Goal: Task Accomplishment & Management: Manage account settings

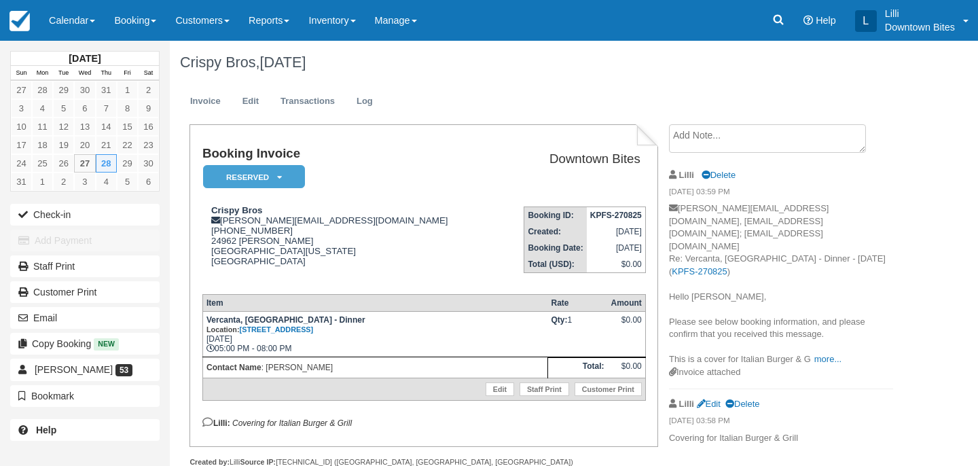
click at [207, 24] on link "Customers" at bounding box center [202, 20] width 73 height 41
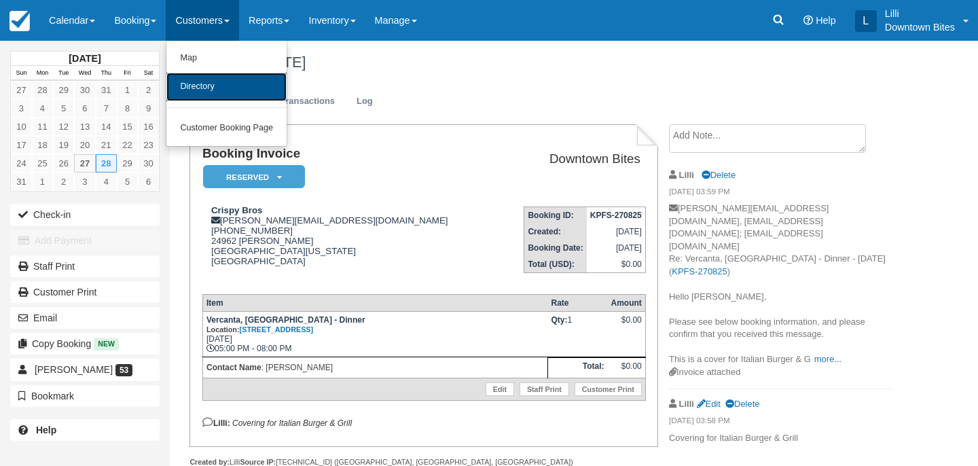
click at [212, 99] on link "Directory" at bounding box center [226, 87] width 120 height 29
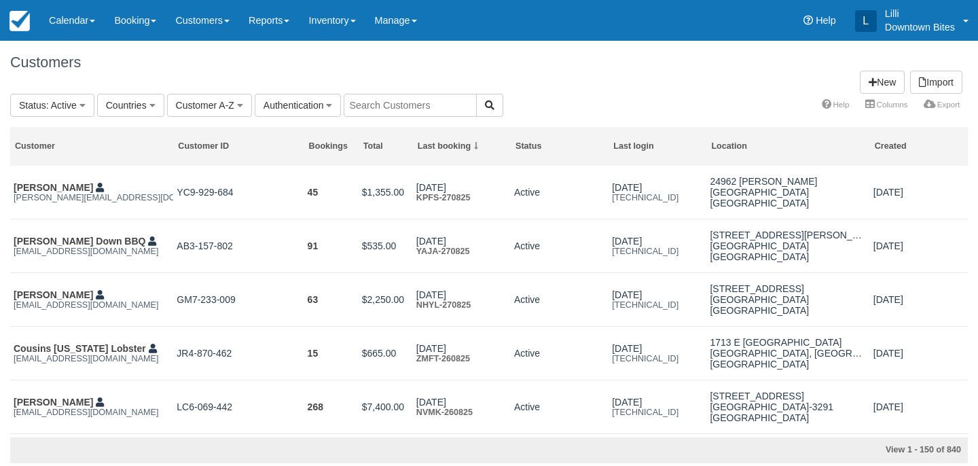
click at [377, 103] on input "text" at bounding box center [410, 105] width 133 height 23
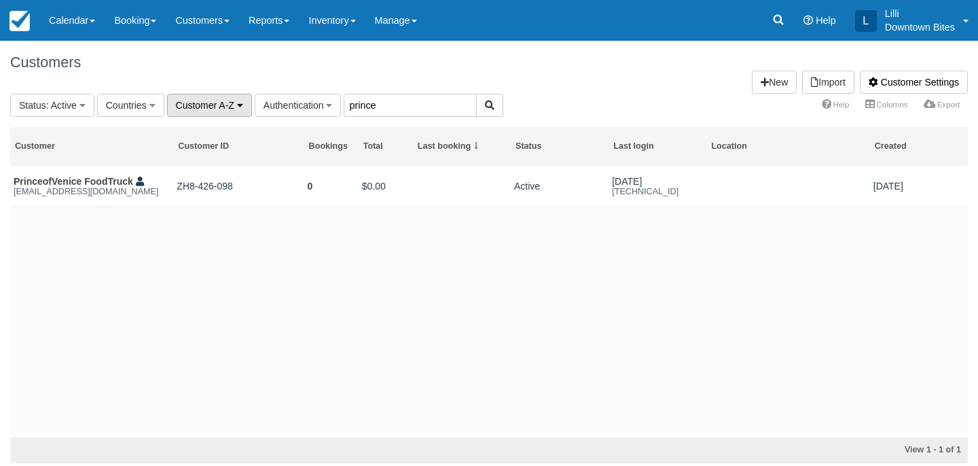
drag, startPoint x: 398, startPoint y: 105, endPoint x: 175, endPoint y: 100, distance: 222.9
click at [175, 100] on fieldset "Status : Active All Active Archived Blocked Countries All United States (541) G…" at bounding box center [256, 105] width 493 height 23
type input "gina"
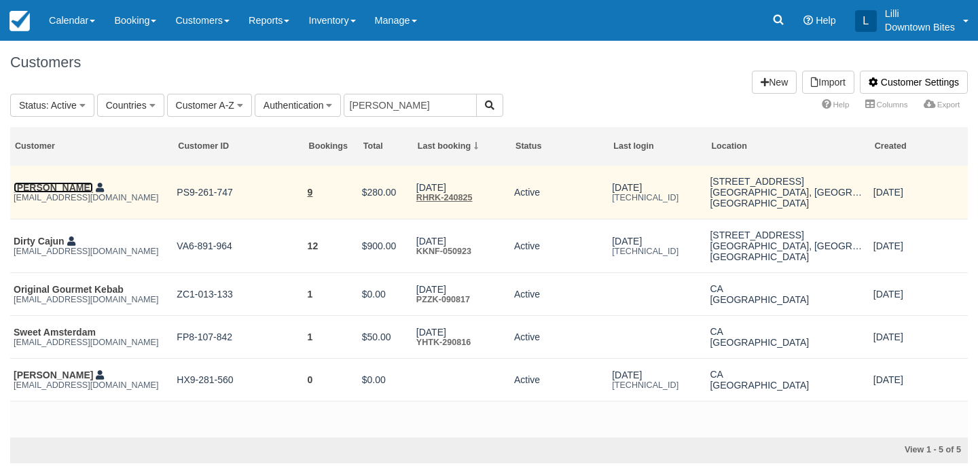
click at [51, 189] on link "Bryan Cobb" at bounding box center [53, 187] width 79 height 11
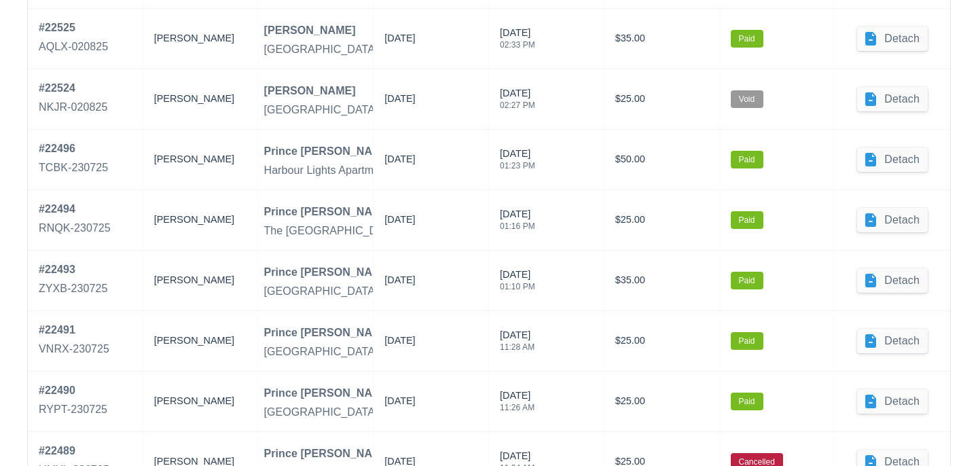
scroll to position [779, 0]
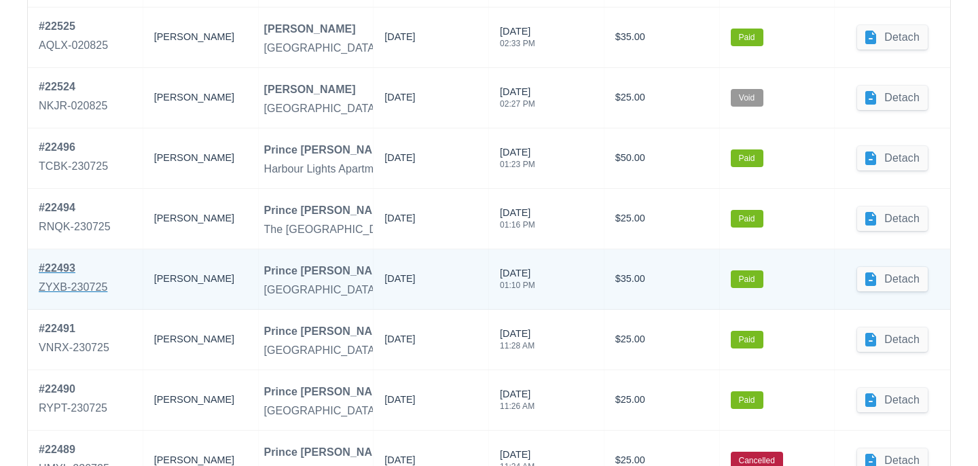
click at [53, 270] on div "# 22493" at bounding box center [73, 268] width 69 height 16
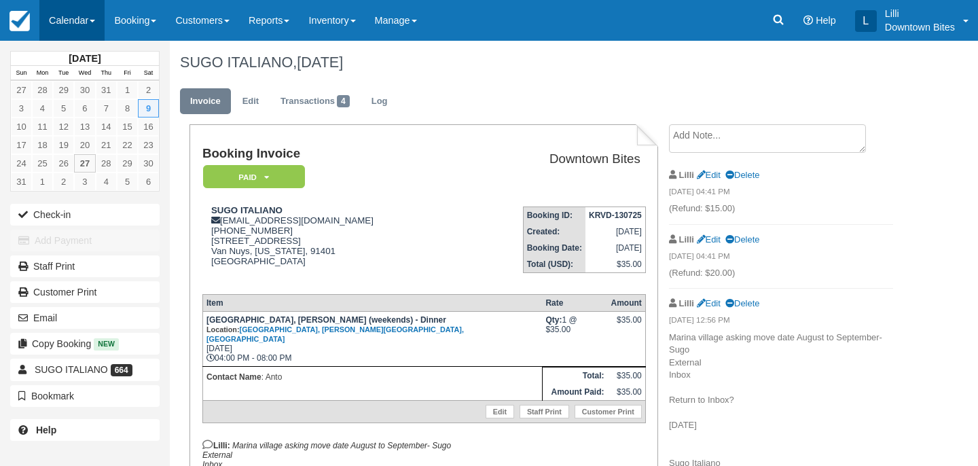
click at [78, 16] on link "Calendar" at bounding box center [71, 20] width 65 height 41
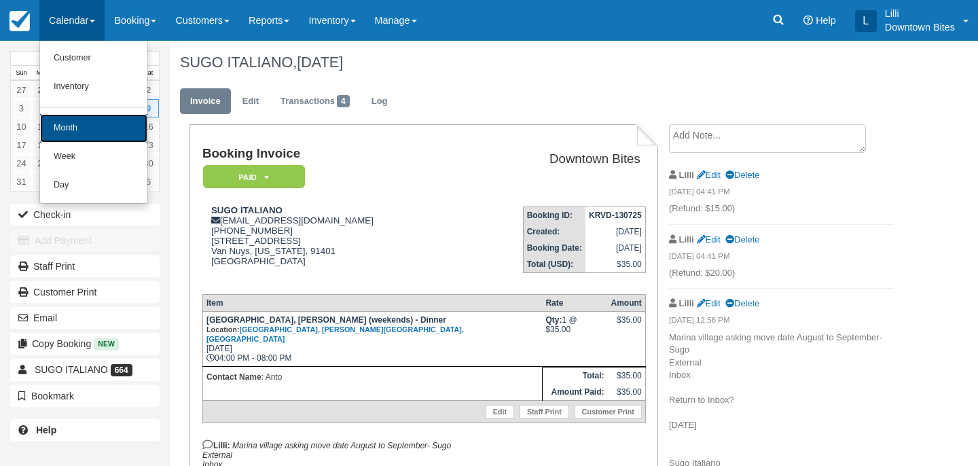
click at [77, 127] on link "Month" at bounding box center [93, 128] width 107 height 29
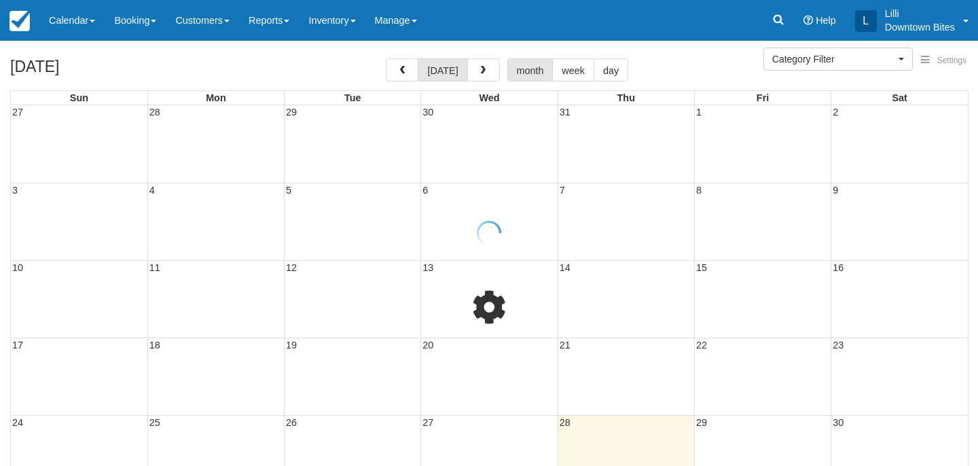
select select
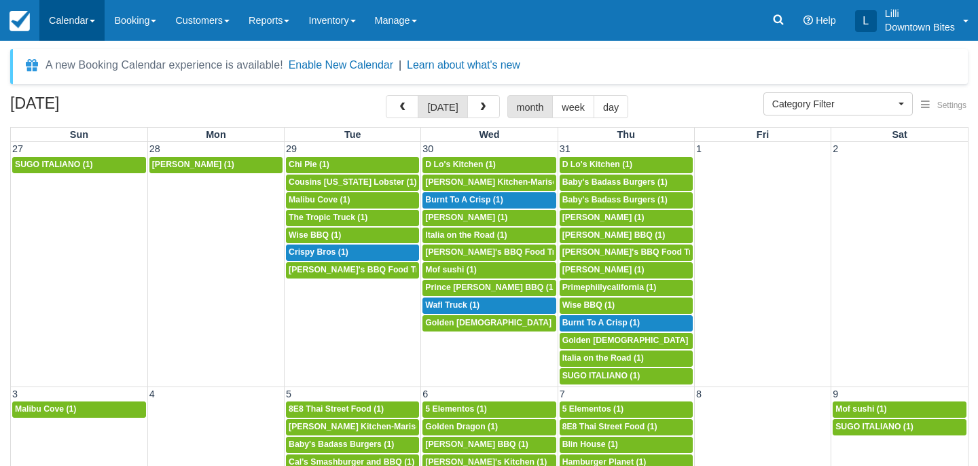
click at [68, 22] on link "Calendar" at bounding box center [71, 20] width 65 height 41
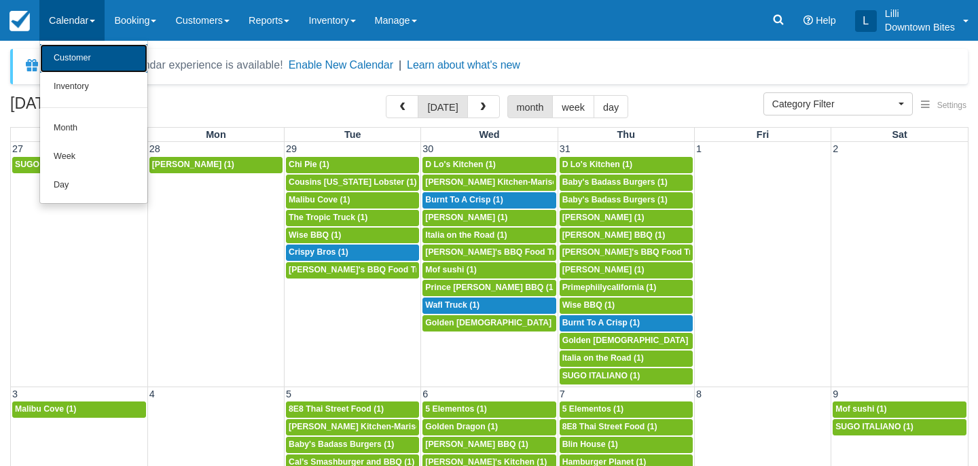
click at [68, 60] on link "Customer" at bounding box center [93, 58] width 107 height 29
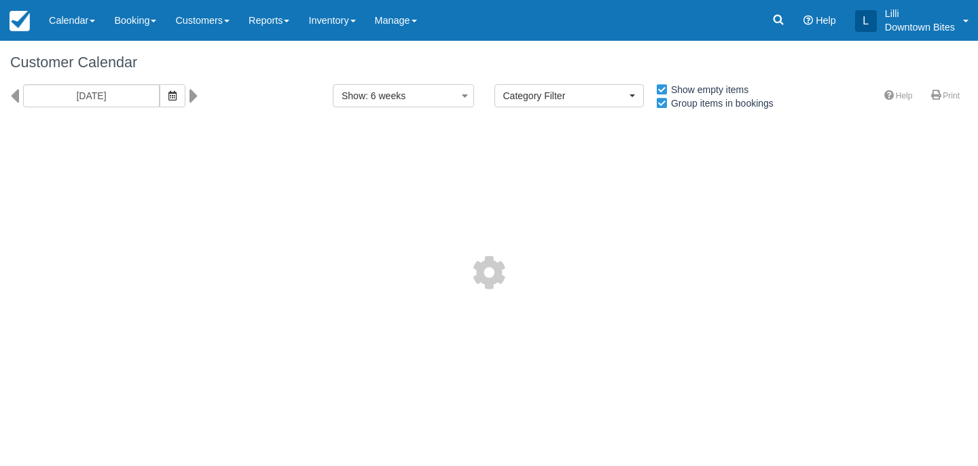
select select
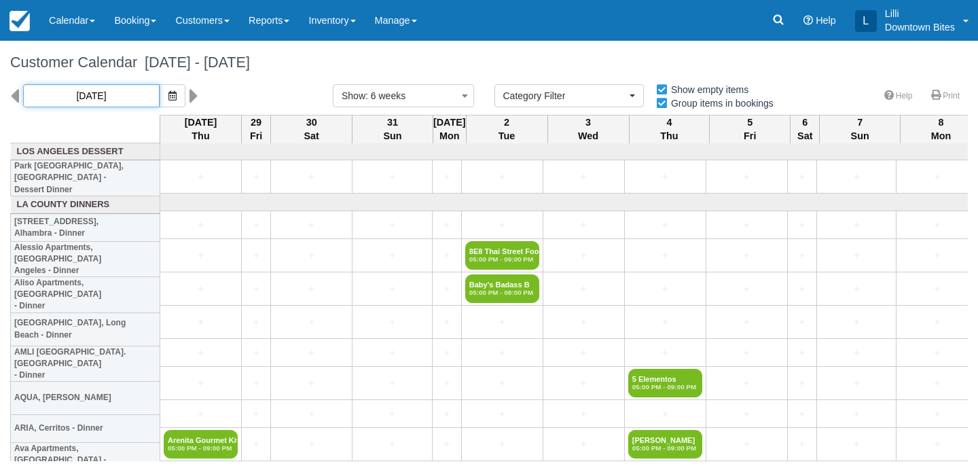
click at [111, 90] on input "08/28/25" at bounding box center [91, 95] width 137 height 23
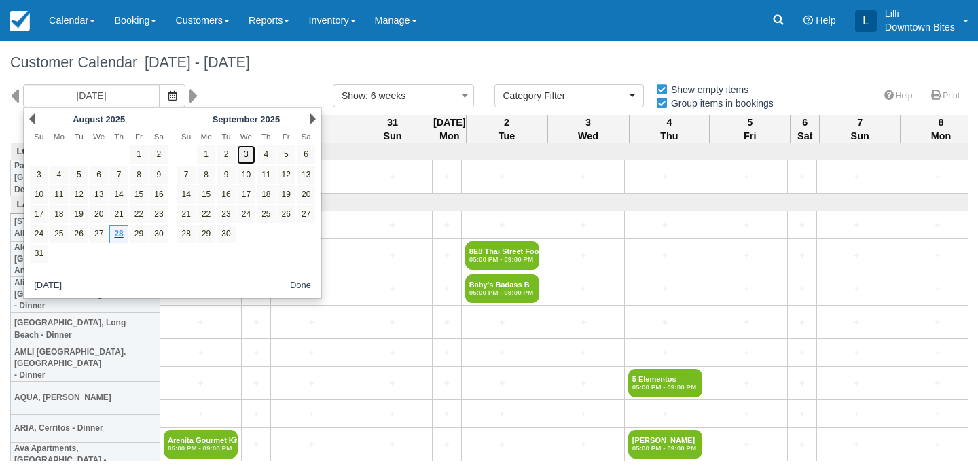
click at [244, 154] on link "3" at bounding box center [246, 154] width 18 height 18
type input "09/03/25"
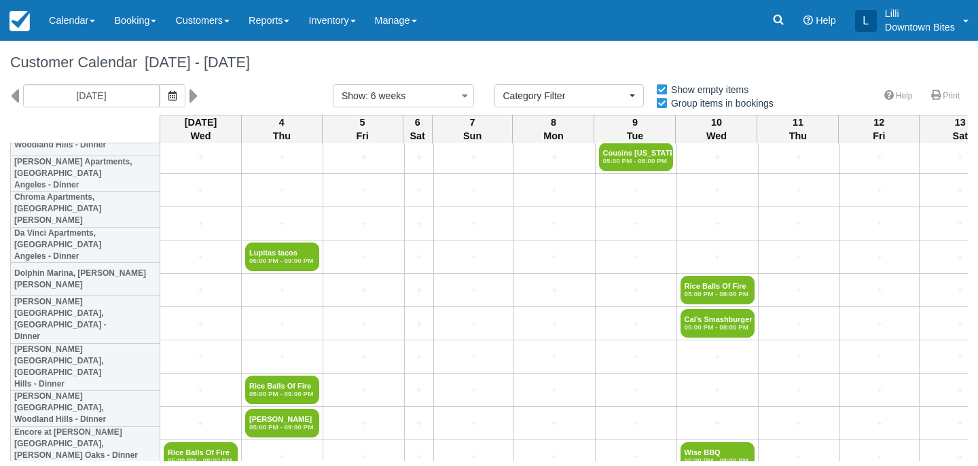
scroll to position [828, 0]
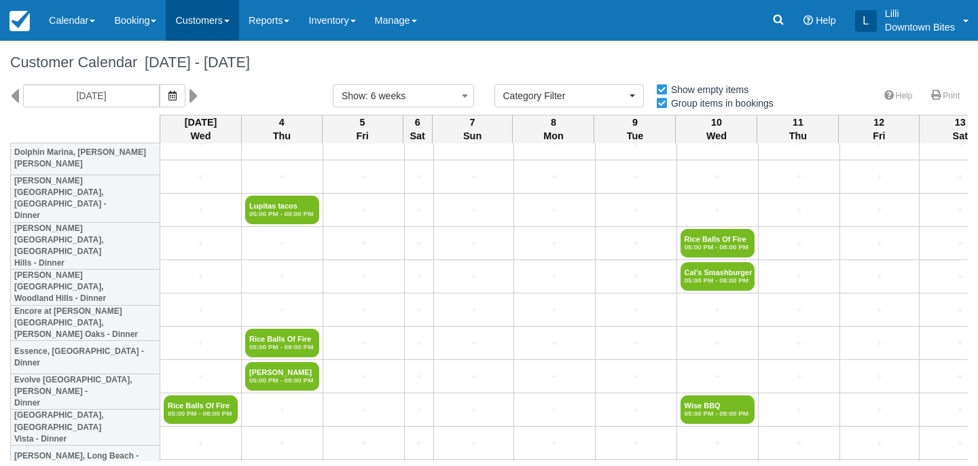
click at [192, 14] on link "Customers" at bounding box center [202, 20] width 73 height 41
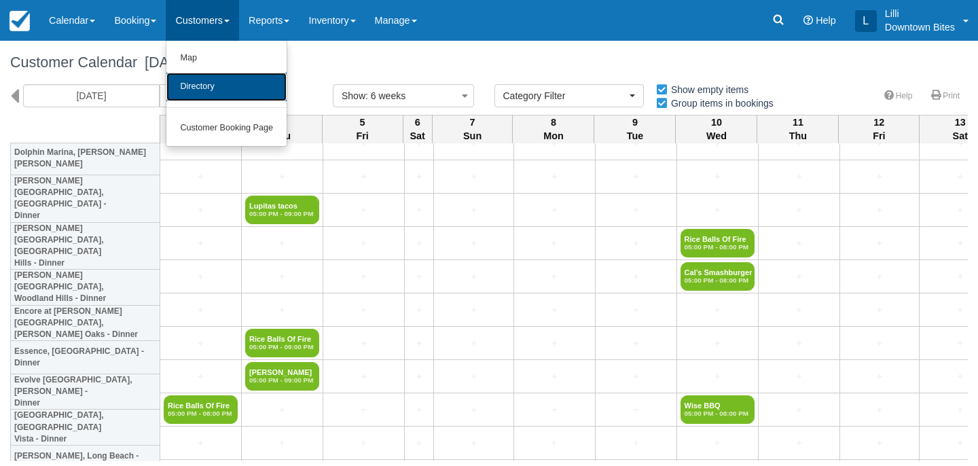
click at [213, 85] on link "Directory" at bounding box center [226, 87] width 120 height 29
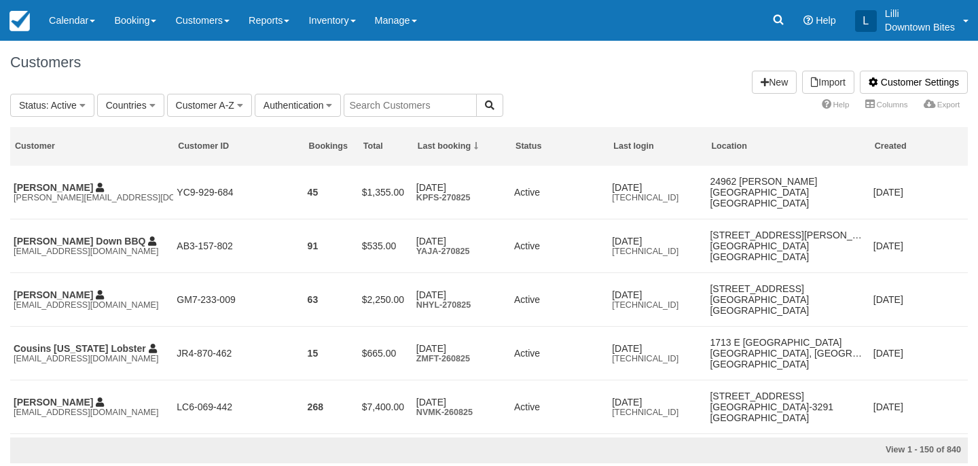
click at [393, 109] on input "text" at bounding box center [410, 105] width 133 height 23
type input "lilli"
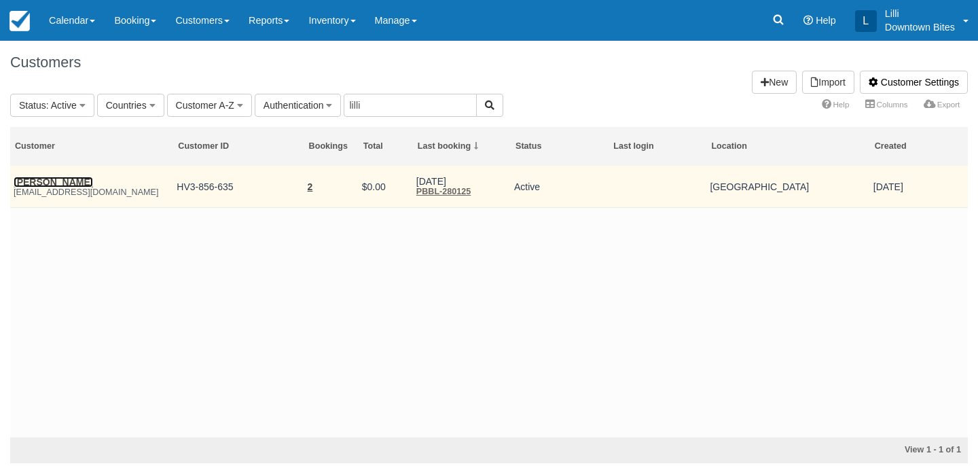
click at [52, 185] on link "[PERSON_NAME]" at bounding box center [53, 182] width 79 height 11
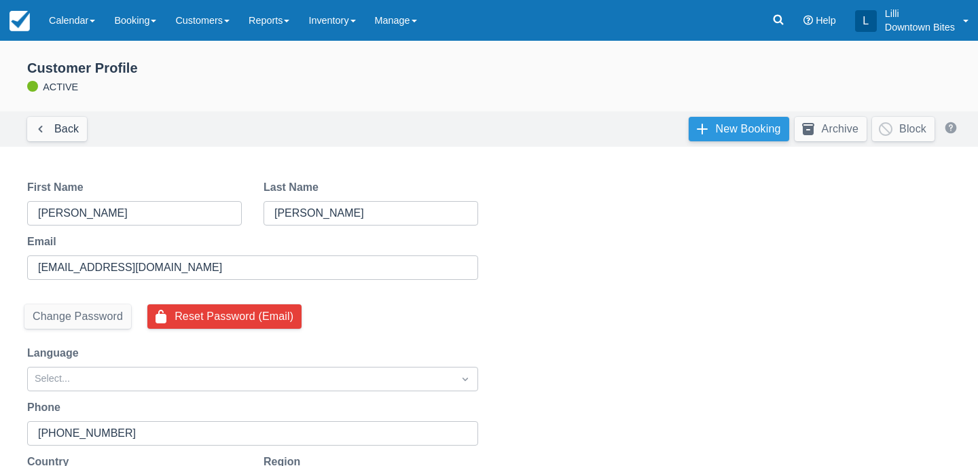
click at [751, 128] on link "New Booking" at bounding box center [739, 129] width 101 height 24
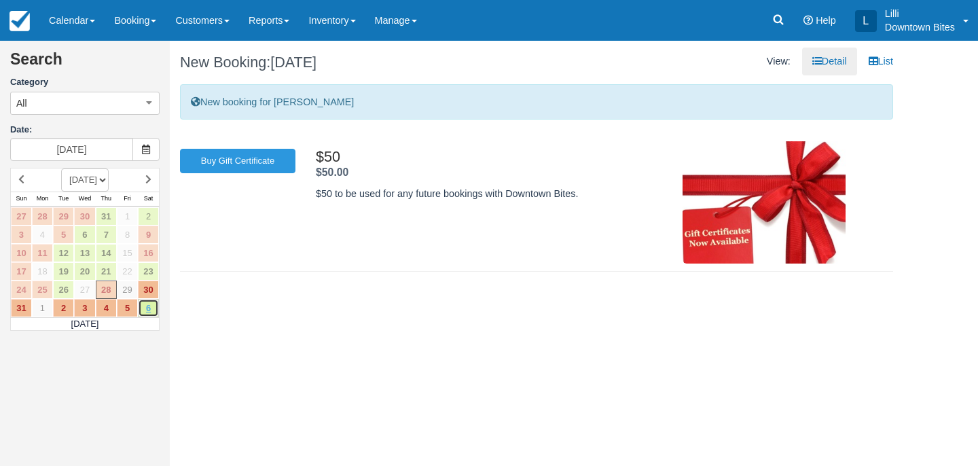
click at [153, 306] on link "6" at bounding box center [148, 308] width 21 height 18
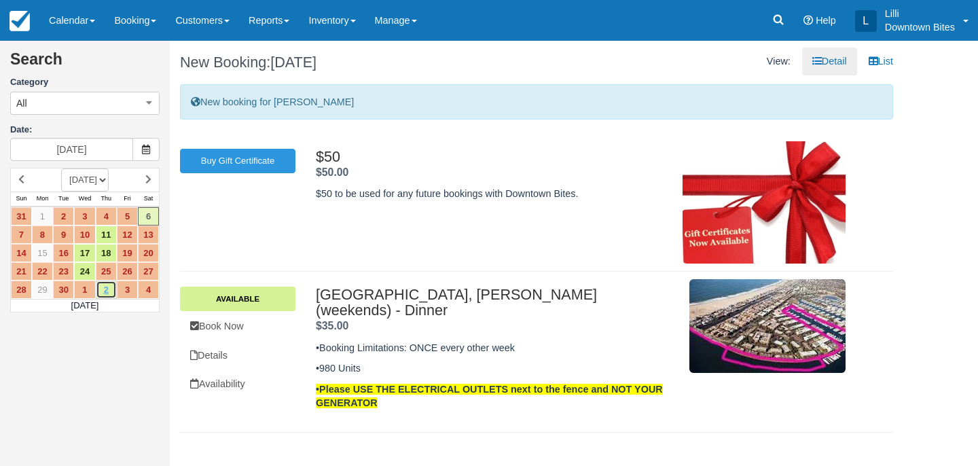
click at [109, 291] on link "2" at bounding box center [106, 290] width 21 height 18
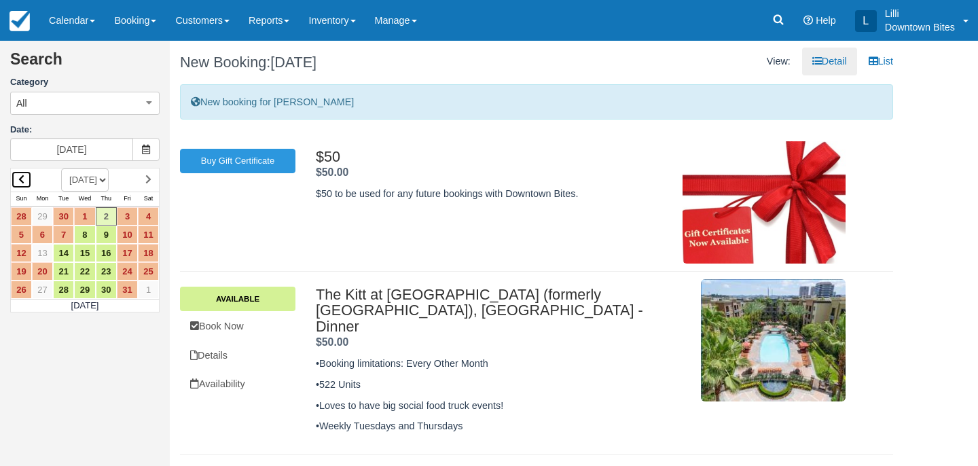
click at [21, 177] on icon at bounding box center [21, 180] width 6 height 10
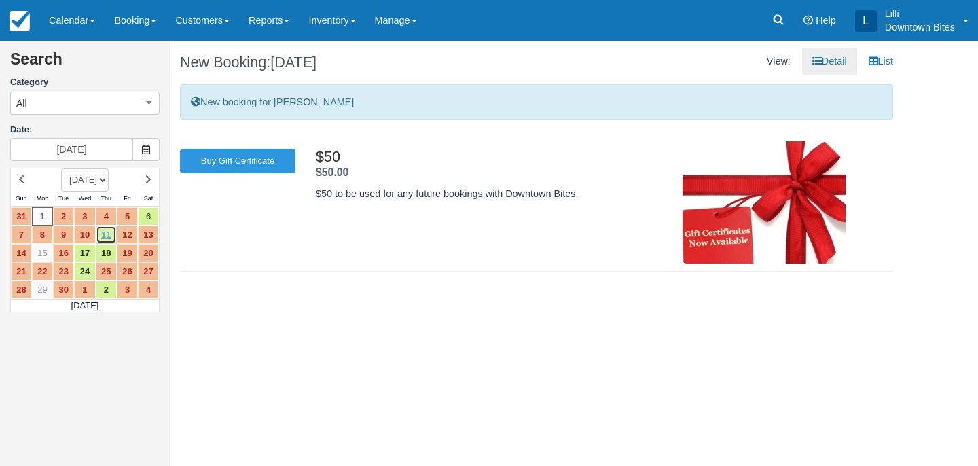
click at [107, 229] on link "11" at bounding box center [106, 235] width 21 height 18
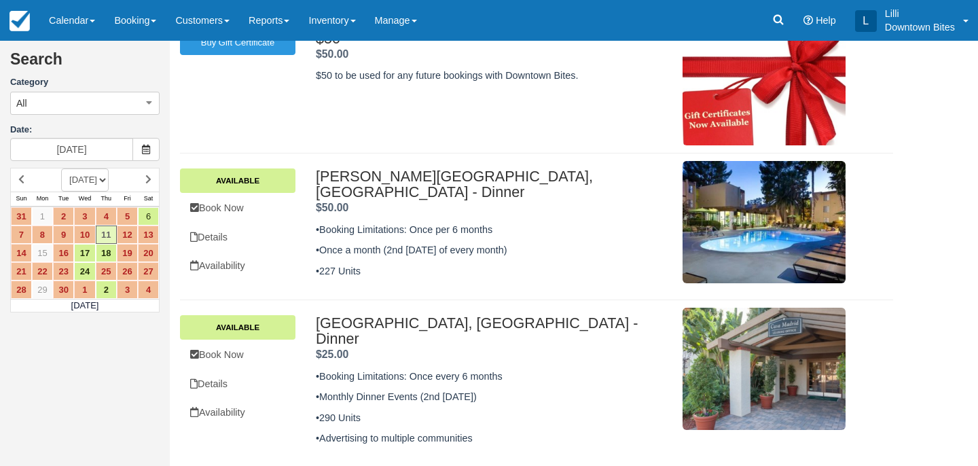
scroll to position [382, 0]
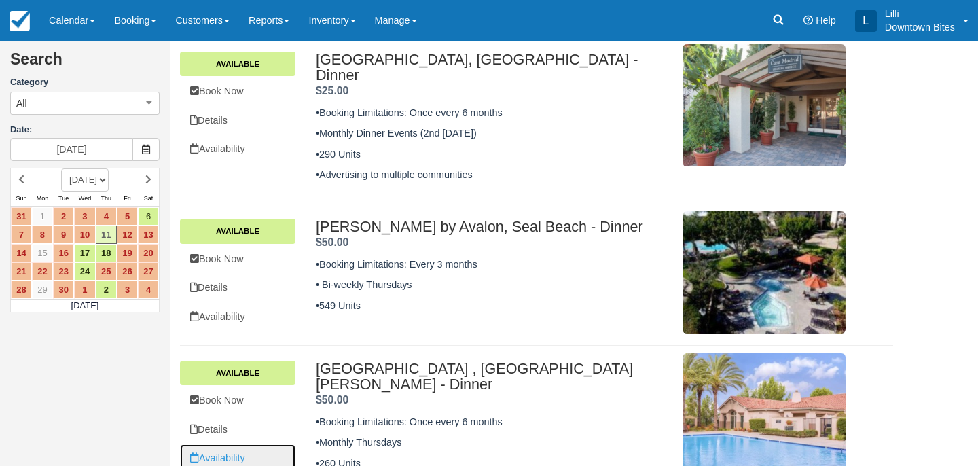
click at [223, 444] on link "Availability" at bounding box center [238, 458] width 116 height 28
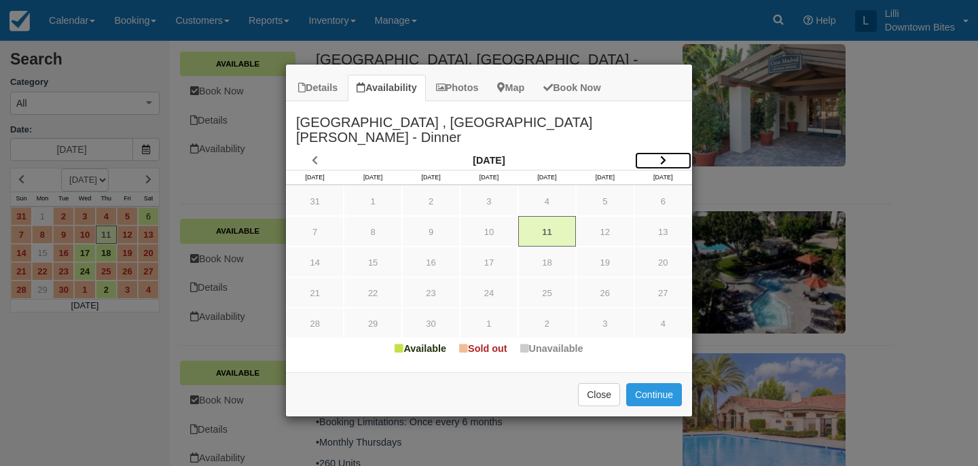
click at [667, 152] on link "Item Modal" at bounding box center [664, 161] width 58 height 18
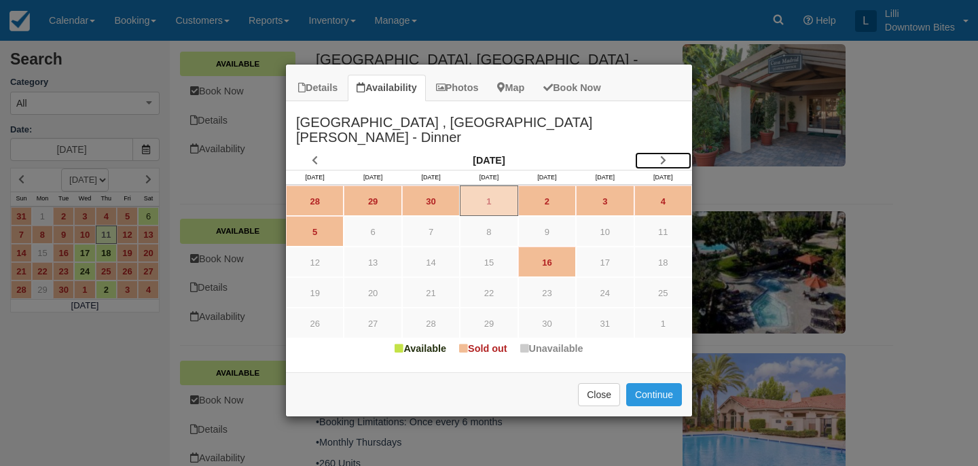
click at [667, 152] on link "Item Modal" at bounding box center [664, 161] width 58 height 18
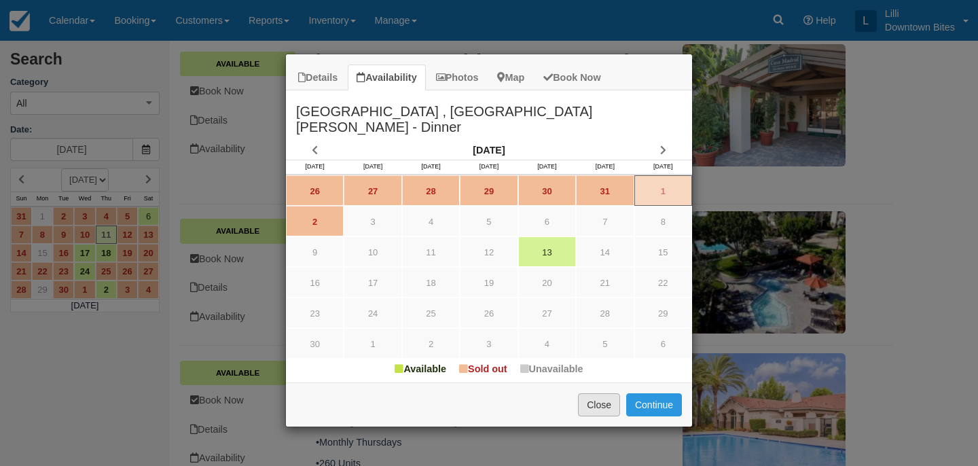
click at [595, 393] on button "Close" at bounding box center [599, 404] width 42 height 23
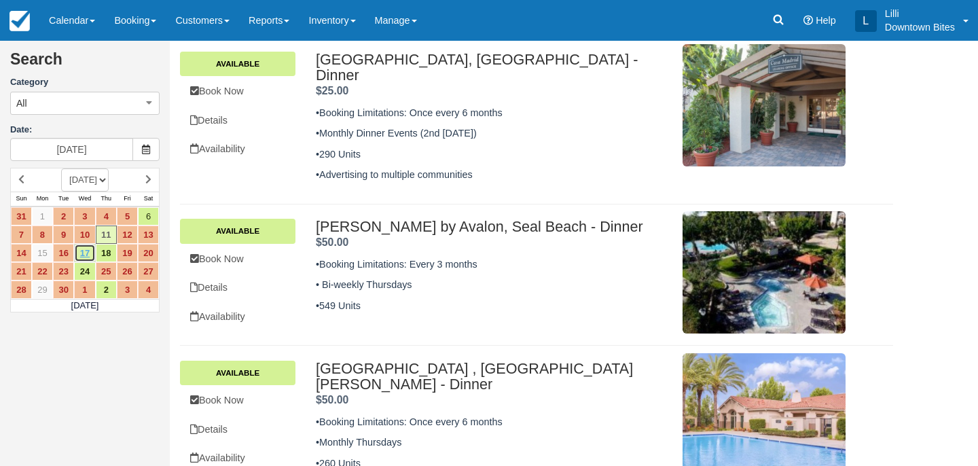
click at [86, 260] on link "17" at bounding box center [84, 253] width 21 height 18
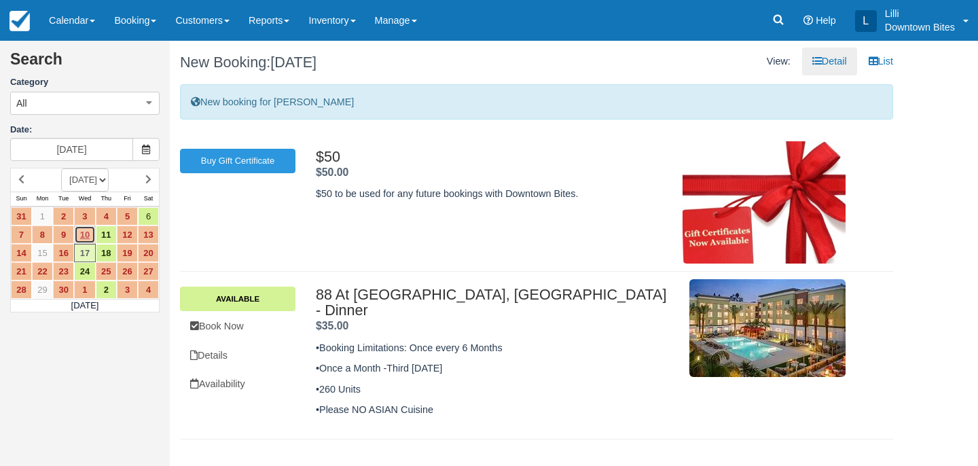
click at [82, 235] on link "10" at bounding box center [84, 235] width 21 height 18
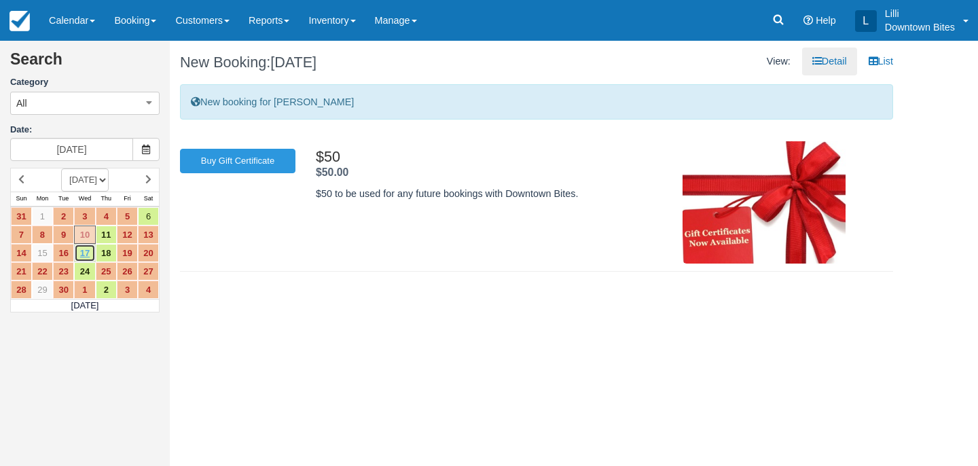
click at [85, 255] on link "17" at bounding box center [84, 253] width 21 height 18
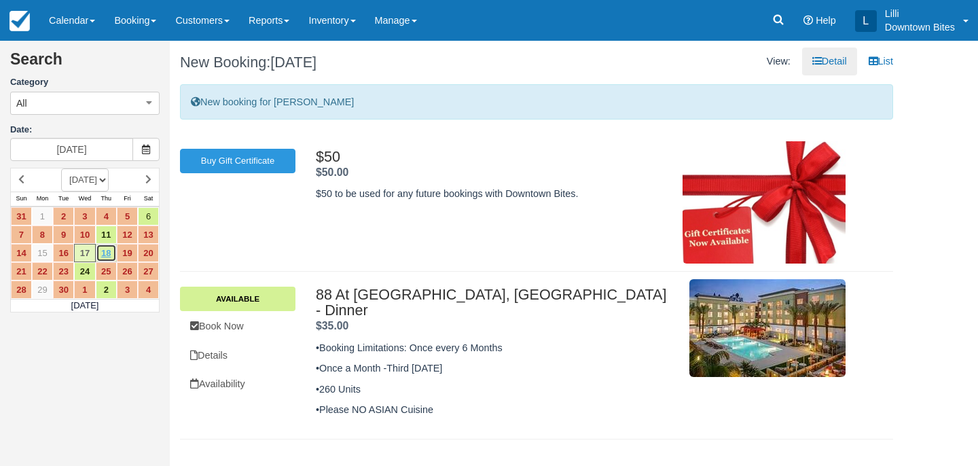
click at [106, 258] on link "18" at bounding box center [106, 253] width 21 height 18
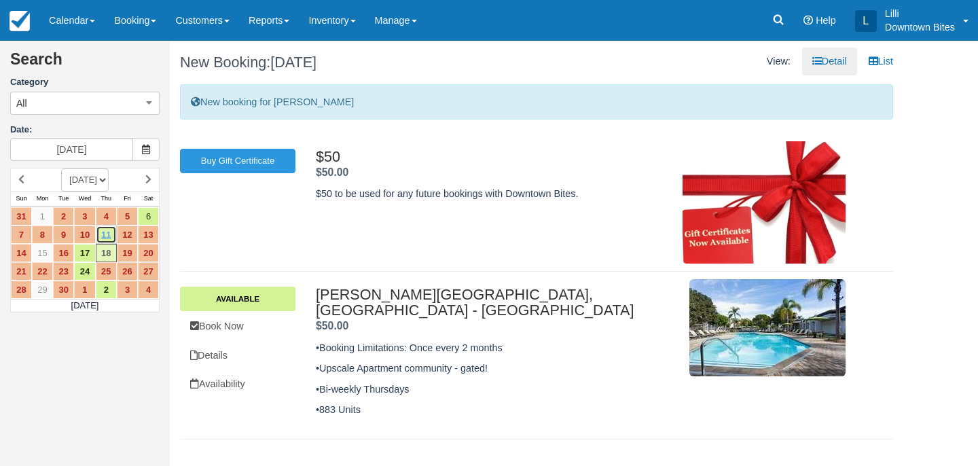
click at [109, 234] on link "11" at bounding box center [106, 235] width 21 height 18
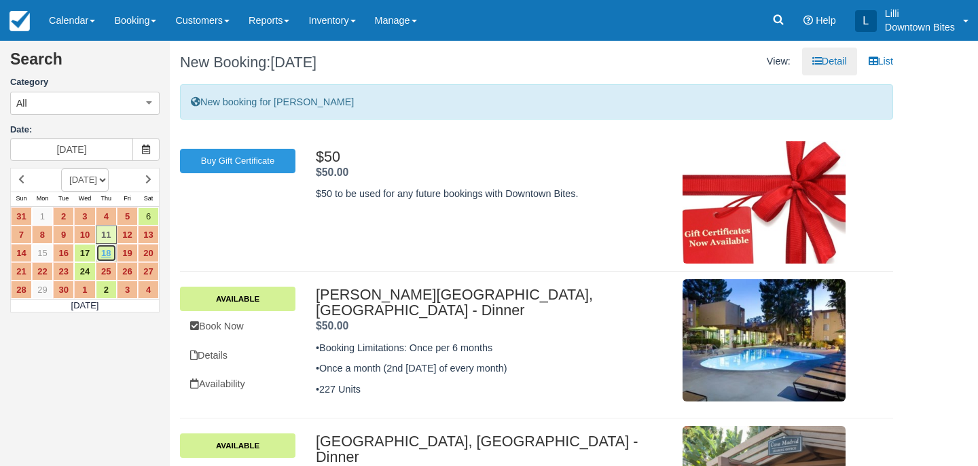
click at [109, 253] on link "18" at bounding box center [106, 253] width 21 height 18
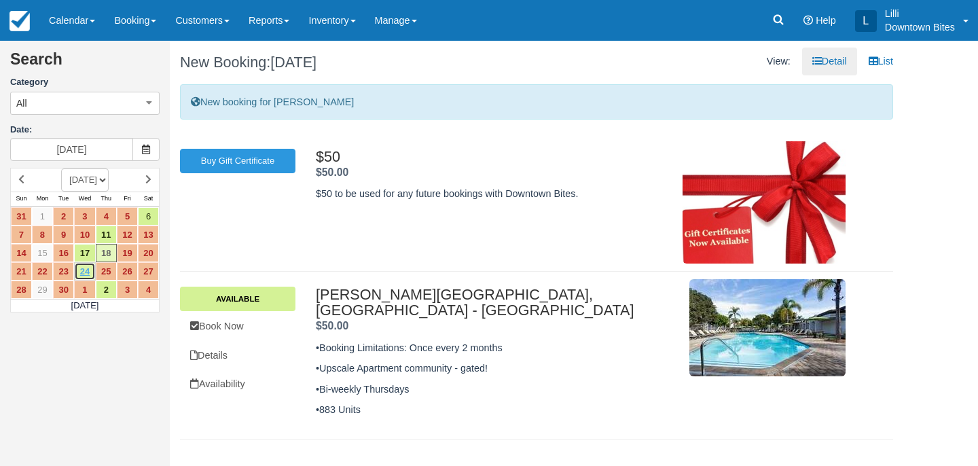
click at [89, 272] on link "24" at bounding box center [84, 271] width 21 height 18
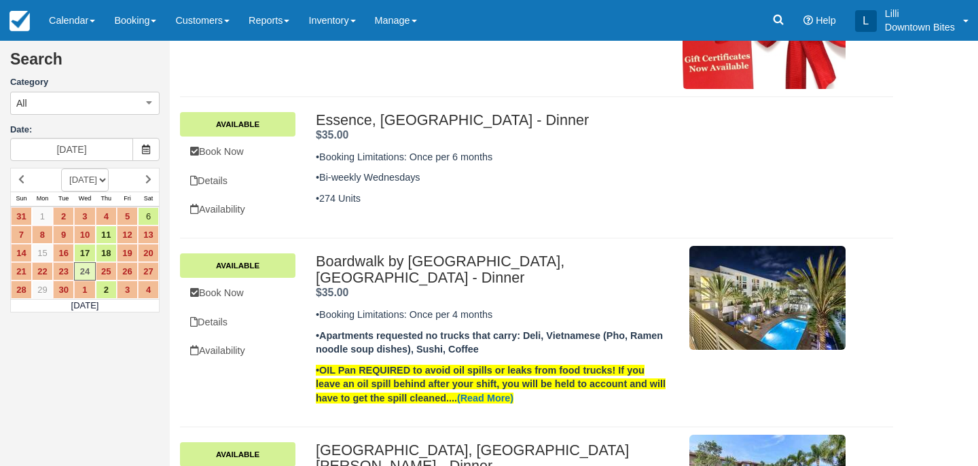
scroll to position [261, 0]
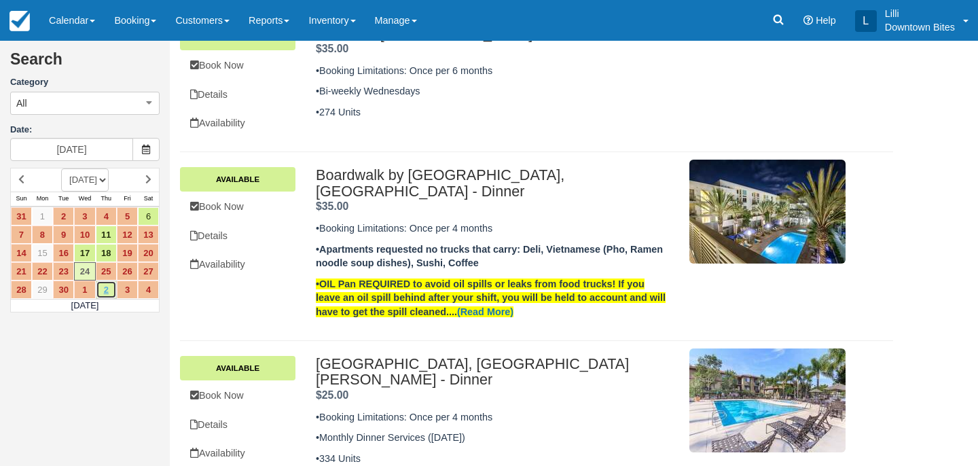
click at [109, 296] on link "2" at bounding box center [106, 290] width 21 height 18
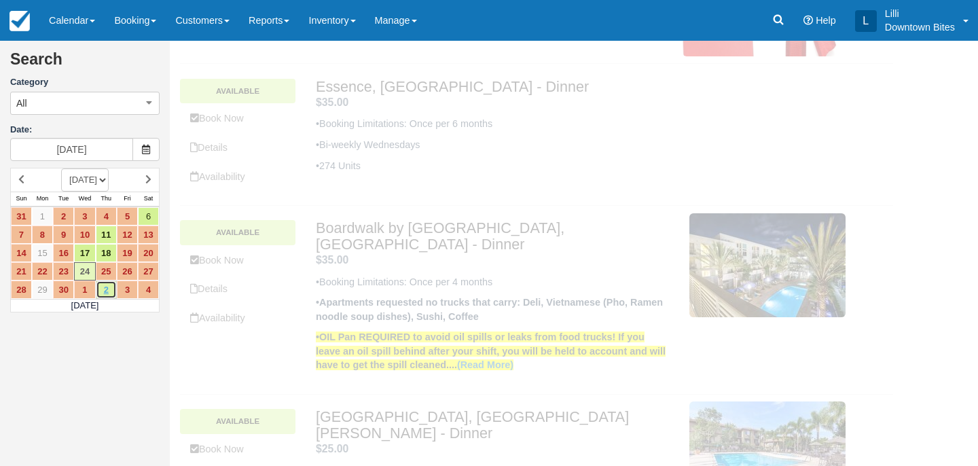
scroll to position [0, 0]
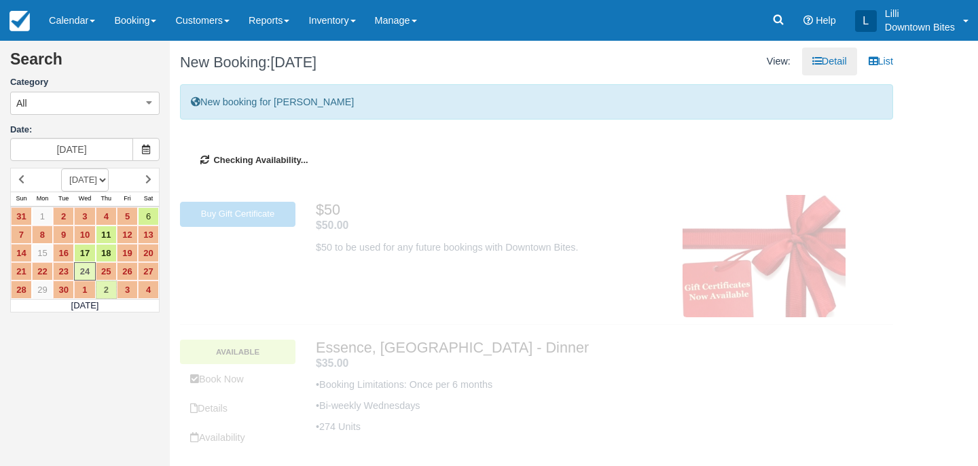
type input "10/02/25"
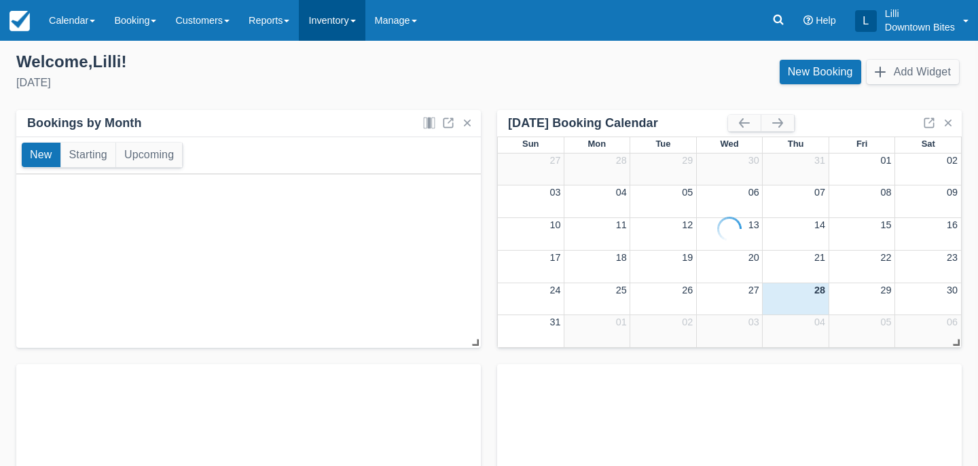
click at [352, 32] on link "Inventory" at bounding box center [332, 20] width 66 height 41
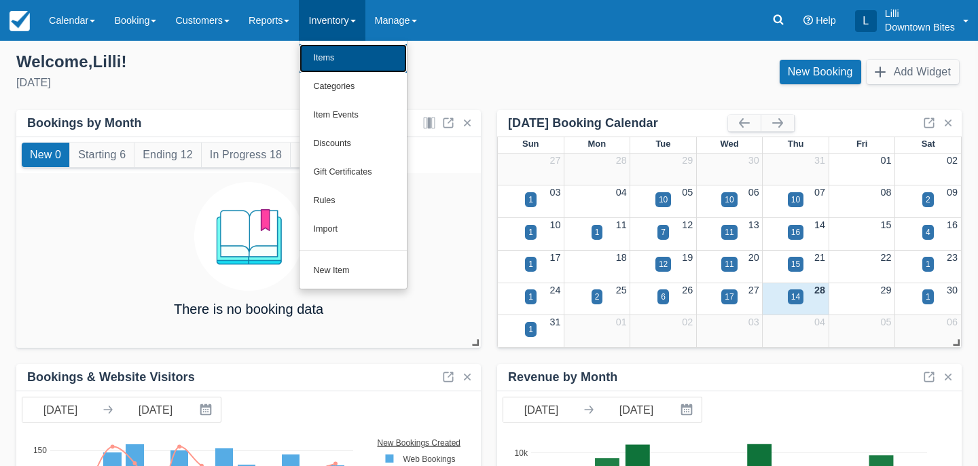
click at [350, 58] on link "Items" at bounding box center [353, 58] width 107 height 29
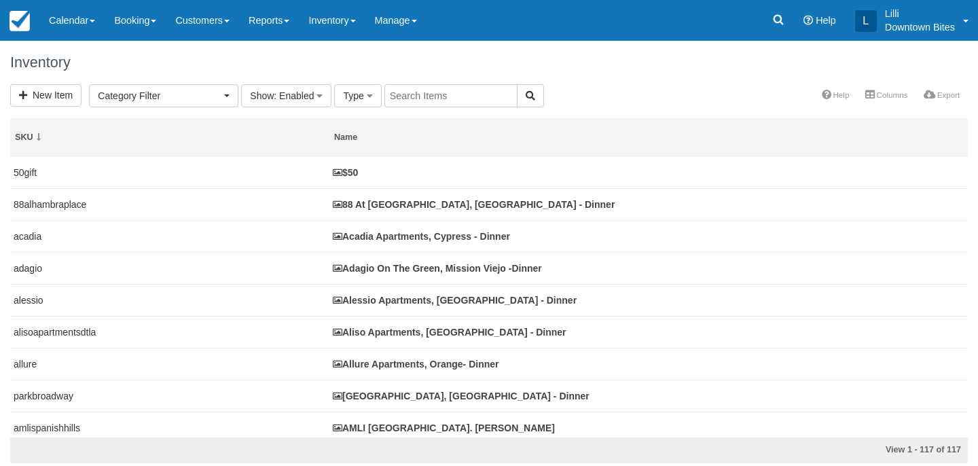
select select
click at [467, 97] on input "text" at bounding box center [451, 95] width 133 height 23
type input "hampton"
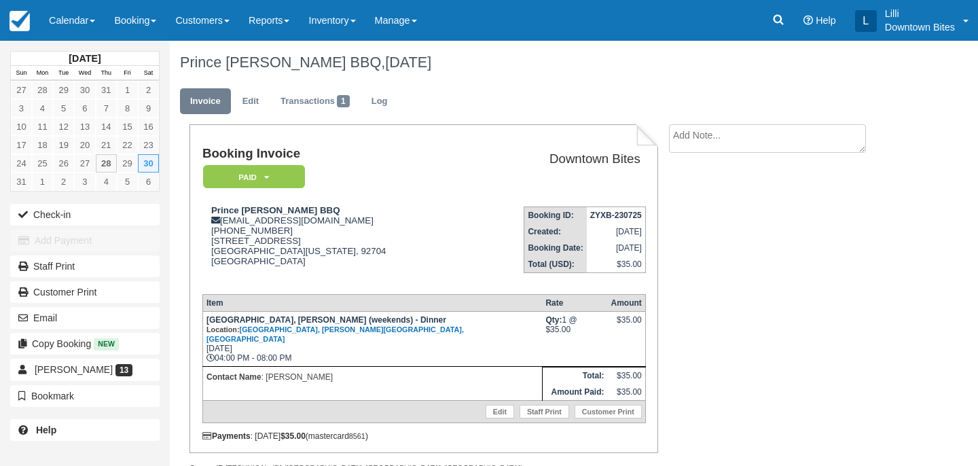
click at [688, 136] on textarea at bounding box center [767, 138] width 197 height 29
click at [674, 137] on textarea "Requested to cancel all future events." at bounding box center [767, 162] width 197 height 76
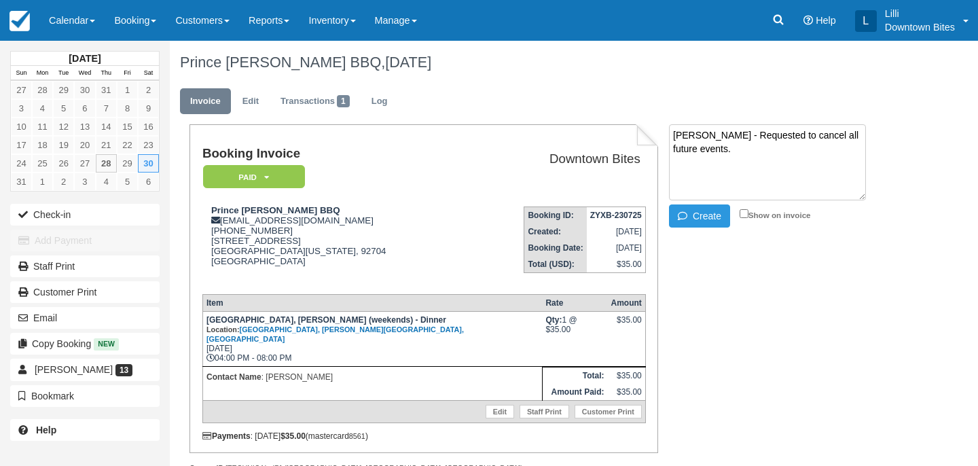
drag, startPoint x: 718, startPoint y: 159, endPoint x: 661, endPoint y: 132, distance: 63.2
click at [661, 132] on div "[PERSON_NAME] - Requested to cancel all future events. Create Show on invoice" at bounding box center [781, 177] width 245 height 107
type textarea "[PERSON_NAME] - Requested to cancel all future events."
click at [745, 210] on input "Show on invoice" at bounding box center [744, 213] width 9 height 9
checkbox input "true"
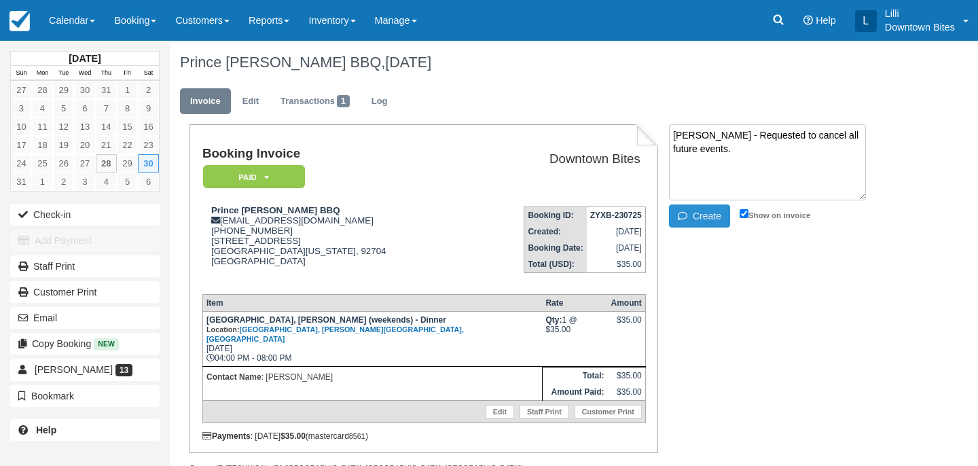
click at [701, 224] on button "Create" at bounding box center [699, 216] width 61 height 23
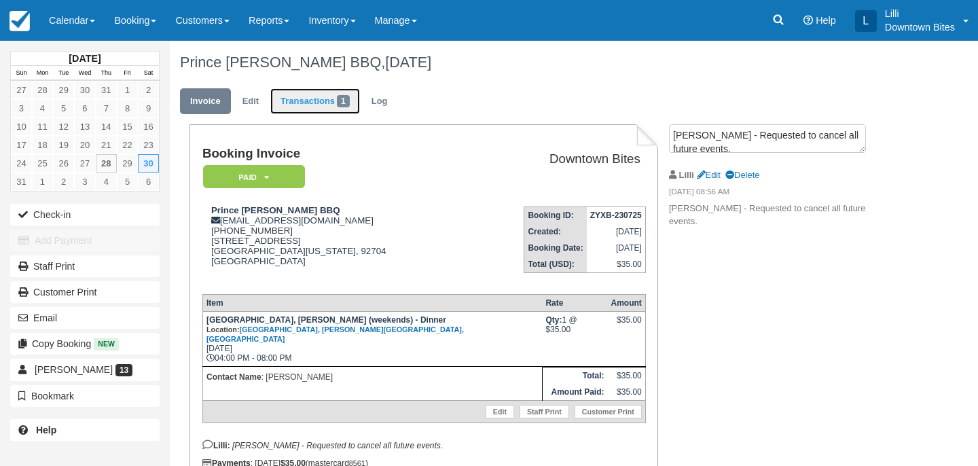
click at [311, 96] on link "Transactions 1" at bounding box center [315, 101] width 90 height 26
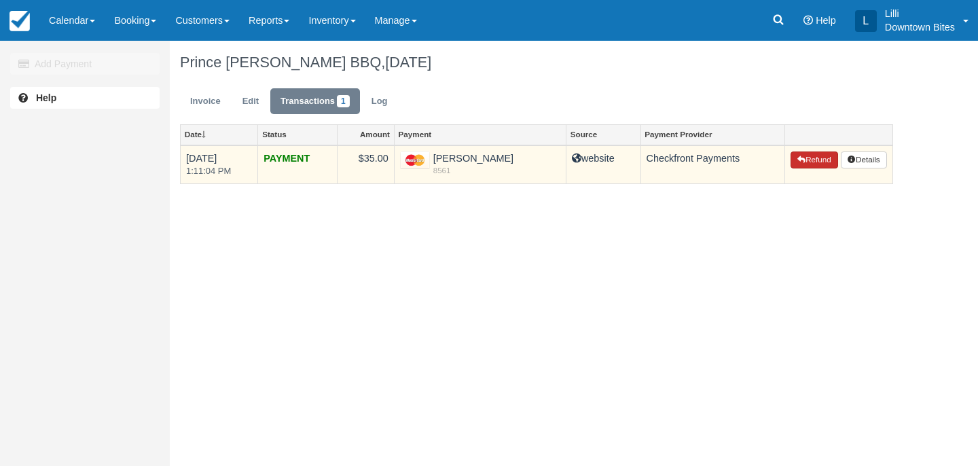
click at [815, 163] on button "Refund" at bounding box center [815, 161] width 48 height 18
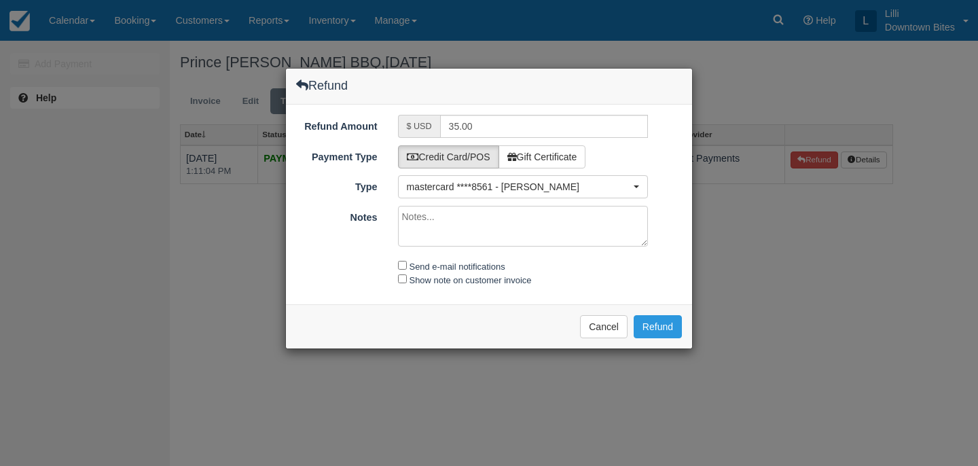
click at [529, 241] on textarea "Notes" at bounding box center [523, 226] width 251 height 41
paste textarea "Per Gina - Requested to cancel all future events."
type textarea "Per Gina - Requested to cancel all future events."
click at [404, 268] on input "Send e-mail notifications" at bounding box center [402, 265] width 9 height 9
checkbox input "true"
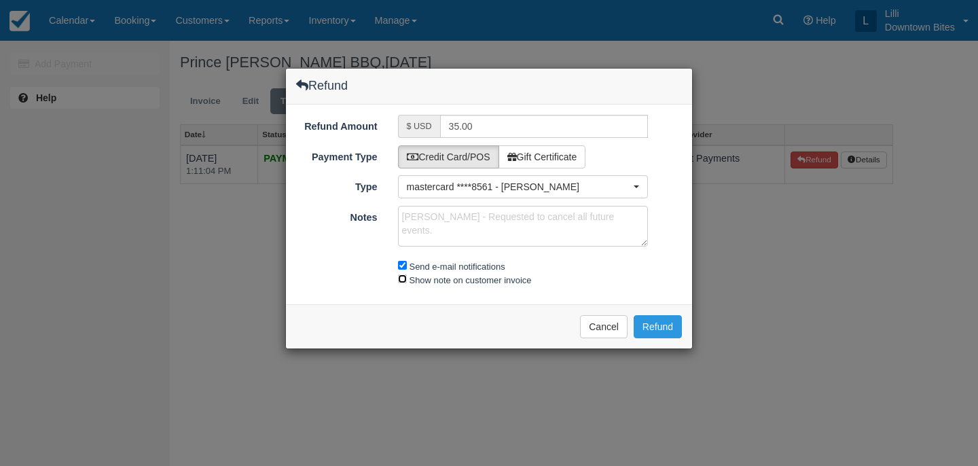
click at [398, 280] on input "Show note on customer invoice" at bounding box center [402, 279] width 9 height 9
checkbox input "true"
click at [660, 321] on button "Refund" at bounding box center [658, 326] width 48 height 23
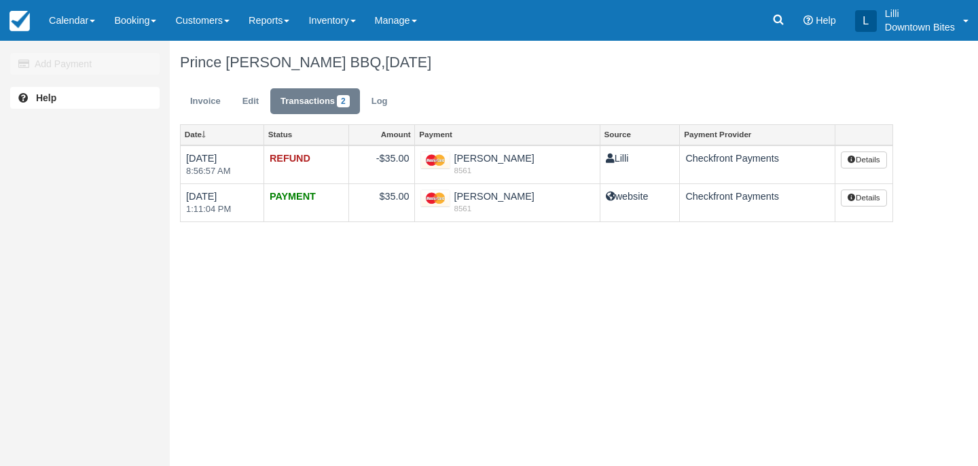
click at [198, 22] on link "Customers" at bounding box center [202, 20] width 73 height 41
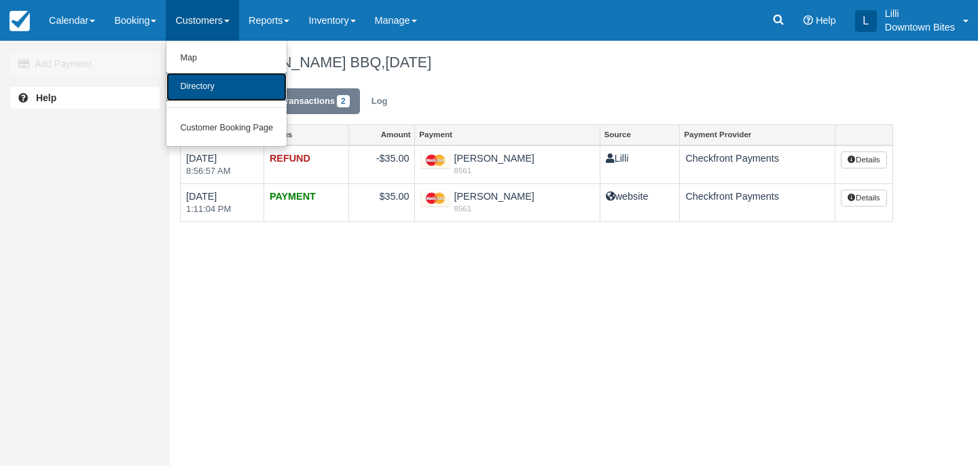
click at [209, 90] on link "Directory" at bounding box center [226, 87] width 120 height 29
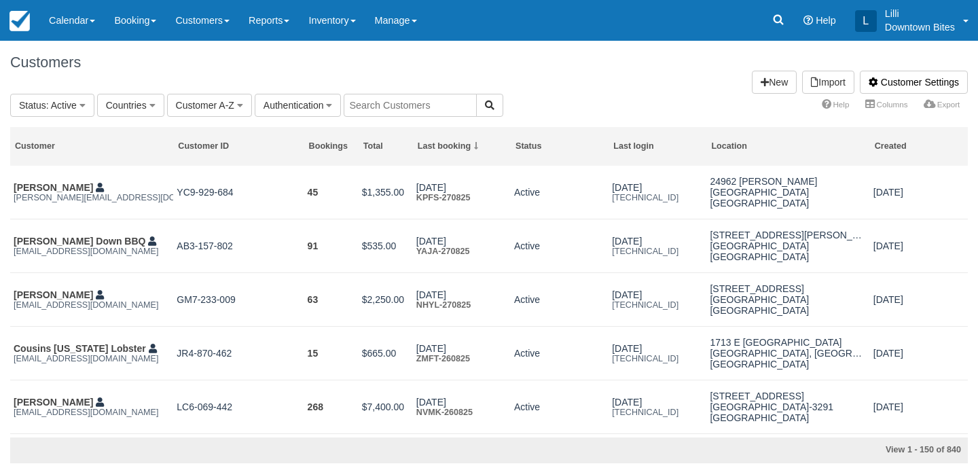
click at [367, 108] on input "text" at bounding box center [410, 105] width 133 height 23
type input "[PERSON_NAME]"
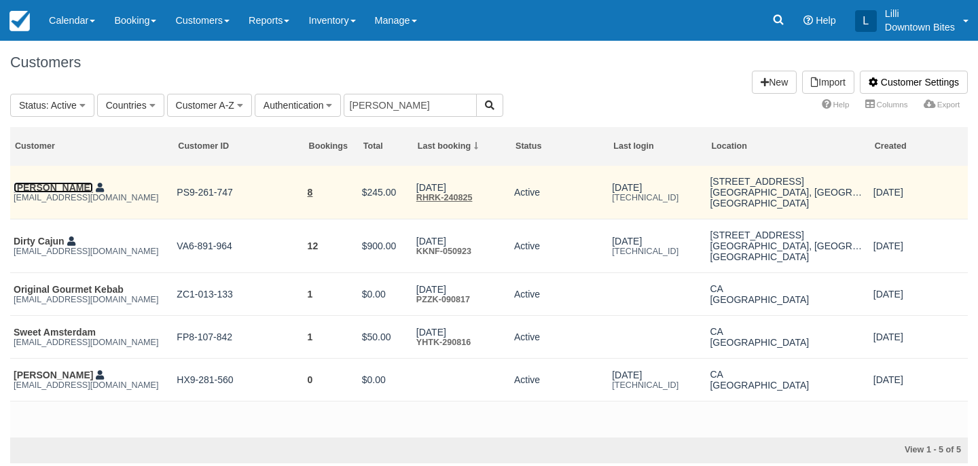
click at [41, 190] on link "[PERSON_NAME]" at bounding box center [53, 187] width 79 height 11
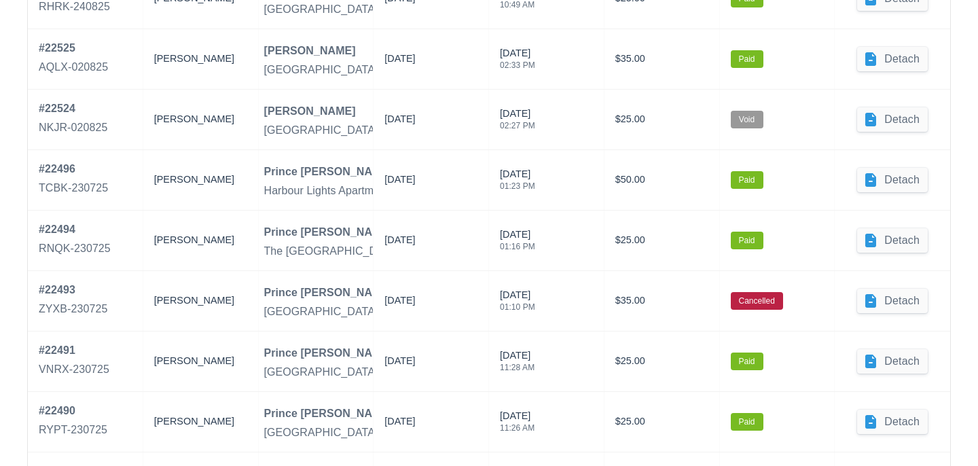
scroll to position [759, 0]
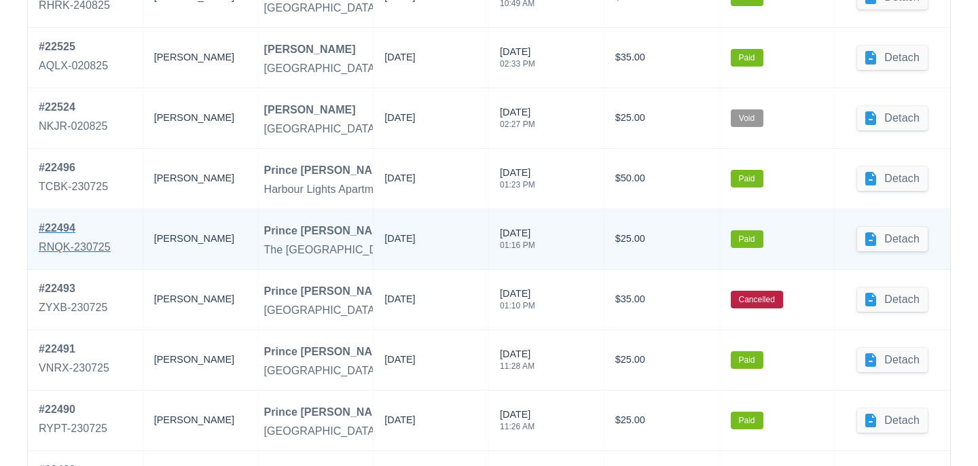
click at [70, 234] on div "# 22494" at bounding box center [75, 228] width 72 height 16
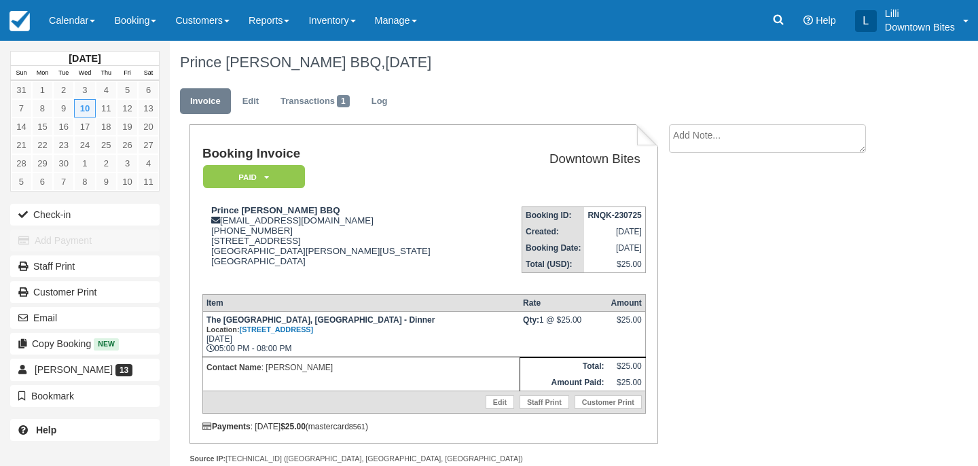
click at [692, 137] on textarea at bounding box center [767, 138] width 197 height 29
paste textarea "[PERSON_NAME] - Requested to cancel all future events."
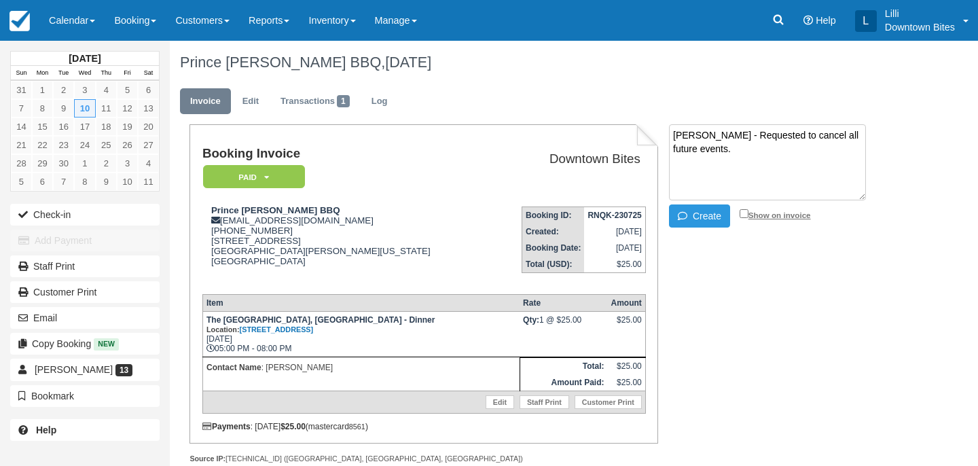
type textarea "[PERSON_NAME] - Requested to cancel all future events."
click at [743, 217] on input "Show on invoice" at bounding box center [744, 213] width 9 height 9
checkbox input "true"
click at [703, 218] on button "Create" at bounding box center [699, 216] width 61 height 23
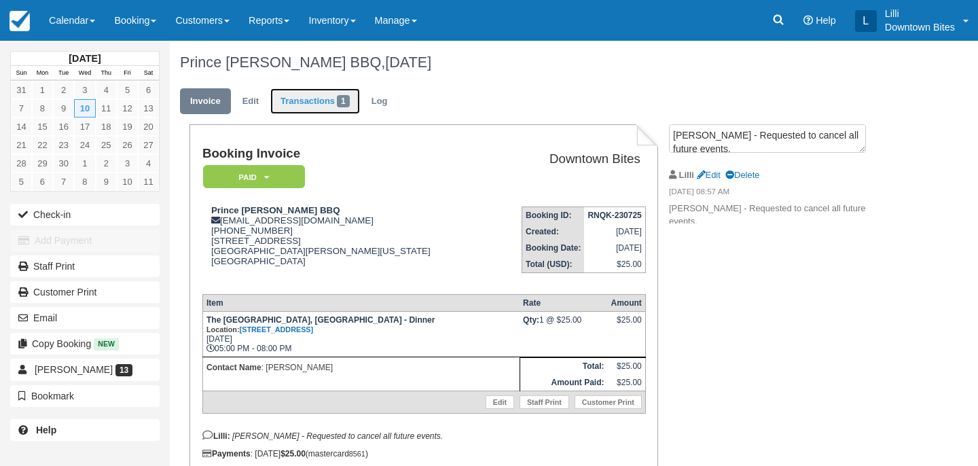
click at [296, 95] on link "Transactions 1" at bounding box center [315, 101] width 90 height 26
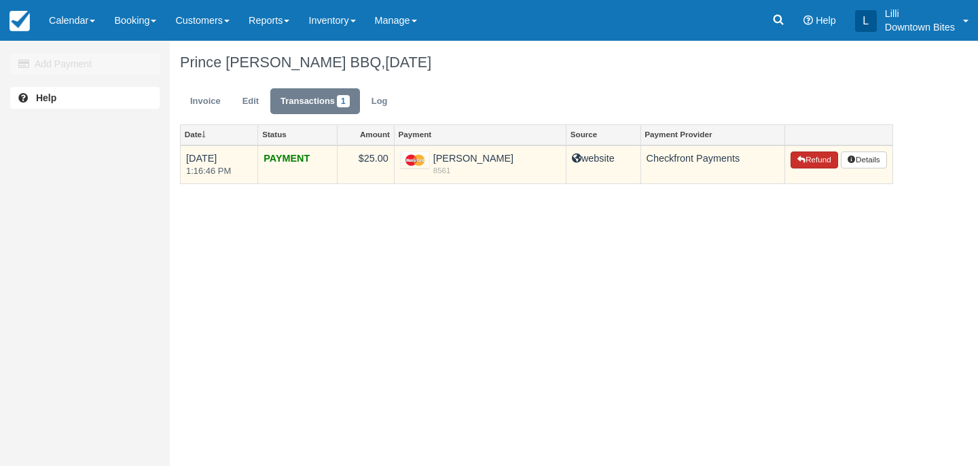
click at [806, 162] on button "Refund" at bounding box center [815, 161] width 48 height 18
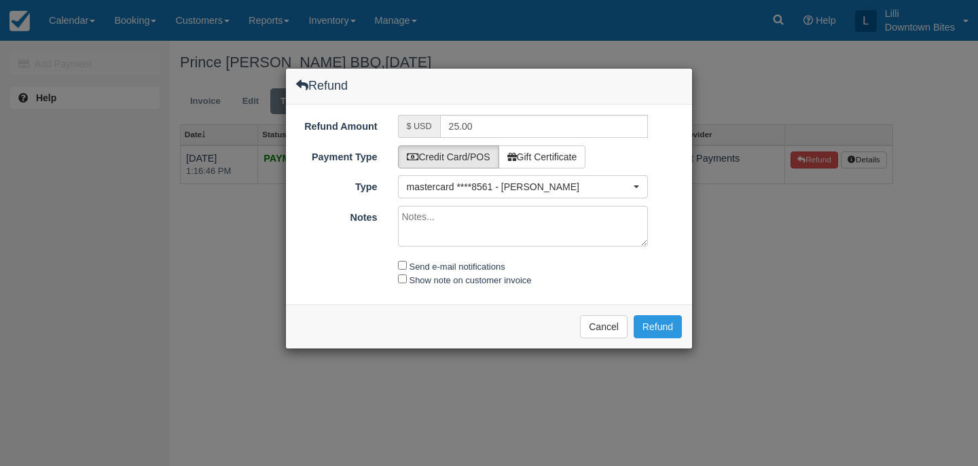
click at [487, 228] on textarea "Notes" at bounding box center [523, 226] width 251 height 41
paste textarea "Per Gina - Requested to cancel all future events."
type textarea "Per Gina - Requested to cancel all future events."
click at [400, 267] on input "Send e-mail notifications" at bounding box center [402, 265] width 9 height 9
checkbox input "true"
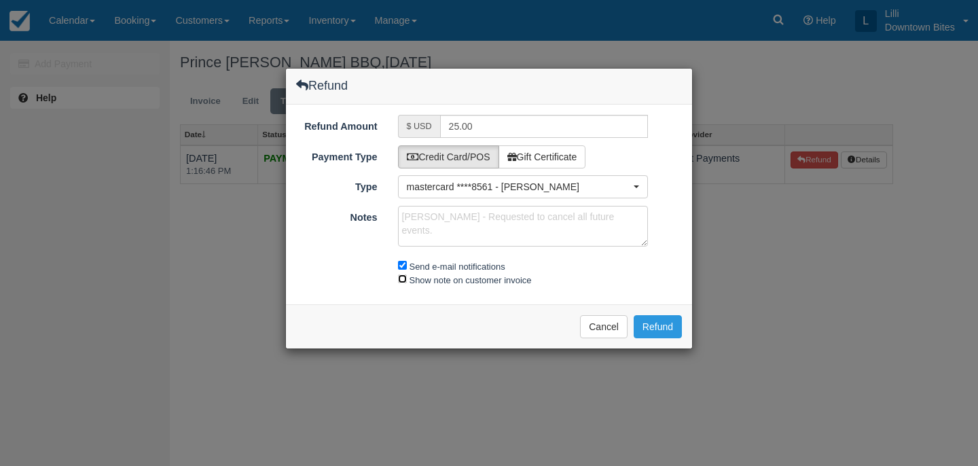
click at [399, 277] on input "Show note on customer invoice" at bounding box center [402, 279] width 9 height 9
checkbox input "true"
click at [672, 323] on button "Refund" at bounding box center [658, 326] width 48 height 23
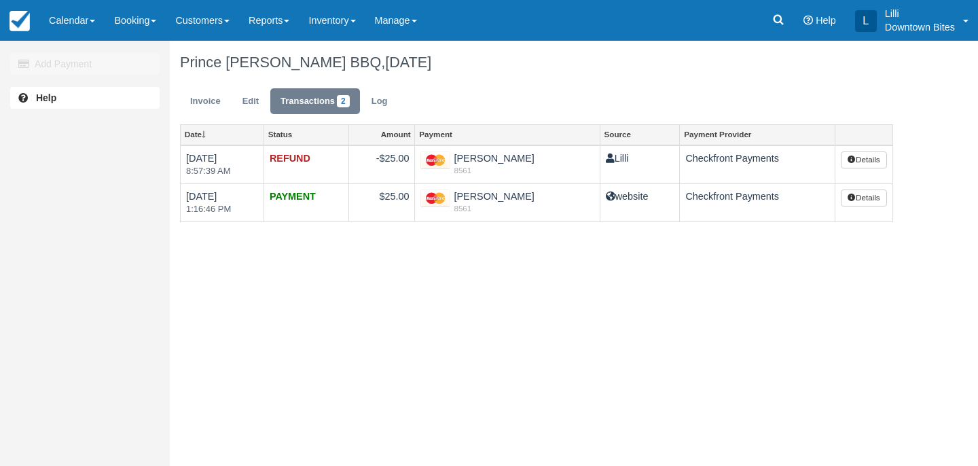
click at [198, 21] on link "Customers" at bounding box center [202, 20] width 73 height 41
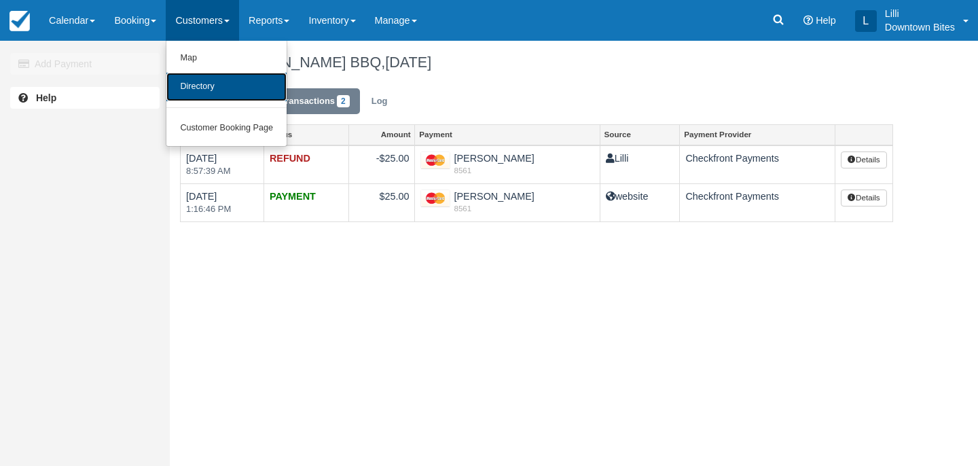
click at [208, 92] on link "Directory" at bounding box center [226, 87] width 120 height 29
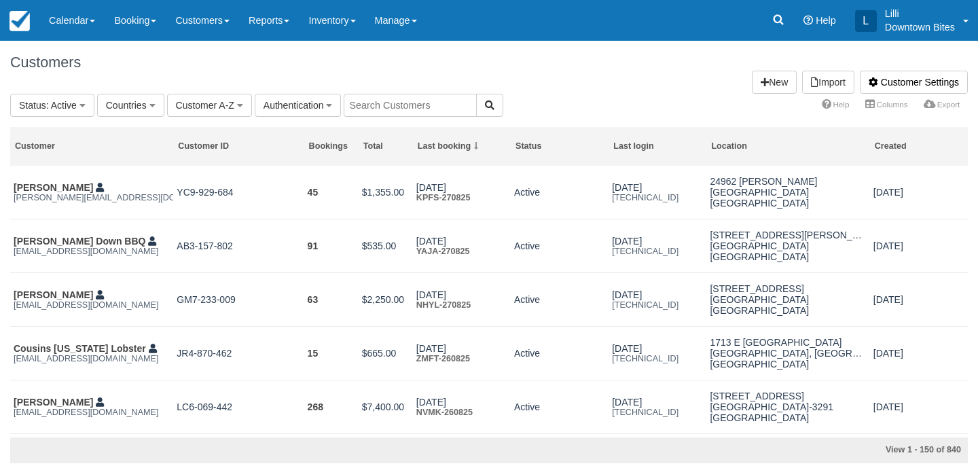
click at [385, 113] on input "text" at bounding box center [410, 105] width 133 height 23
type input "gina"
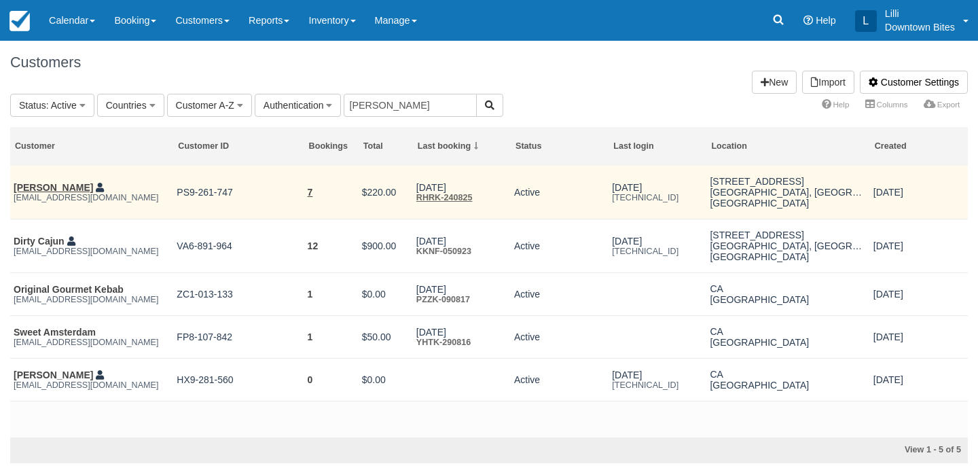
click at [45, 196] on em "ginagibbs69@gmail.com" at bounding box center [92, 198] width 156 height 10
click at [39, 191] on link "[PERSON_NAME]" at bounding box center [53, 187] width 79 height 11
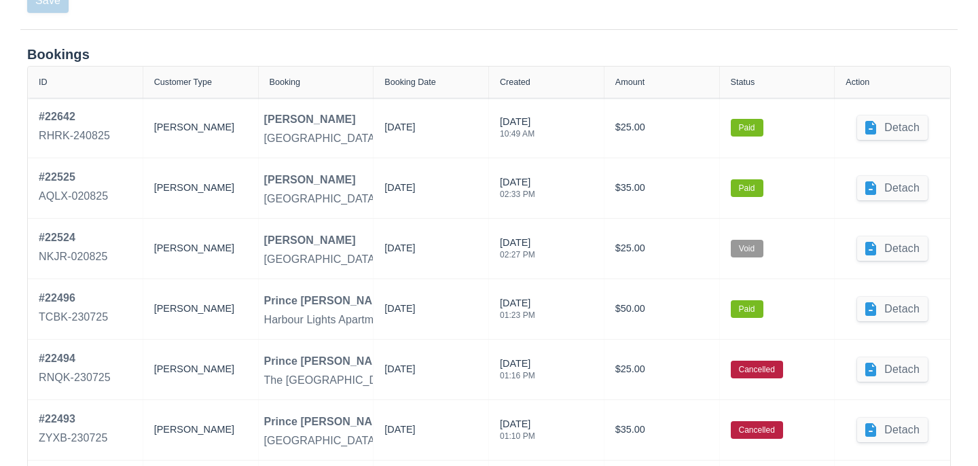
scroll to position [630, 0]
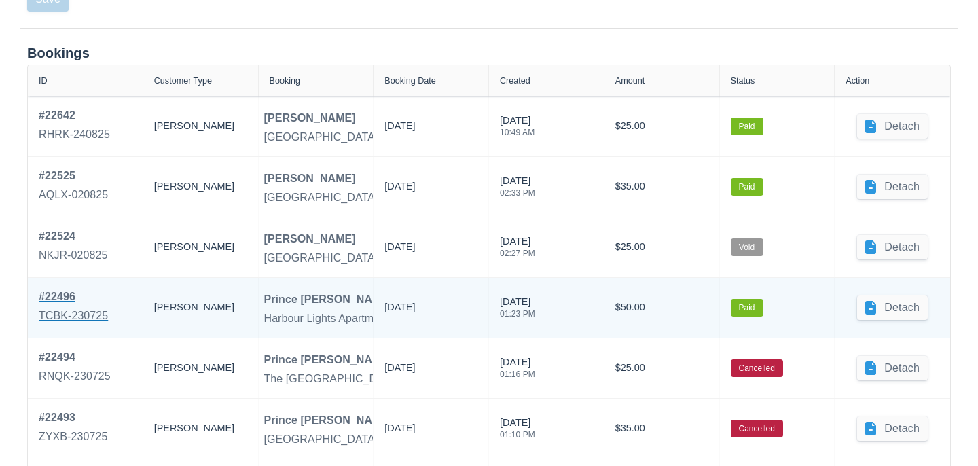
click at [67, 304] on div "# 22496" at bounding box center [73, 297] width 69 height 16
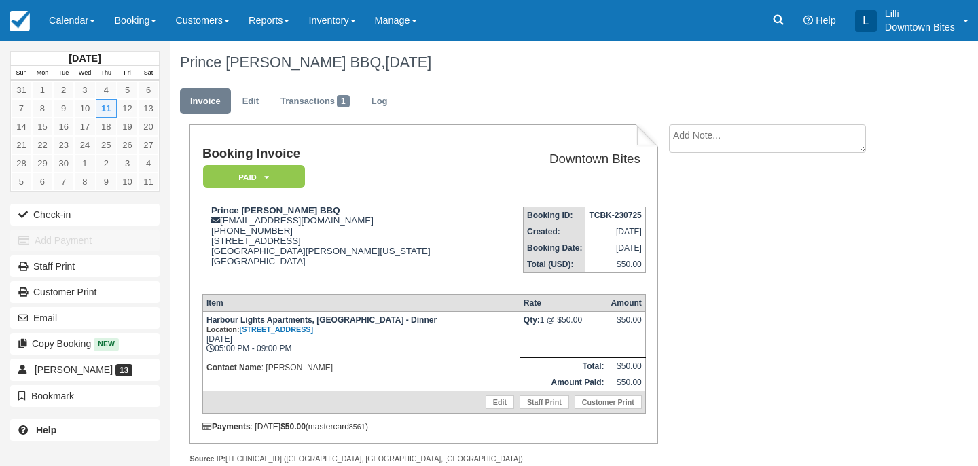
click at [741, 137] on textarea at bounding box center [767, 138] width 197 height 29
paste textarea "[PERSON_NAME] - Requested to cancel all future events."
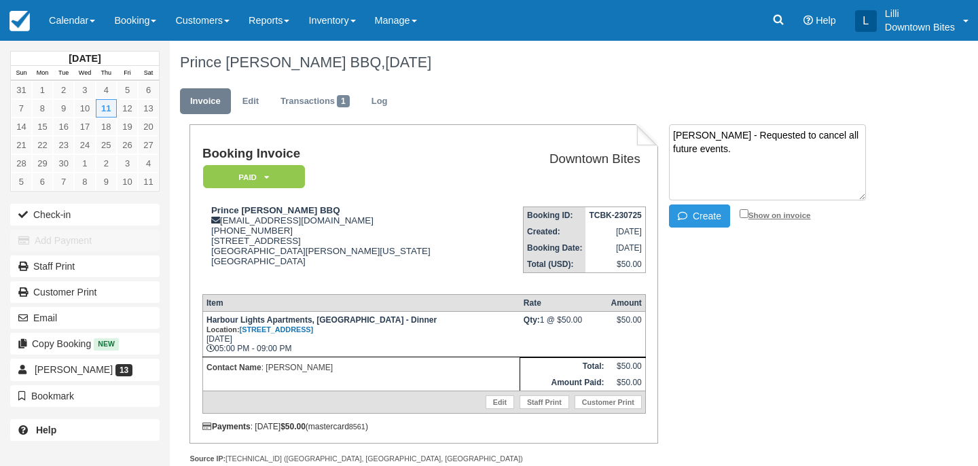
type textarea "[PERSON_NAME] - Requested to cancel all future events."
click at [742, 215] on input "Show on invoice" at bounding box center [744, 213] width 9 height 9
checkbox input "true"
click at [707, 215] on button "Create" at bounding box center [699, 216] width 61 height 23
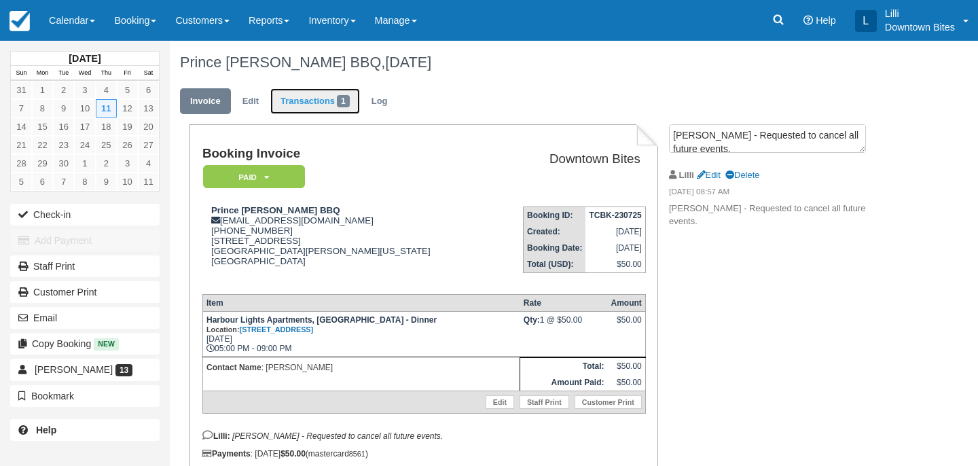
click at [305, 108] on link "Transactions 1" at bounding box center [315, 101] width 90 height 26
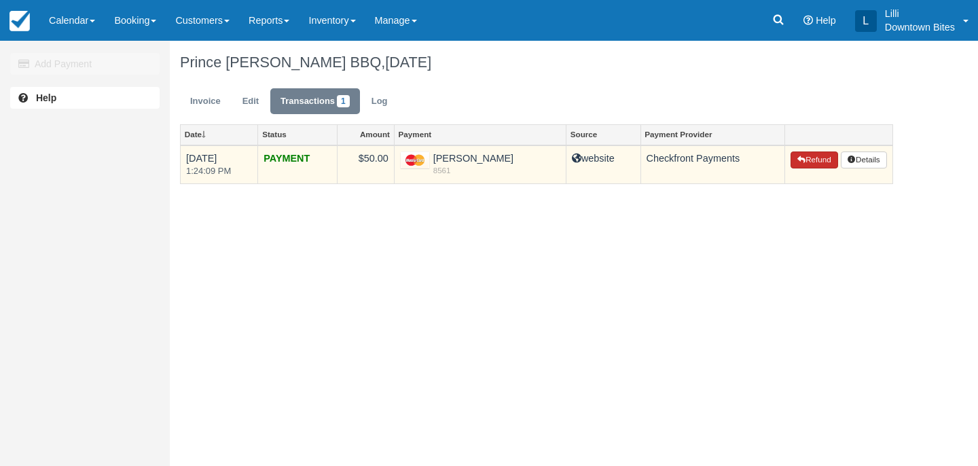
click at [810, 164] on button "Refund" at bounding box center [815, 161] width 48 height 18
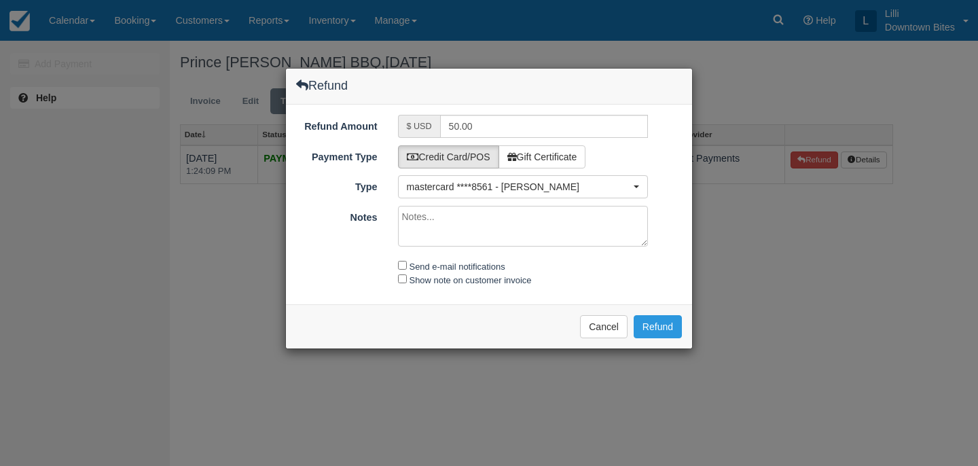
click at [424, 234] on textarea "Notes" at bounding box center [523, 226] width 251 height 41
paste textarea "Per Gina - Requested to cancel all future events."
type textarea "Per Gina - Requested to cancel all future events."
click at [400, 266] on input "Send e-mail notifications" at bounding box center [402, 265] width 9 height 9
checkbox input "true"
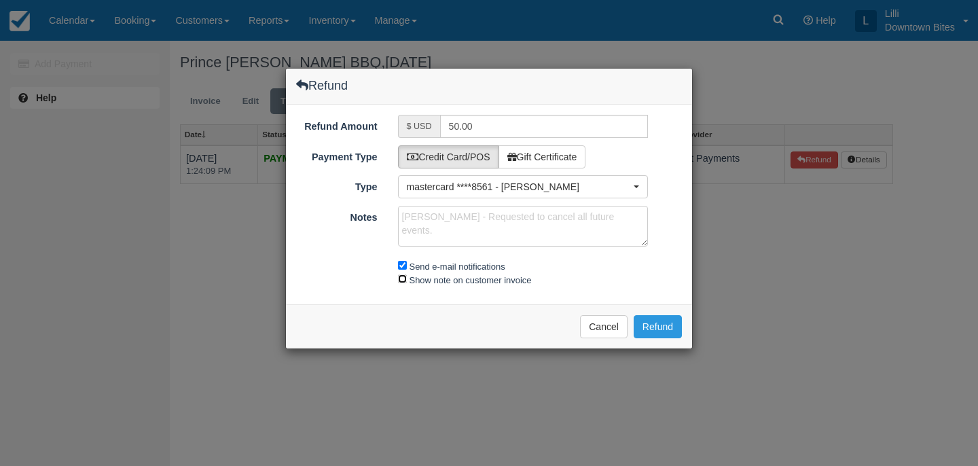
click at [400, 279] on input "Show note on customer invoice" at bounding box center [402, 279] width 9 height 9
checkbox input "true"
click at [654, 325] on button "Refund" at bounding box center [658, 326] width 48 height 23
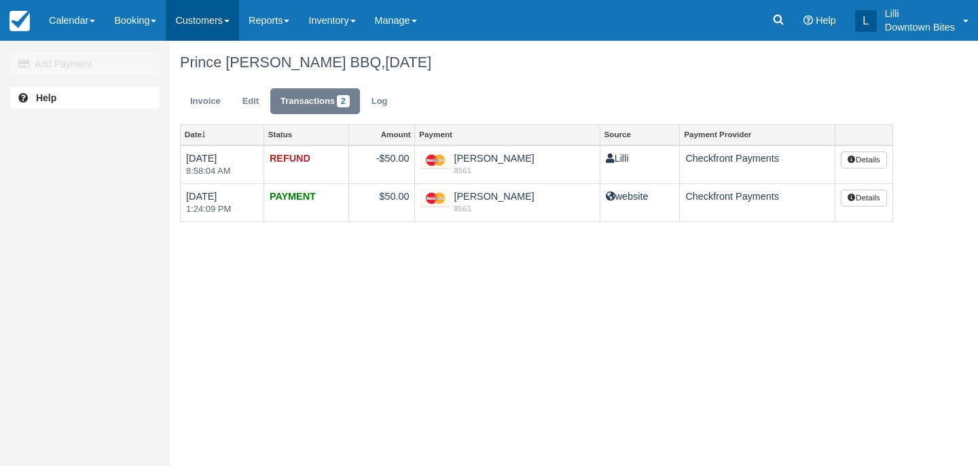
click at [185, 18] on link "Customers" at bounding box center [202, 20] width 73 height 41
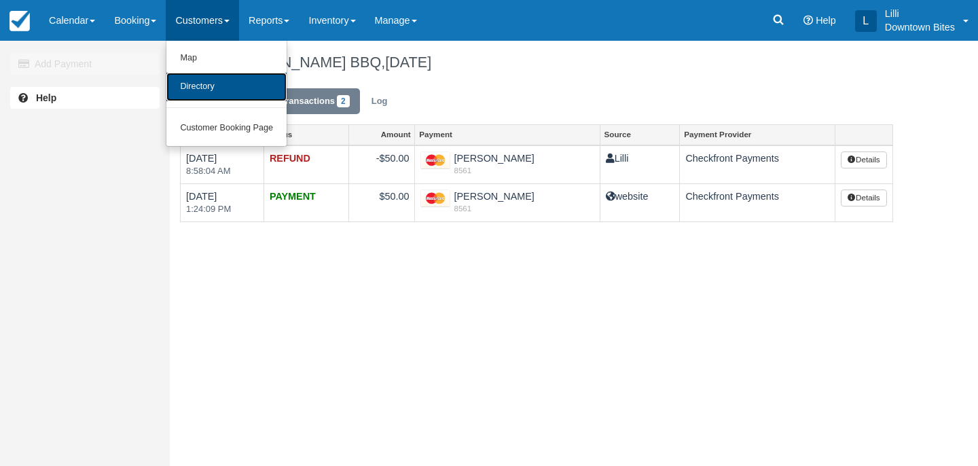
click at [200, 77] on link "Directory" at bounding box center [226, 87] width 120 height 29
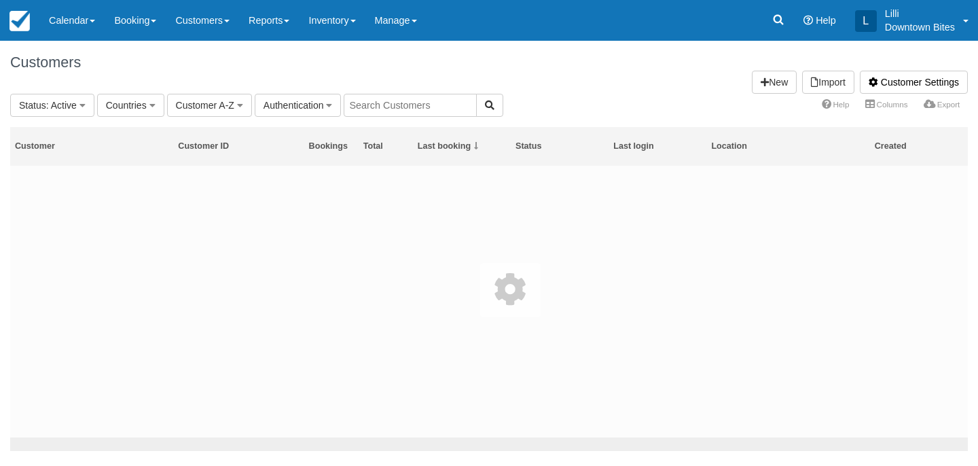
click at [376, 101] on input "text" at bounding box center [410, 105] width 133 height 23
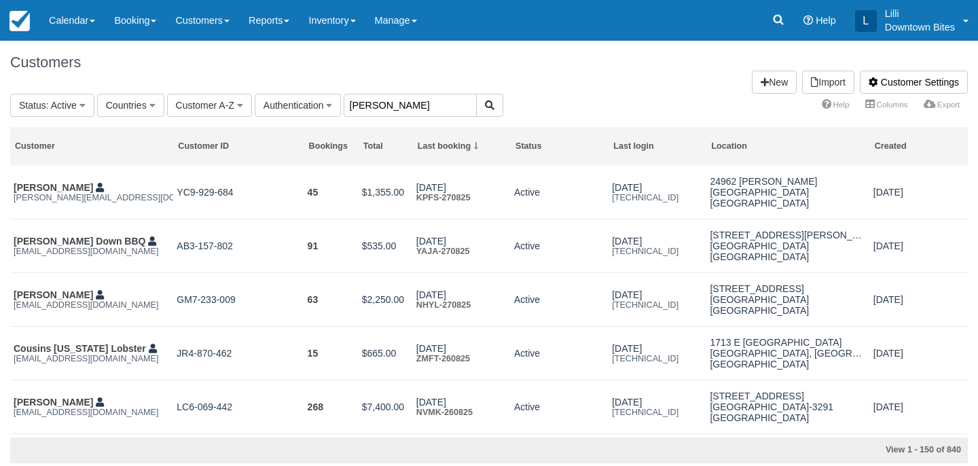
type input "[PERSON_NAME]"
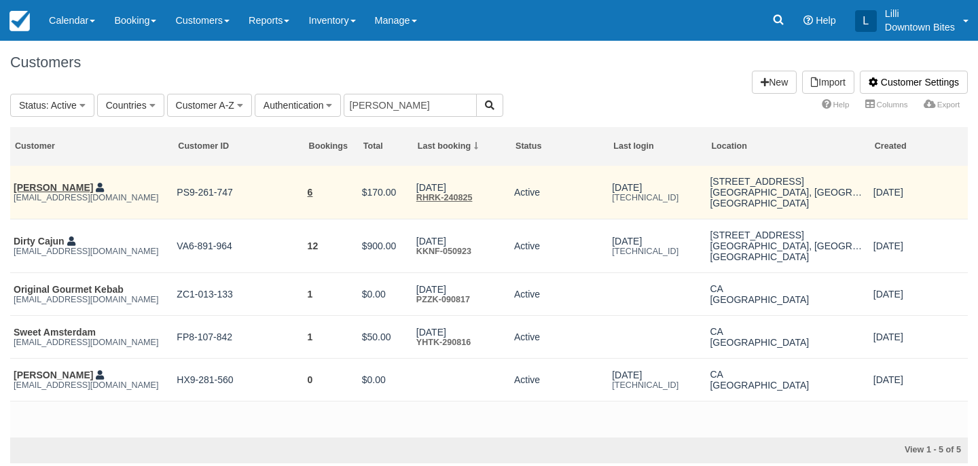
click at [28, 196] on em "[EMAIL_ADDRESS][DOMAIN_NAME]" at bounding box center [92, 198] width 156 height 10
click at [29, 187] on link "[PERSON_NAME]" at bounding box center [53, 187] width 79 height 11
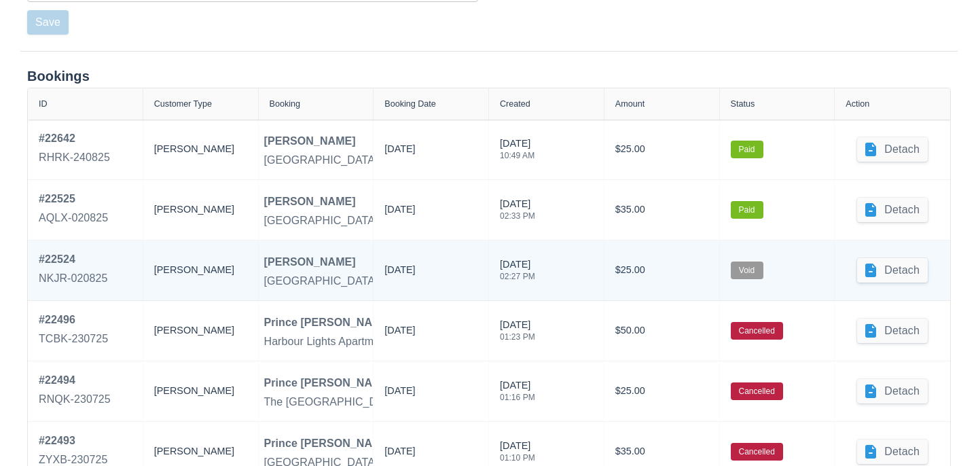
scroll to position [608, 0]
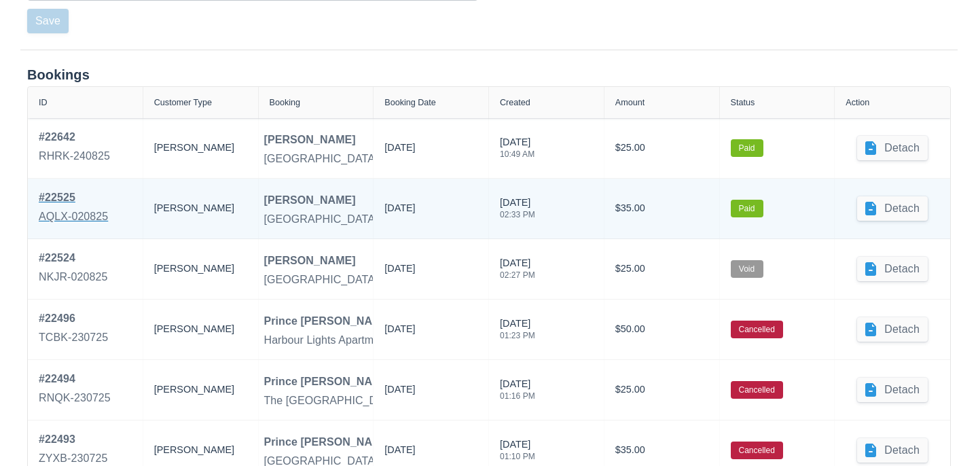
click at [54, 203] on div "# 22525" at bounding box center [73, 198] width 69 height 16
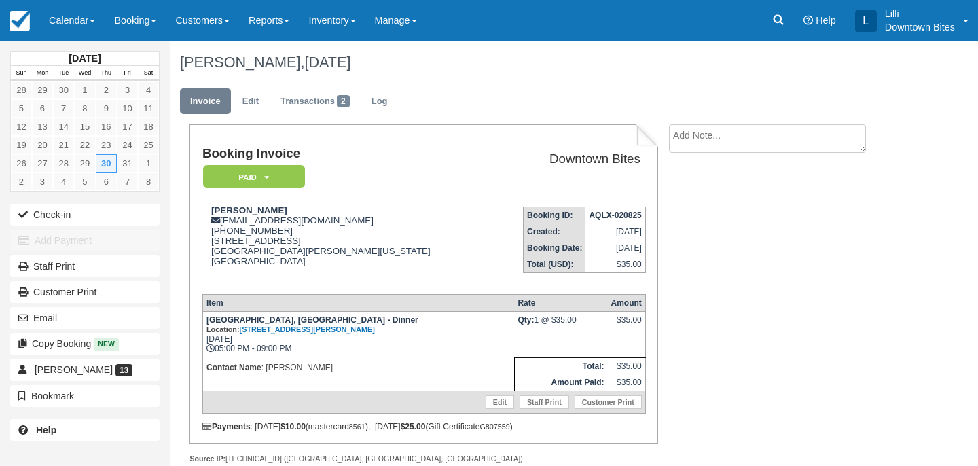
click at [688, 135] on textarea at bounding box center [767, 138] width 197 height 29
paste textarea "[PERSON_NAME] - Requested to cancel all future events."
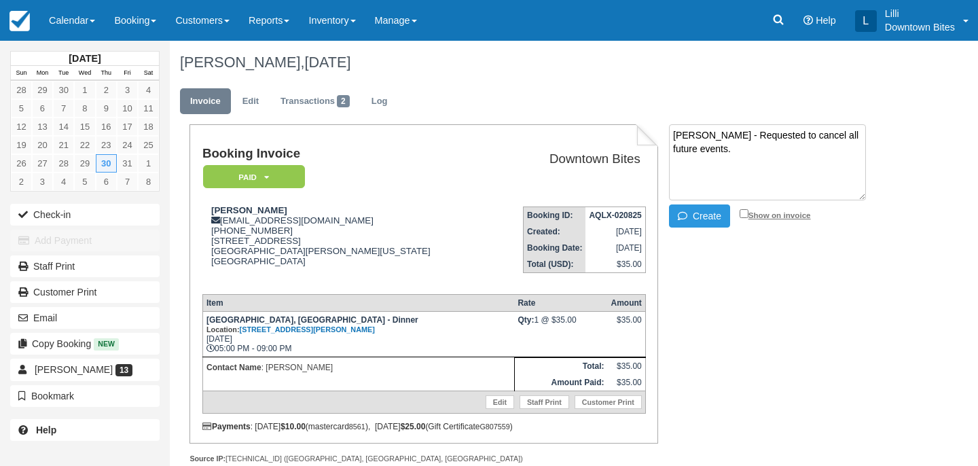
type textarea "[PERSON_NAME] - Requested to cancel all future events."
click at [741, 213] on input "Show on invoice" at bounding box center [744, 213] width 9 height 9
checkbox input "true"
click at [691, 220] on icon "button" at bounding box center [685, 216] width 15 height 10
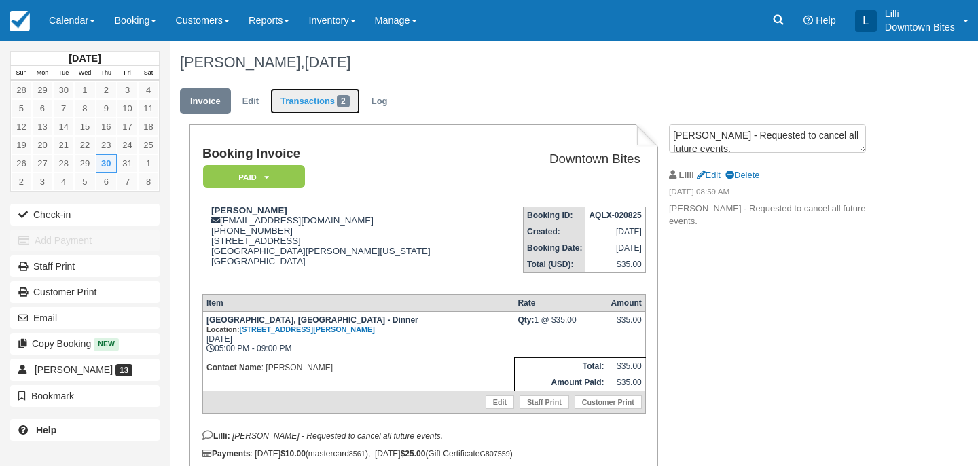
click at [307, 104] on link "Transactions 2" at bounding box center [315, 101] width 90 height 26
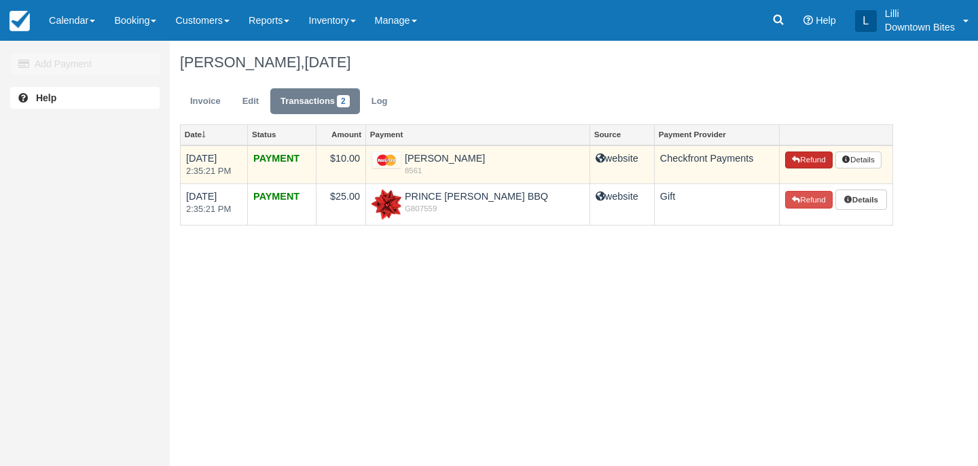
click at [802, 159] on button "Refund" at bounding box center [809, 161] width 48 height 18
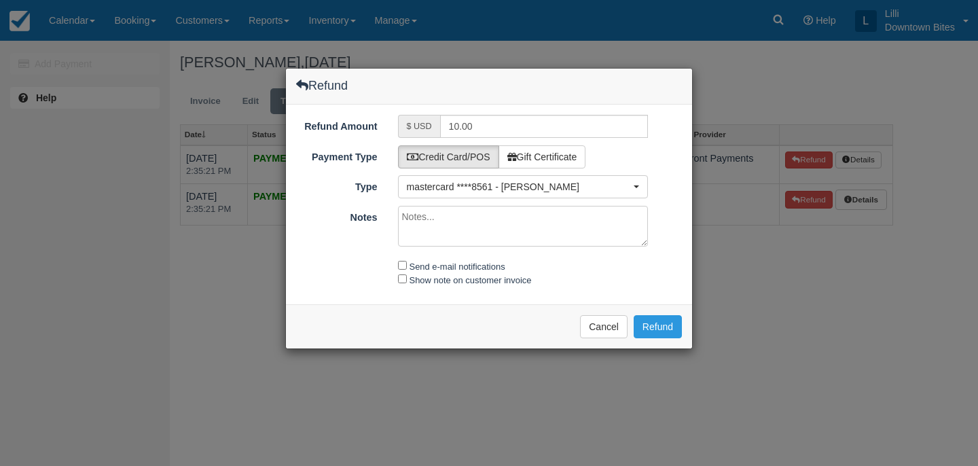
click at [449, 227] on textarea "Notes" at bounding box center [523, 226] width 251 height 41
paste textarea "[PERSON_NAME] - Requested to cancel all future events."
type textarea "[PERSON_NAME] - Requested to cancel all future events."
click at [403, 265] on input "Send e-mail notifications" at bounding box center [402, 265] width 9 height 9
checkbox input "true"
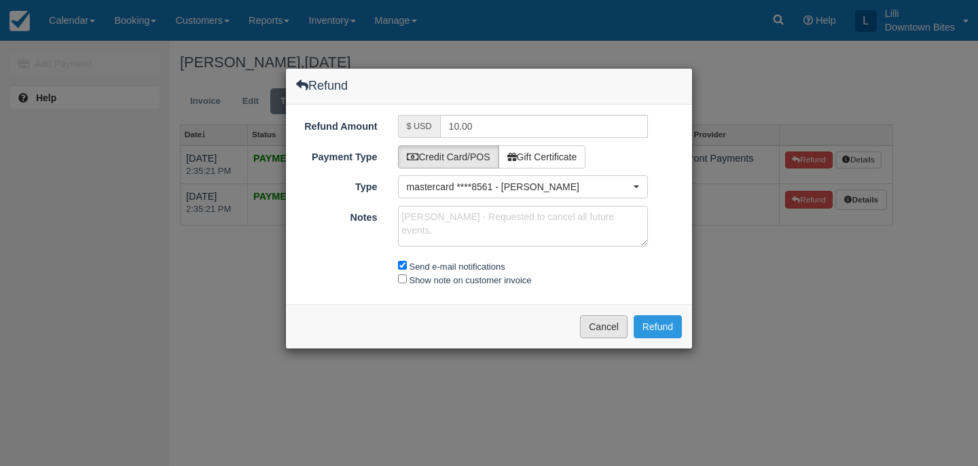
click at [600, 328] on button "Cancel" at bounding box center [604, 326] width 48 height 23
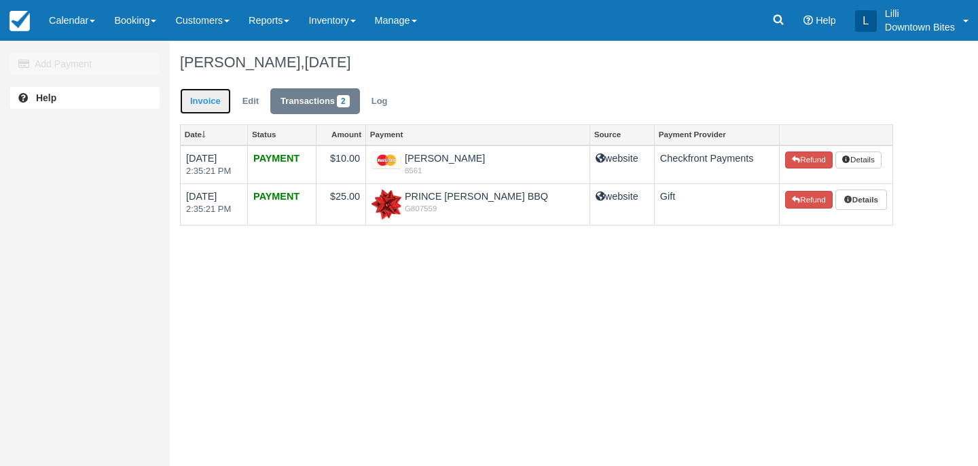
click at [197, 95] on link "Invoice" at bounding box center [205, 101] width 51 height 26
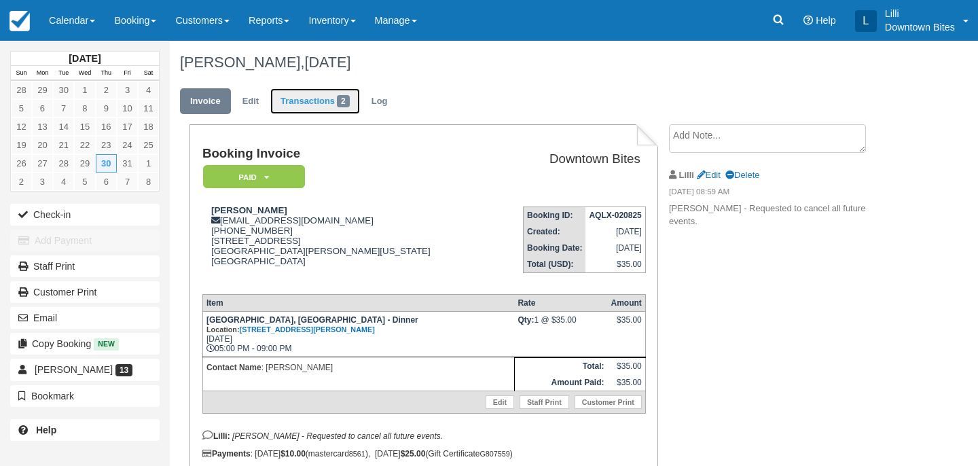
click at [318, 96] on link "Transactions 2" at bounding box center [315, 101] width 90 height 26
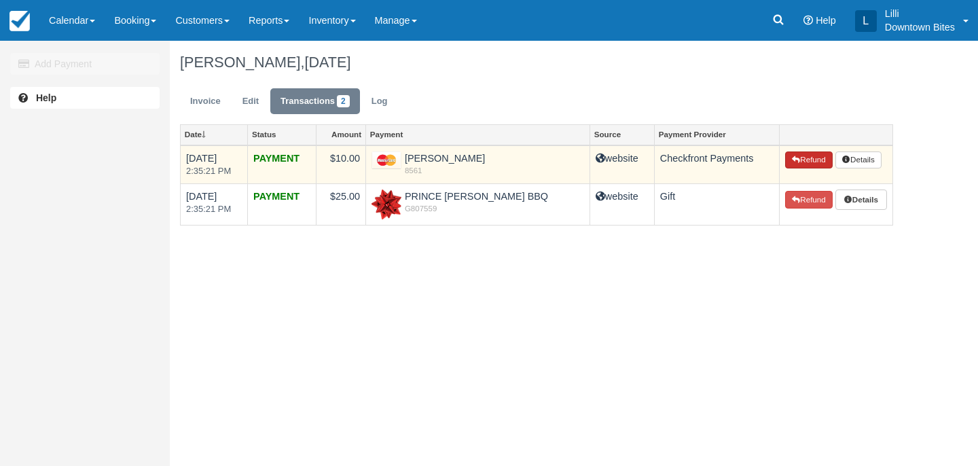
click at [816, 156] on button "Refund" at bounding box center [809, 161] width 48 height 18
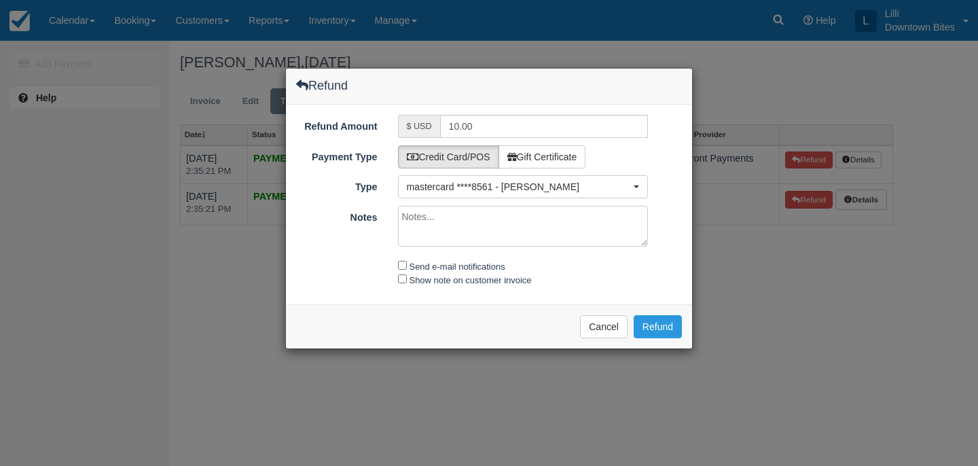
click at [493, 241] on textarea "Notes" at bounding box center [523, 226] width 251 height 41
paste textarea "[PERSON_NAME] - Requested to cancel all future events."
type textarea "[PERSON_NAME] - Requested to cancel all future events."
click at [402, 266] on input "Send e-mail notifications" at bounding box center [402, 265] width 9 height 9
checkbox input "true"
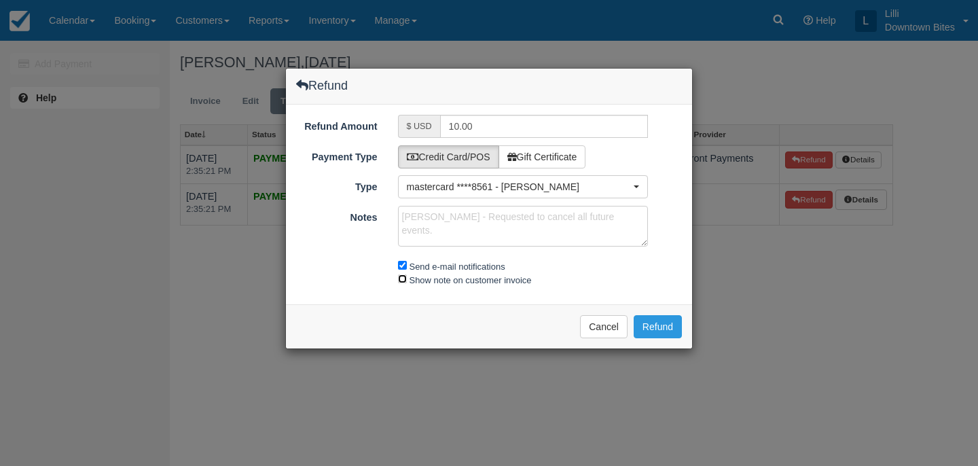
click at [402, 276] on input "Show note on customer invoice" at bounding box center [402, 279] width 9 height 9
checkbox input "true"
click at [637, 325] on button "Refund" at bounding box center [658, 326] width 48 height 23
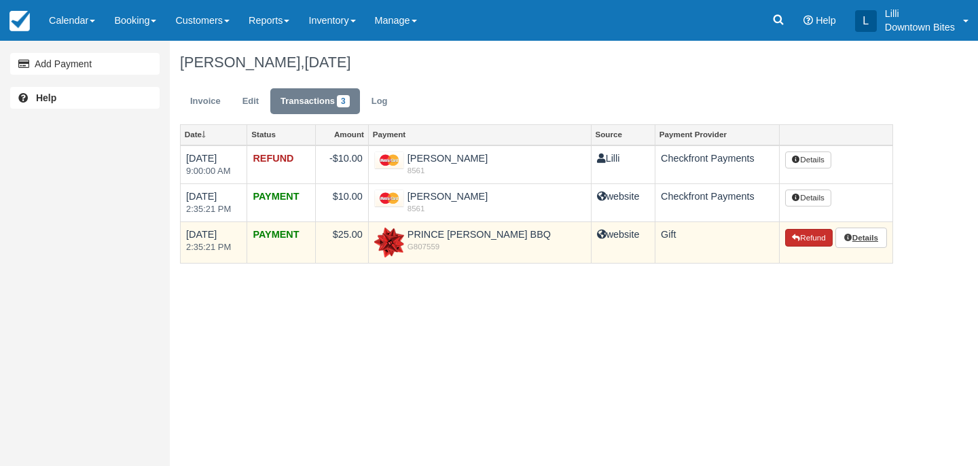
click at [796, 242] on button "Refund" at bounding box center [809, 238] width 48 height 18
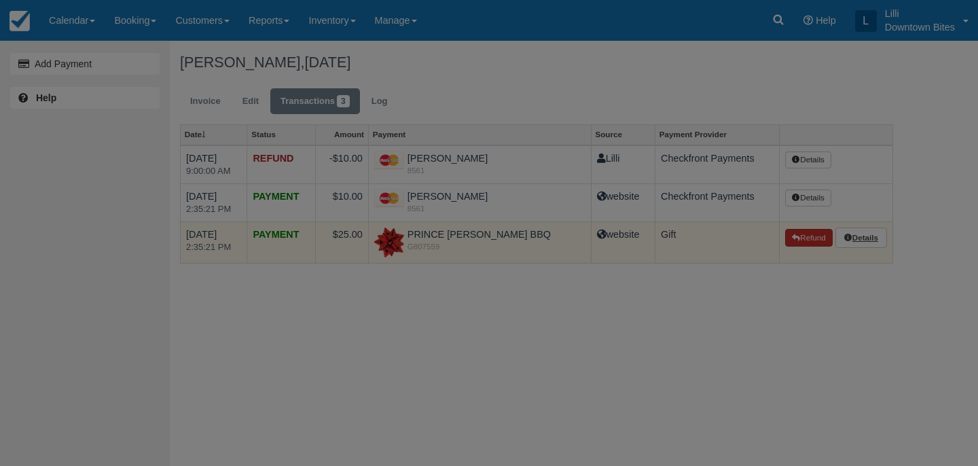
type input "G807559-594-020825"
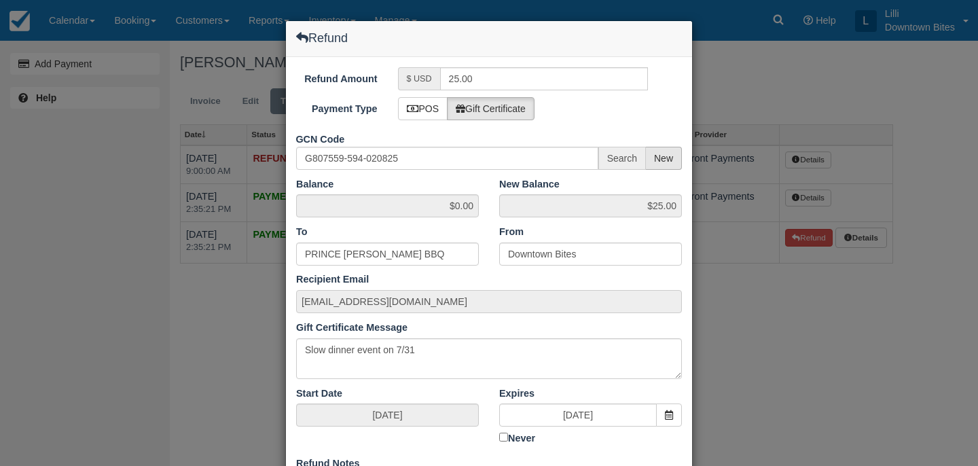
click at [660, 158] on span "New" at bounding box center [664, 158] width 36 height 23
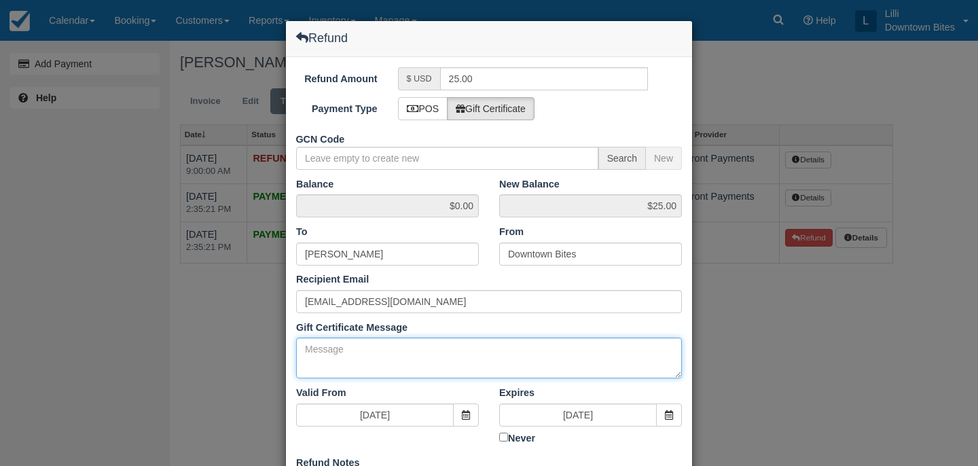
click at [356, 344] on textarea "Gift Certificate Message" at bounding box center [489, 358] width 386 height 41
paste textarea "Per Gina - Requested to cancel all future events."
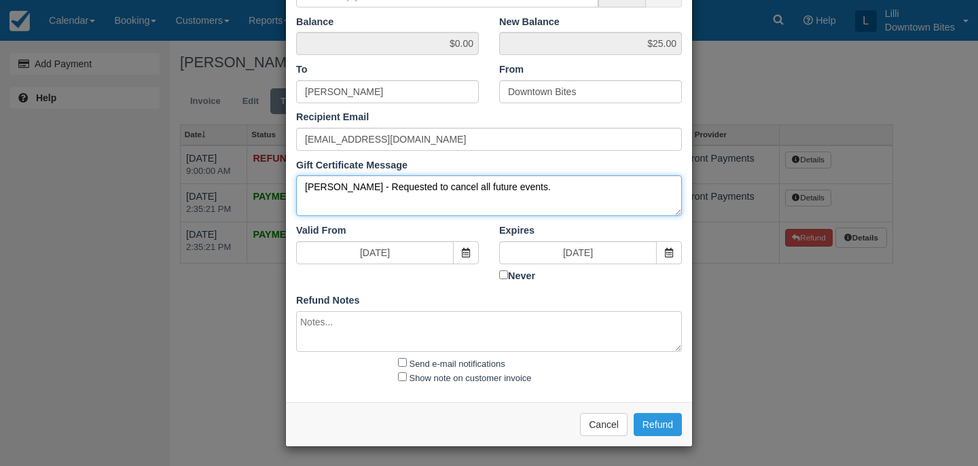
type textarea "Per Gina - Requested to cancel all future events."
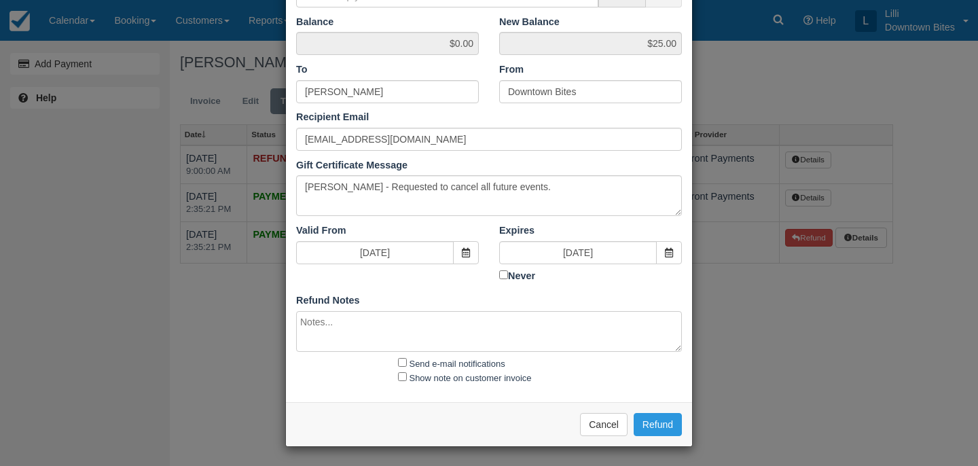
click at [342, 339] on textarea at bounding box center [489, 331] width 386 height 41
paste textarea "Per Gina - Requested to cancel all future events."
type textarea "Per Gina - Requested to cancel all future events."
click at [401, 361] on input "Send e-mail notifications" at bounding box center [402, 362] width 9 height 9
checkbox input "true"
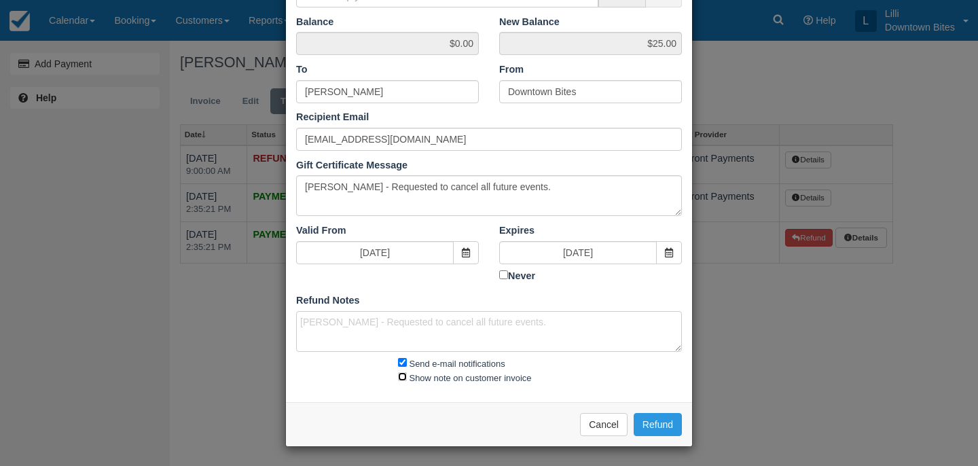
click at [401, 372] on input "Show note on customer invoice" at bounding box center [402, 376] width 9 height 9
checkbox input "true"
click at [652, 421] on button "Refund" at bounding box center [658, 424] width 48 height 23
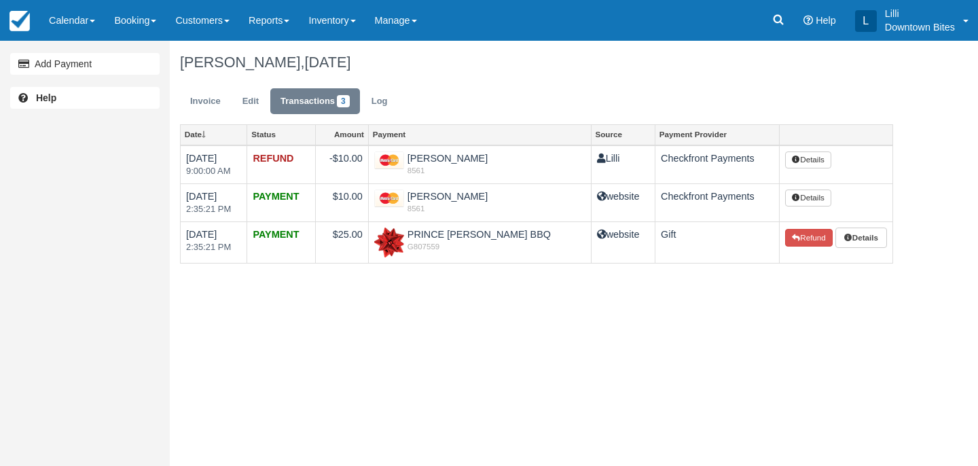
click at [58, 20] on link "Calendar" at bounding box center [71, 20] width 65 height 41
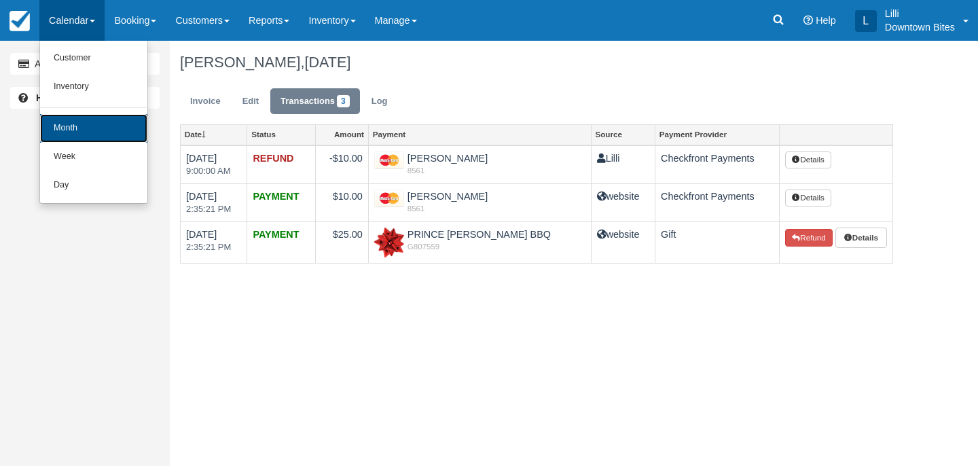
click at [75, 126] on link "Month" at bounding box center [93, 128] width 107 height 29
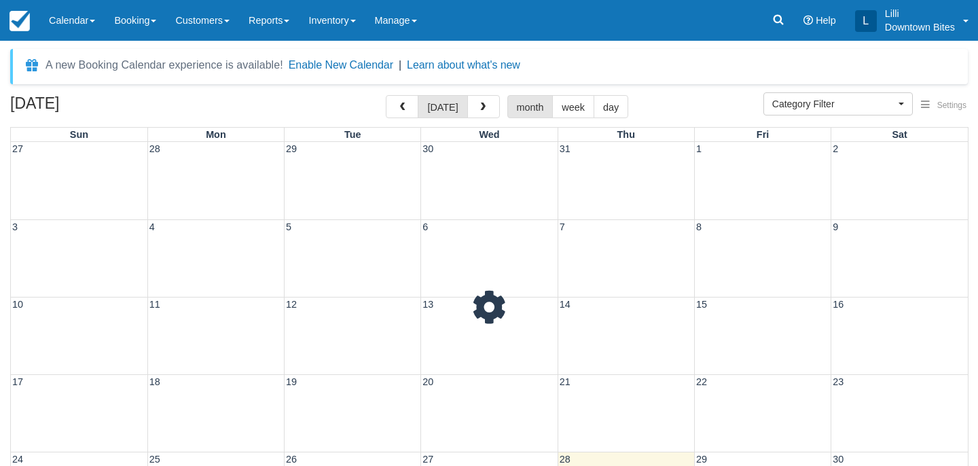
select select
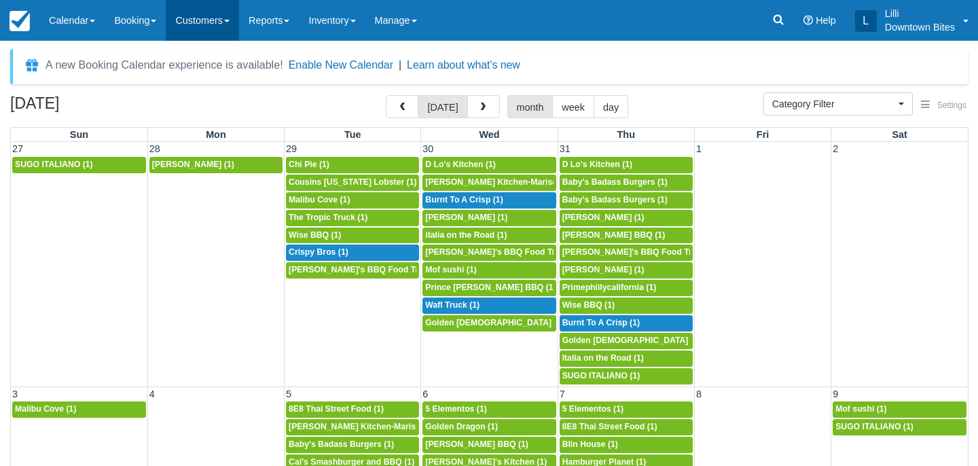
click at [194, 24] on link "Customers" at bounding box center [202, 20] width 73 height 41
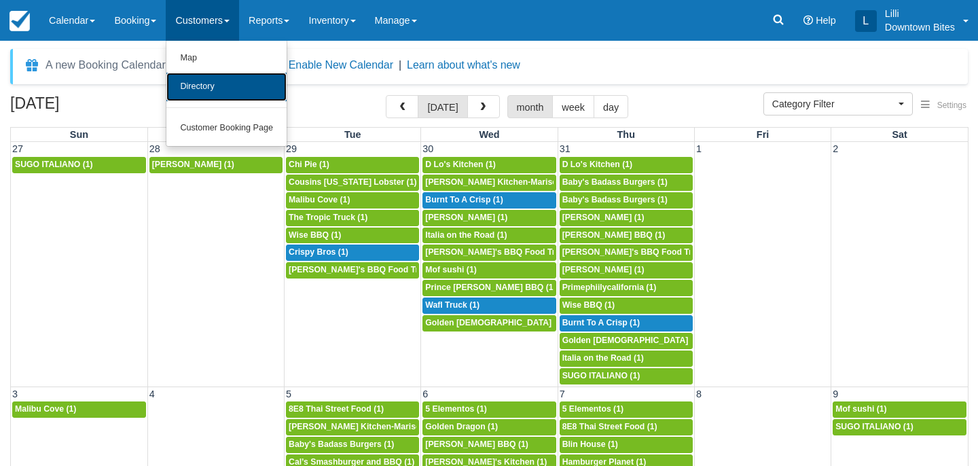
click at [209, 87] on link "Directory" at bounding box center [226, 87] width 120 height 29
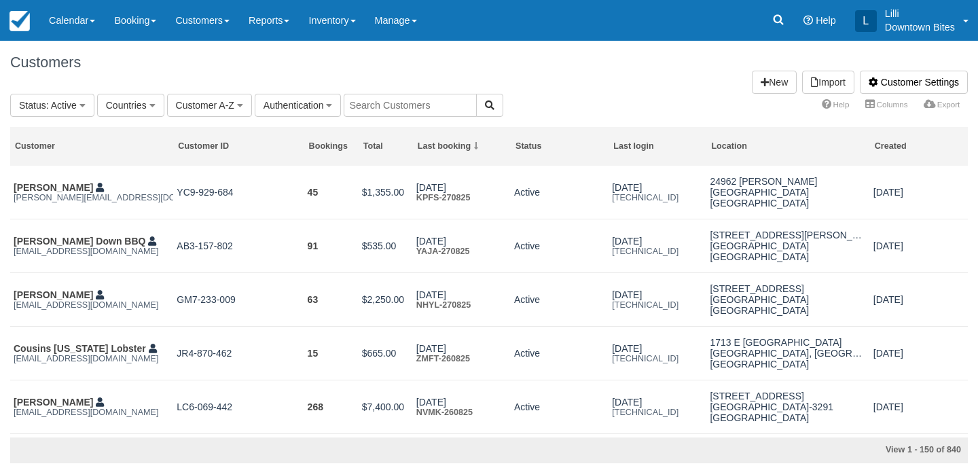
click at [409, 103] on input "text" at bounding box center [410, 105] width 133 height 23
type input "gina"
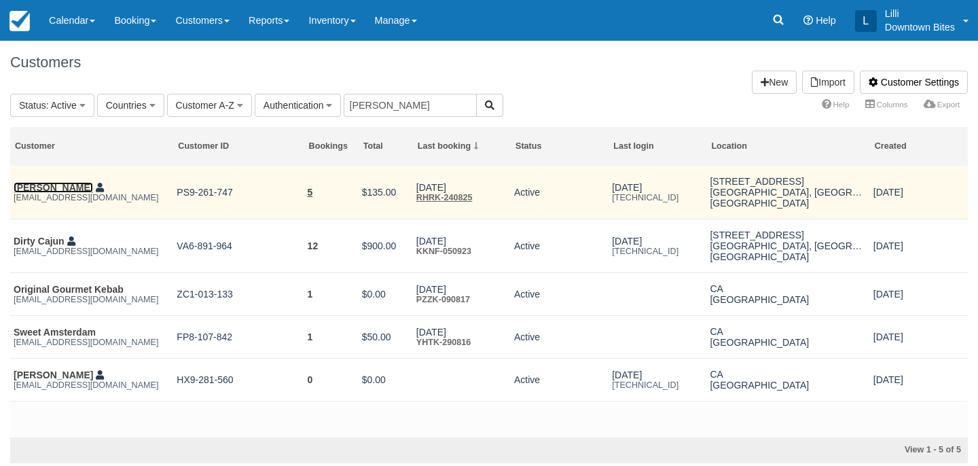
click at [41, 183] on link "Bryan Cobb" at bounding box center [53, 187] width 79 height 11
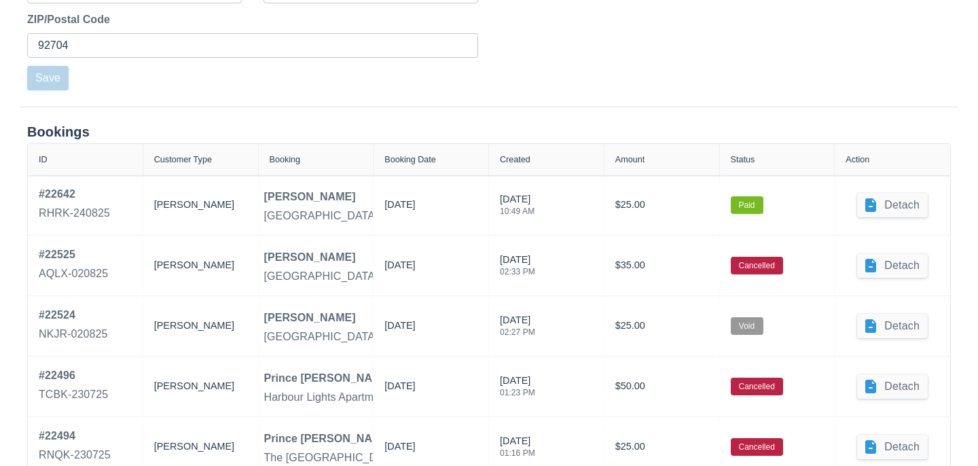
scroll to position [616, 0]
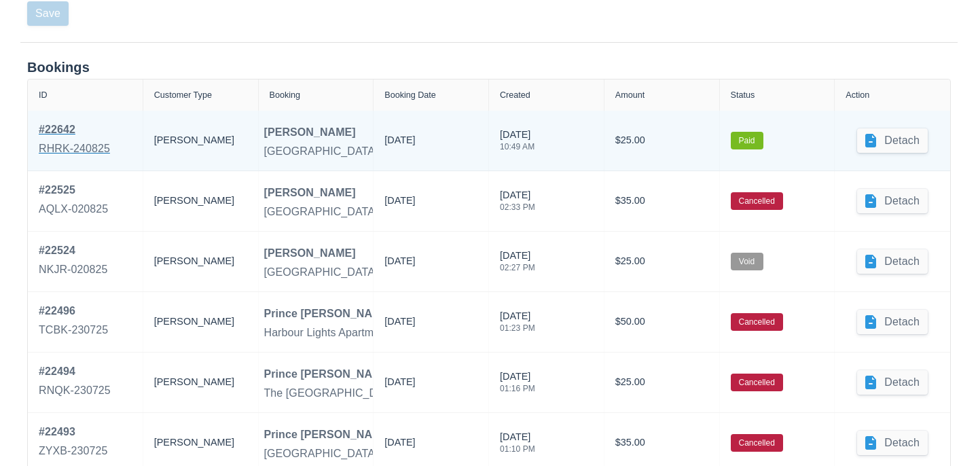
click at [63, 137] on link "# 22642 RHRK-240825" at bounding box center [74, 141] width 71 height 38
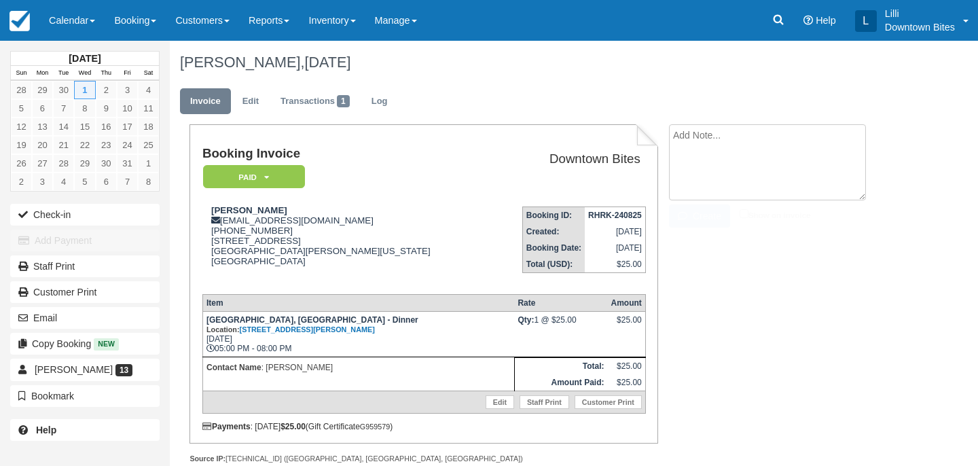
click at [775, 140] on textarea at bounding box center [767, 162] width 197 height 76
paste textarea "[PERSON_NAME] - Requested to cancel all future events."
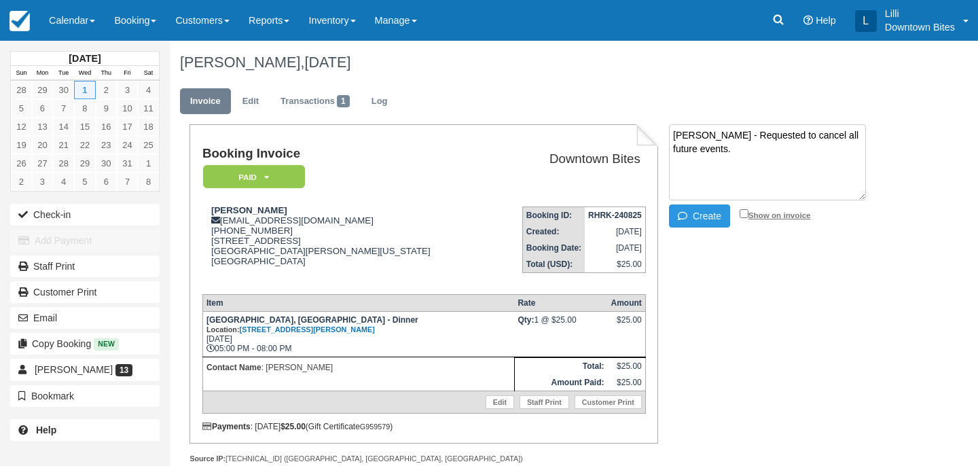
type textarea "[PERSON_NAME] - Requested to cancel all future events."
click at [743, 215] on input "Show on invoice" at bounding box center [744, 213] width 9 height 9
checkbox input "true"
click at [696, 214] on button "Create" at bounding box center [699, 216] width 61 height 23
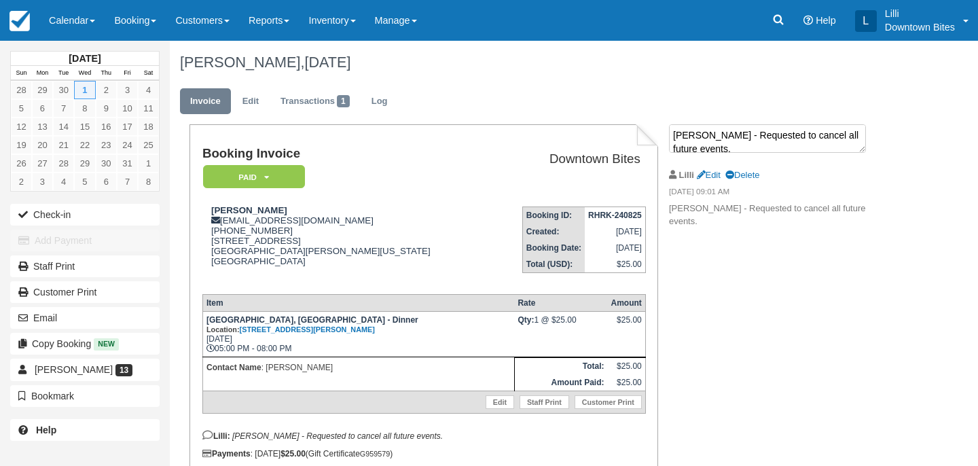
click at [768, 133] on textarea "Per Gina - Requested to cancel all future events." at bounding box center [767, 138] width 197 height 29
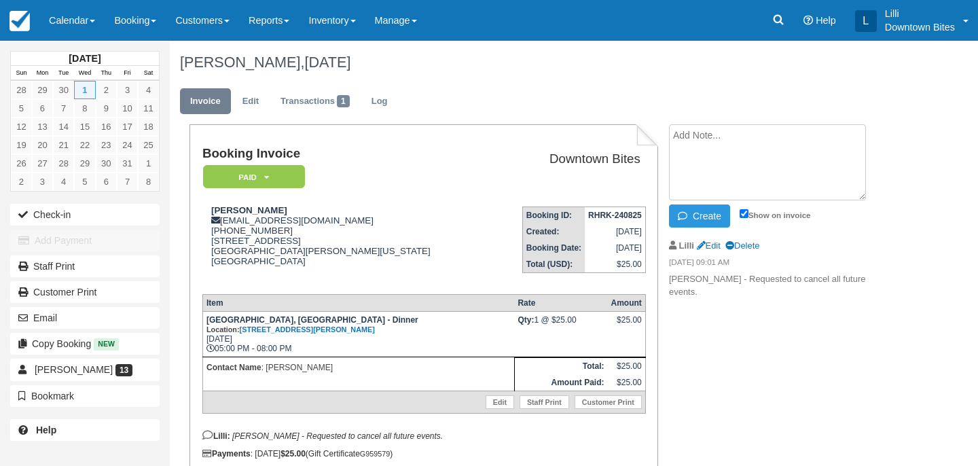
paste textarea "Per Gina - Requested to cancel all future events."
type textarea "Per Gina - Requested to cancel all future events."
click at [744, 211] on input "Show on invoice" at bounding box center [744, 213] width 9 height 9
checkbox input "true"
click at [713, 215] on button "Create" at bounding box center [699, 216] width 61 height 23
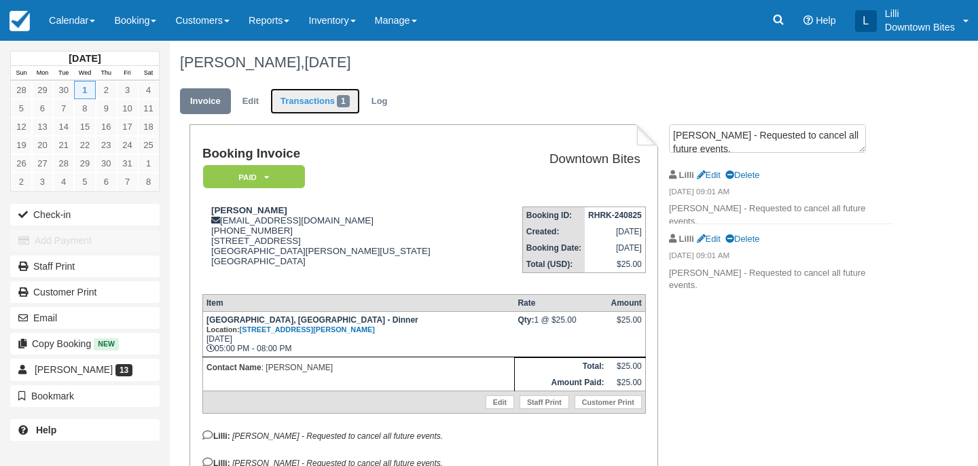
click at [298, 94] on link "Transactions 1" at bounding box center [315, 101] width 90 height 26
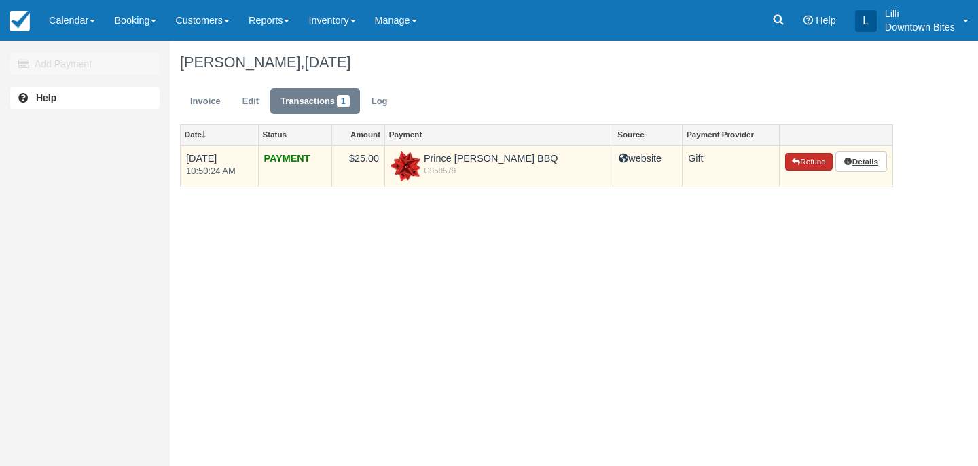
click at [805, 163] on button "Refund" at bounding box center [809, 162] width 48 height 18
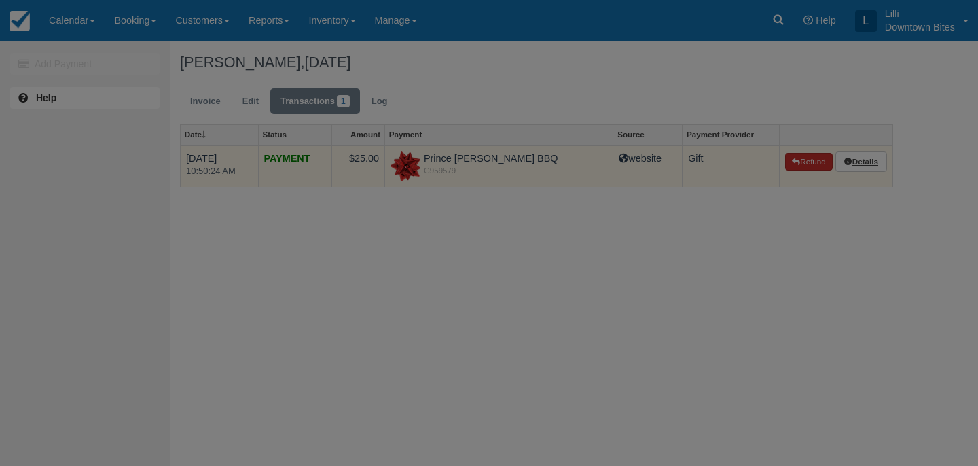
type input "G959579-685-220825"
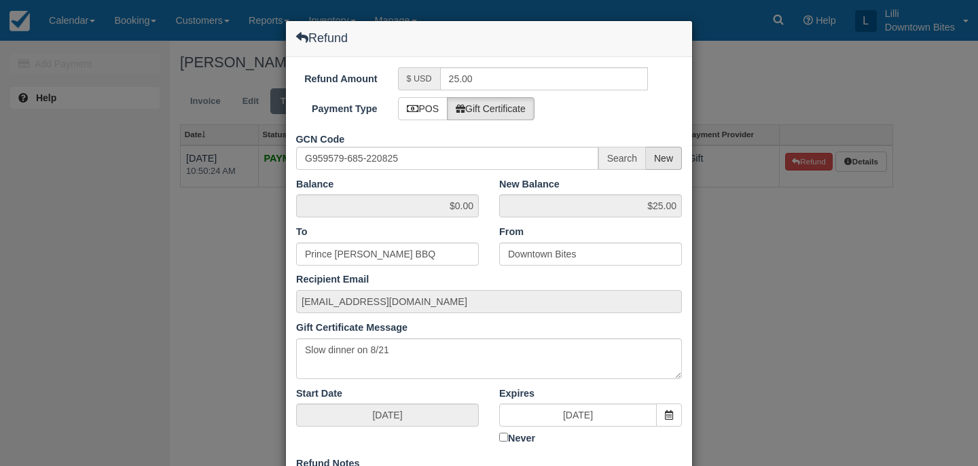
click at [668, 162] on span "New" at bounding box center [664, 158] width 36 height 23
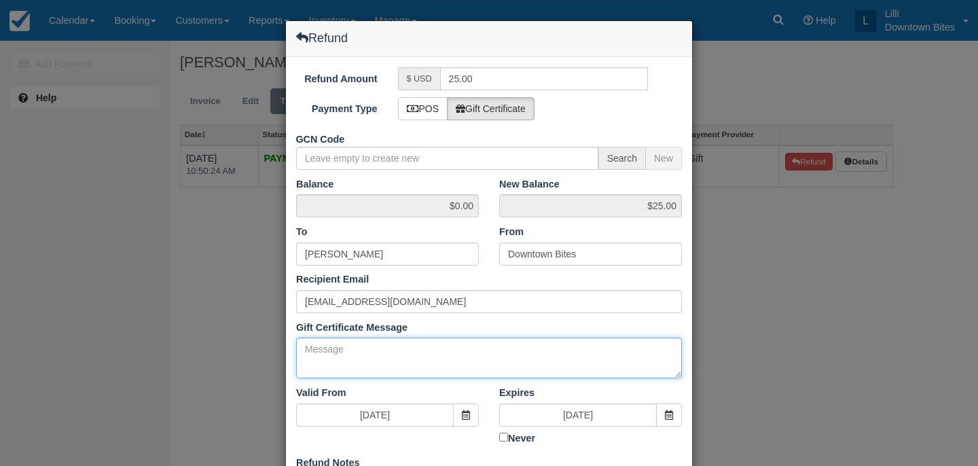
click at [349, 360] on textarea "Gift Certificate Message" at bounding box center [489, 358] width 386 height 41
paste textarea "Per Gina - Requested to cancel all future events."
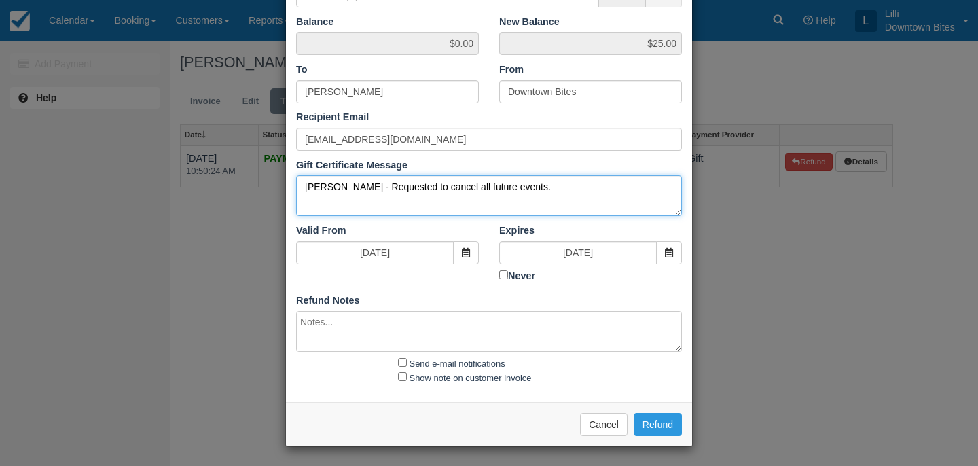
type textarea "Per Gina - Requested to cancel all future events."
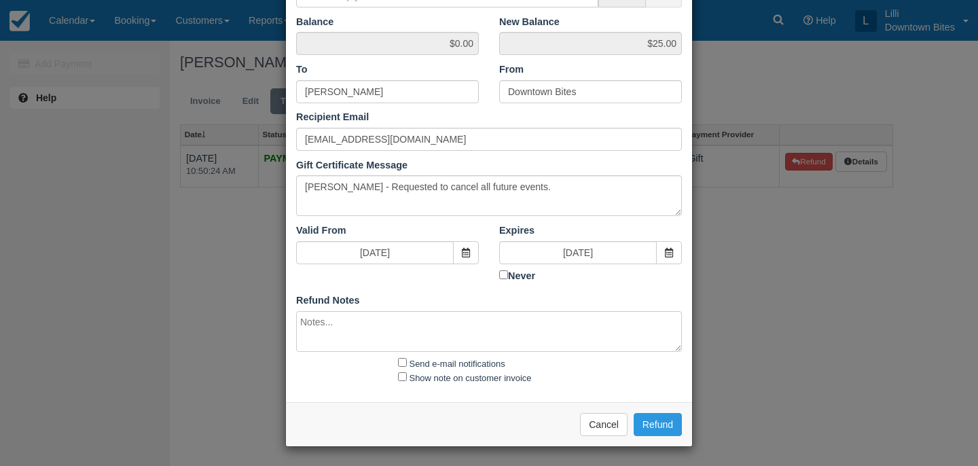
click at [336, 334] on textarea at bounding box center [489, 331] width 386 height 41
paste textarea "Per Gina - Requested to cancel all future events."
type textarea "Per Gina - Requested to cancel all future events."
click at [402, 361] on input "Send e-mail notifications" at bounding box center [402, 362] width 9 height 9
checkbox input "true"
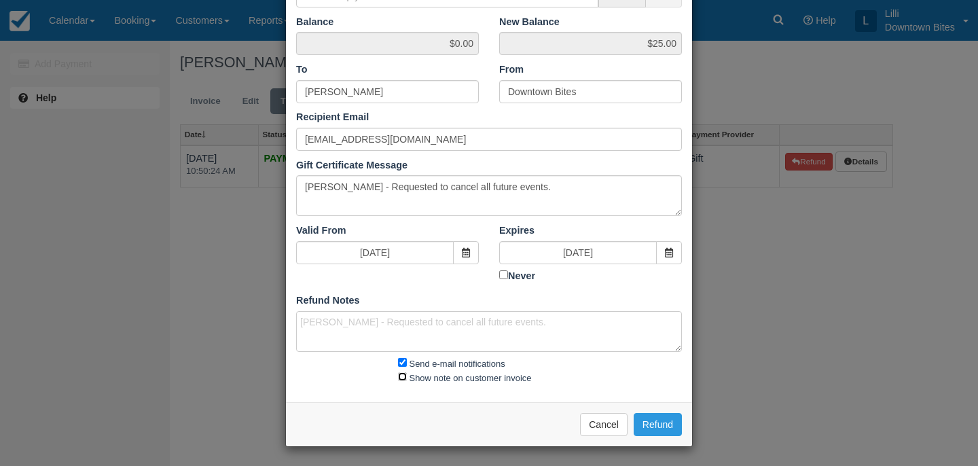
click at [402, 373] on input "Show note on customer invoice" at bounding box center [402, 376] width 9 height 9
checkbox input "true"
click at [662, 421] on button "Refund" at bounding box center [658, 424] width 48 height 23
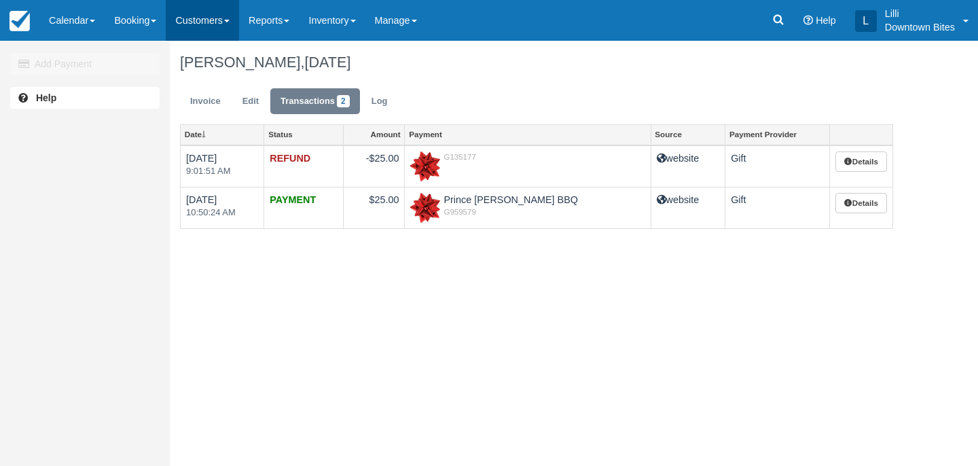
click at [201, 20] on link "Customers" at bounding box center [202, 20] width 73 height 41
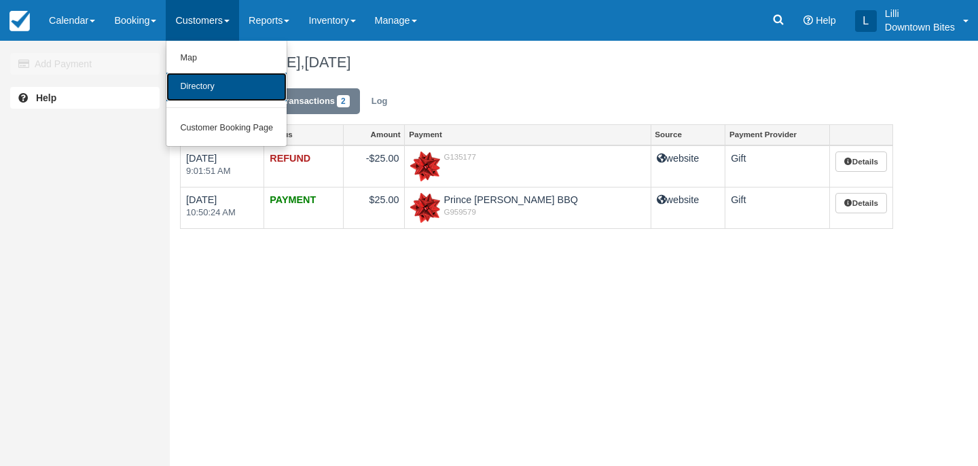
click at [205, 94] on link "Directory" at bounding box center [226, 87] width 120 height 29
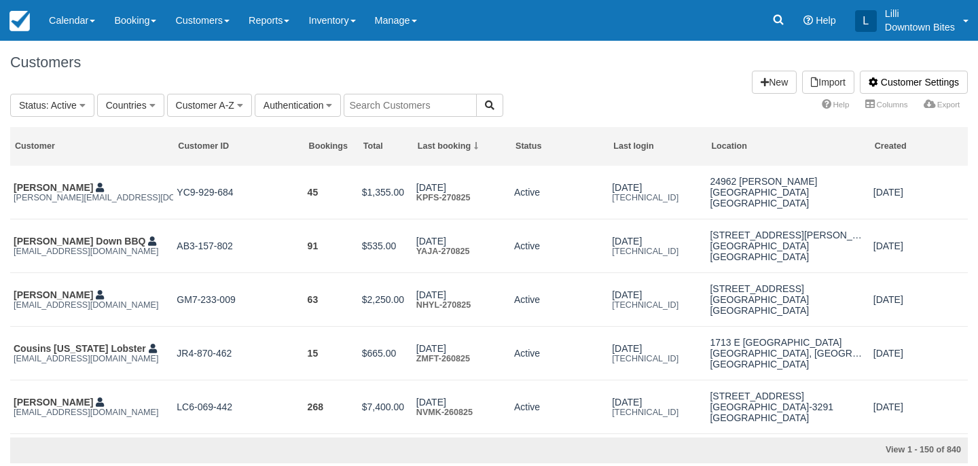
click at [411, 103] on input "text" at bounding box center [410, 105] width 133 height 23
type input "lill"
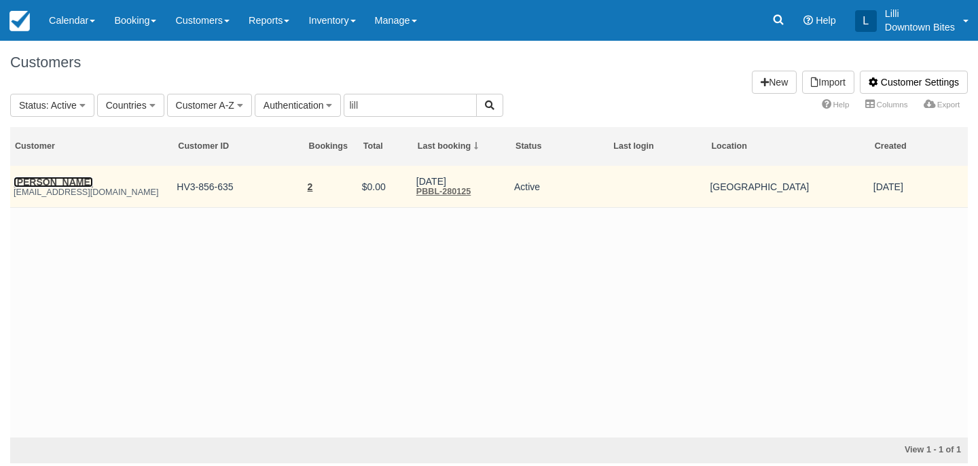
click at [63, 186] on link "James Mcintosh" at bounding box center [53, 182] width 79 height 11
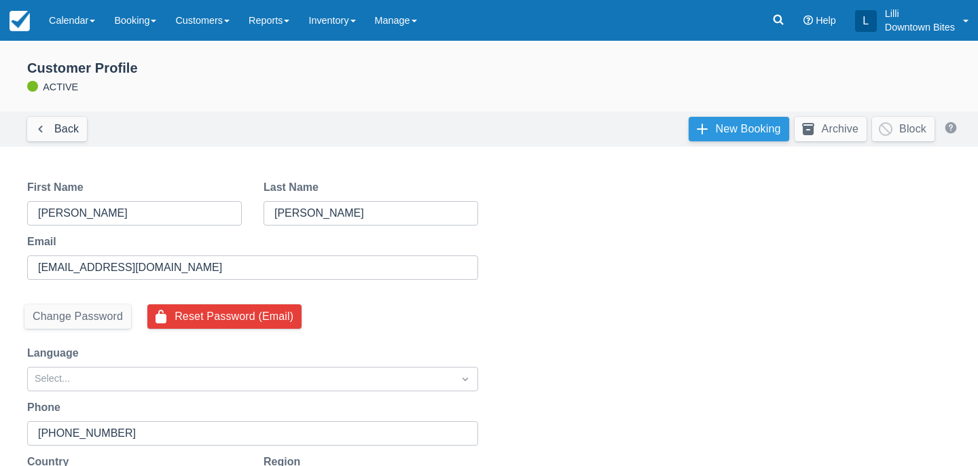
click at [717, 121] on link "New Booking" at bounding box center [739, 129] width 101 height 24
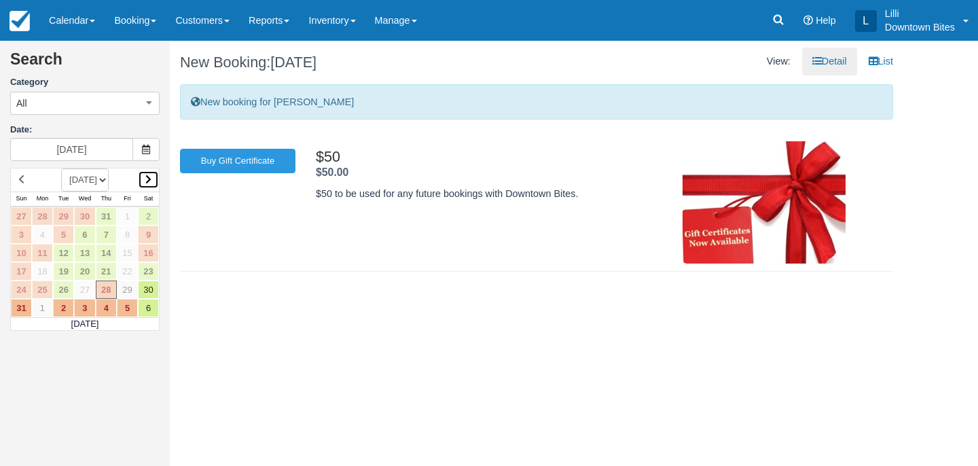
click at [149, 180] on icon at bounding box center [148, 180] width 6 height 10
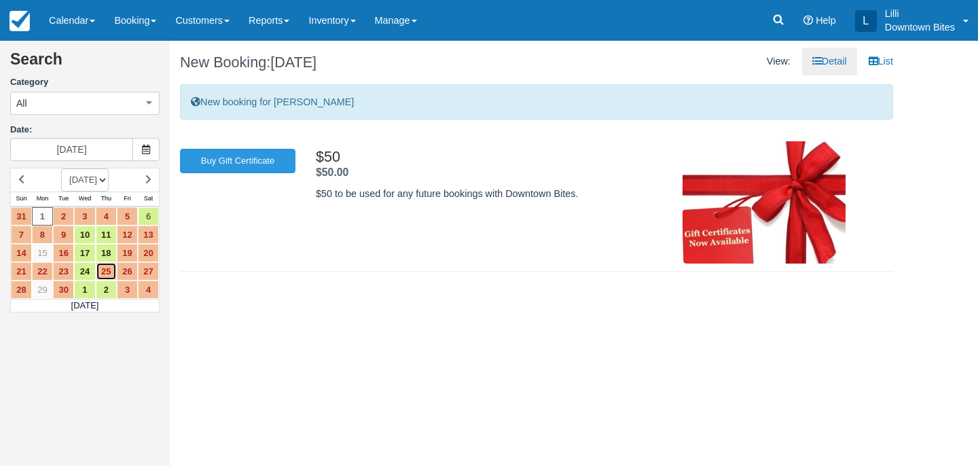
click at [107, 274] on link "25" at bounding box center [106, 271] width 21 height 18
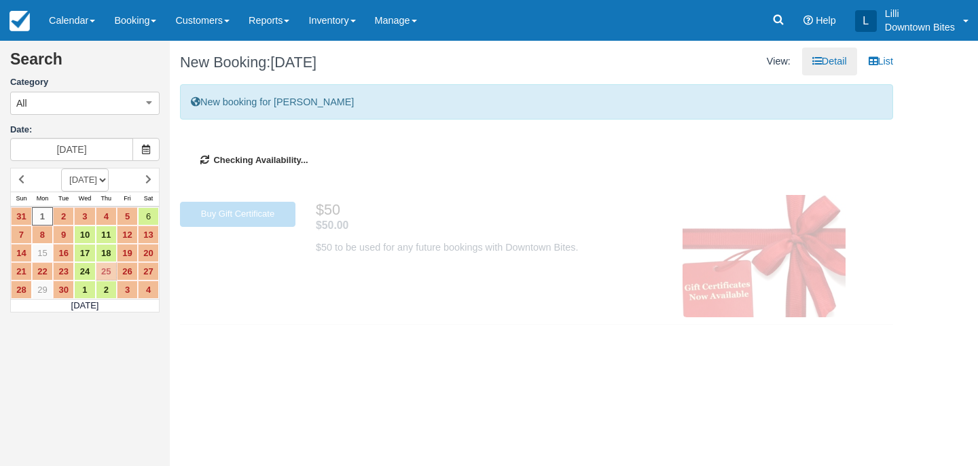
type input "[DATE]"
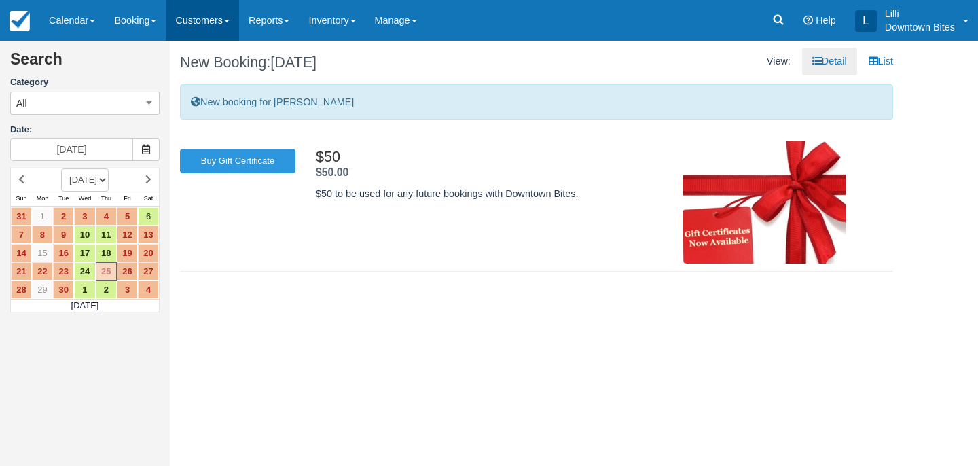
click at [185, 20] on link "Customers" at bounding box center [202, 20] width 73 height 41
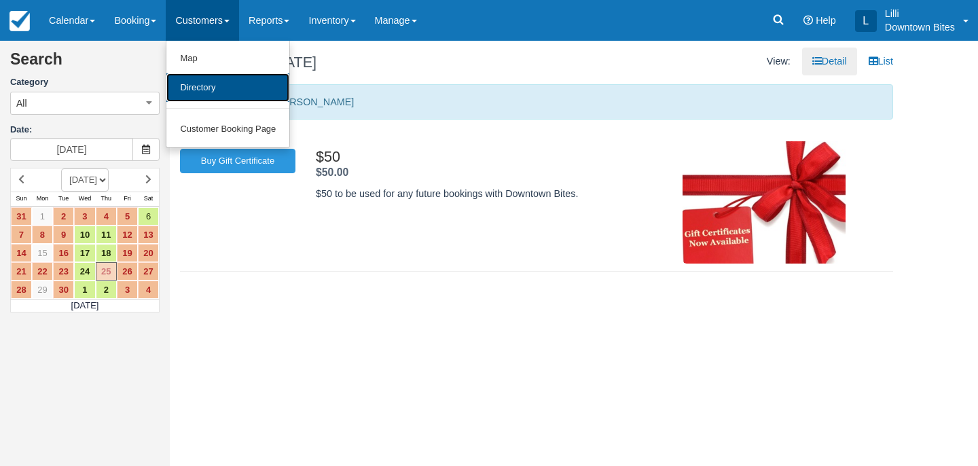
click at [195, 91] on link "Directory" at bounding box center [227, 87] width 123 height 29
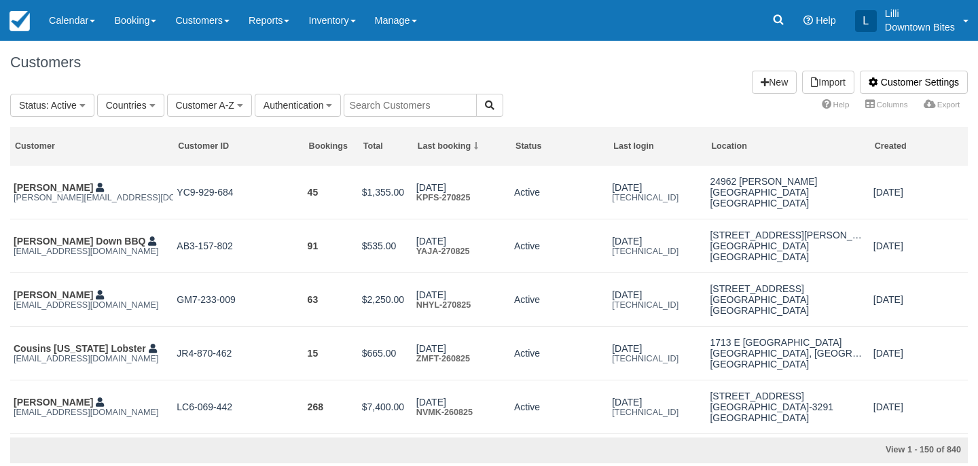
click at [372, 102] on input "text" at bounding box center [410, 105] width 133 height 23
type input "gina"
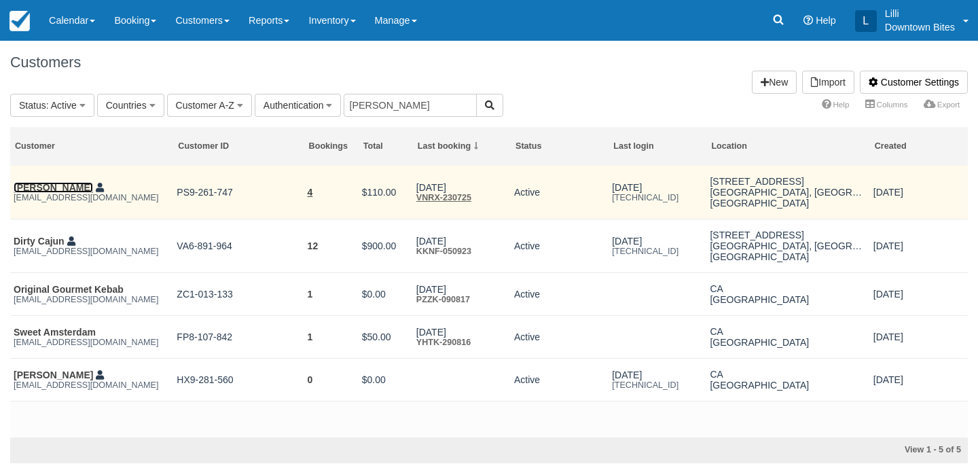
click at [49, 189] on link "[PERSON_NAME]" at bounding box center [53, 187] width 79 height 11
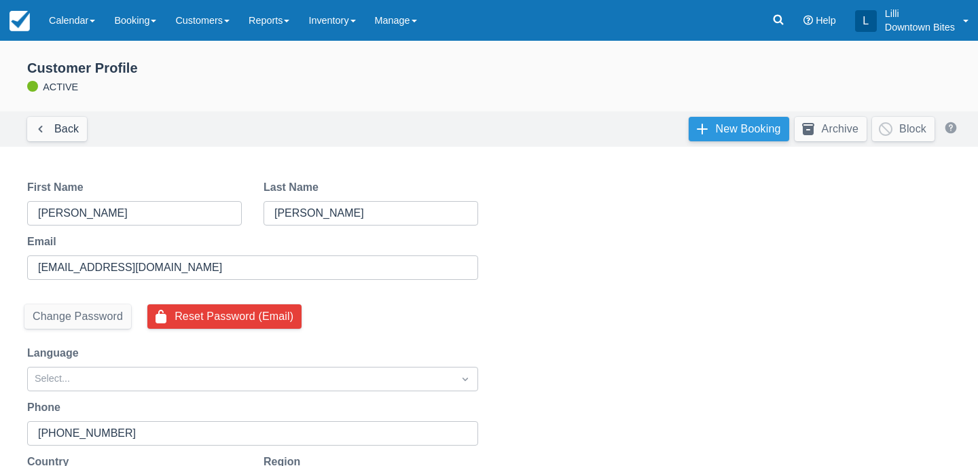
click at [745, 128] on link "New Booking" at bounding box center [739, 129] width 101 height 24
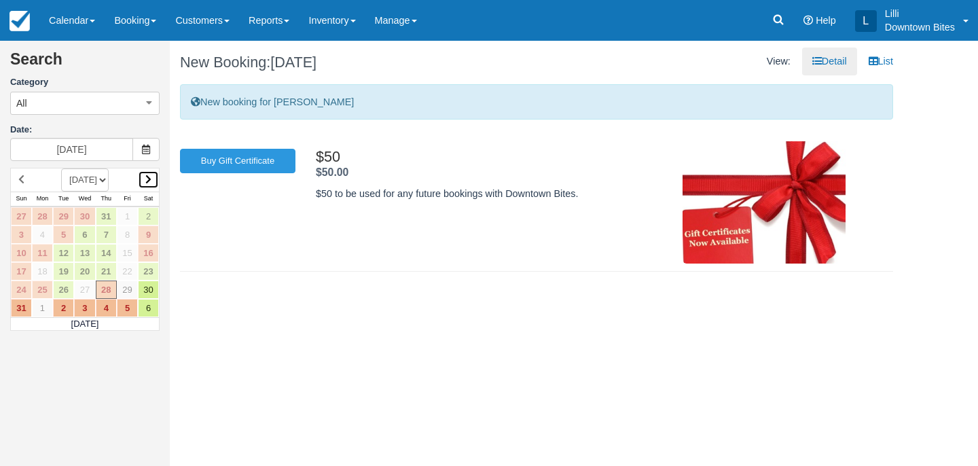
click at [146, 178] on icon at bounding box center [148, 180] width 6 height 10
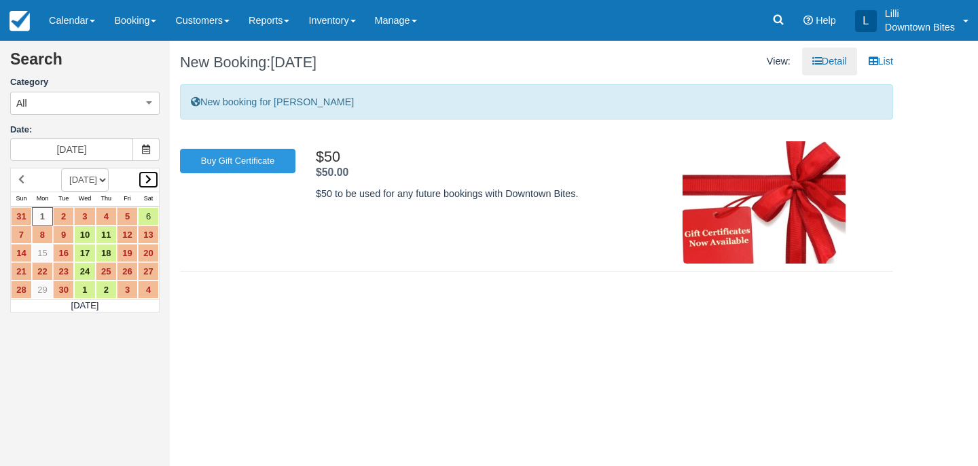
click at [149, 177] on icon at bounding box center [148, 180] width 6 height 10
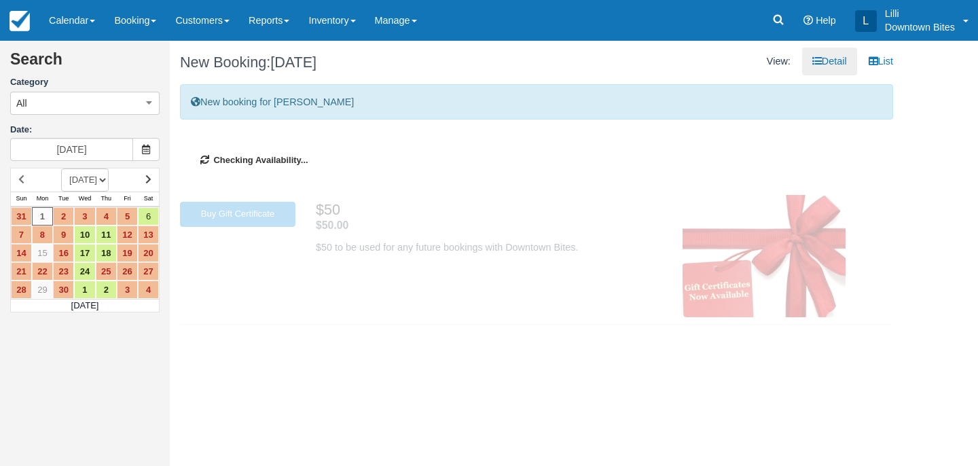
type input "10/01/25"
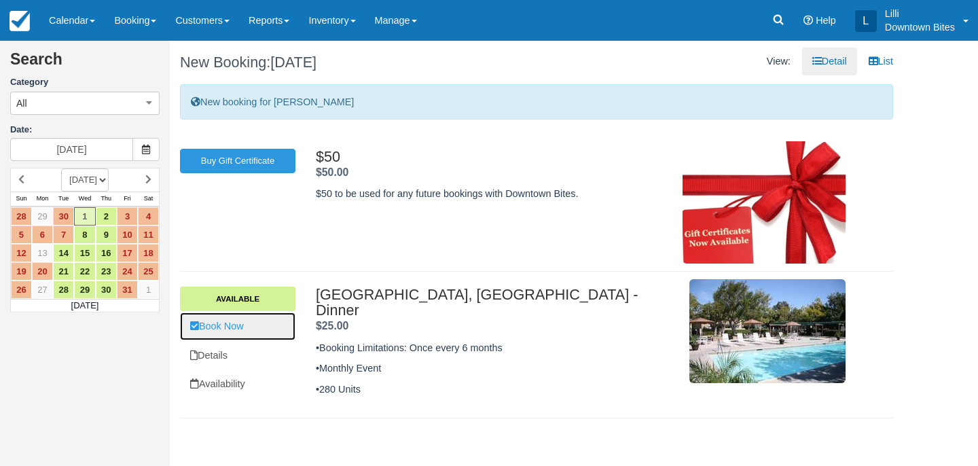
click at [236, 327] on link "Book Now" at bounding box center [238, 327] width 116 height 28
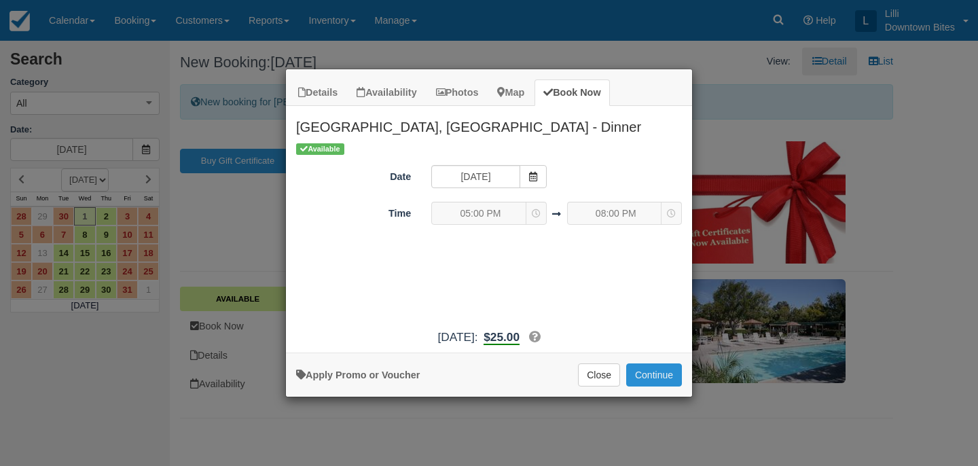
click at [669, 374] on button "Continue" at bounding box center [654, 375] width 56 height 23
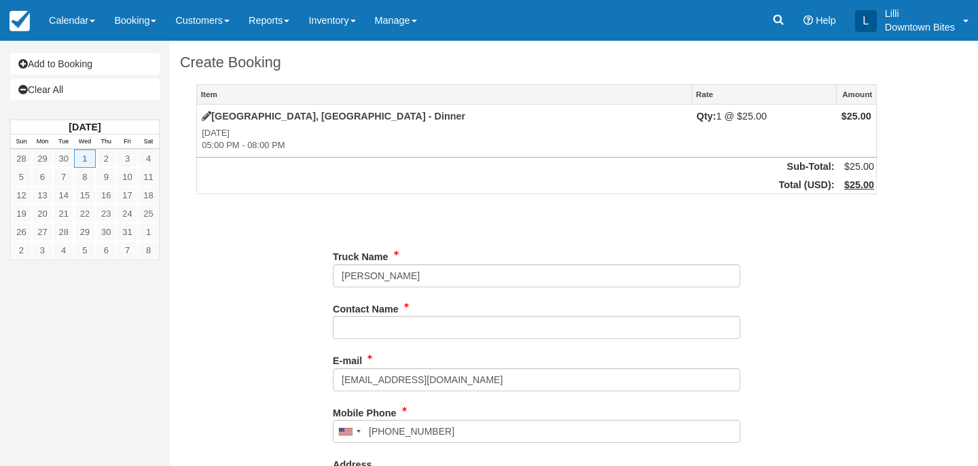
type input "(714) 425-2535"
click at [103, 66] on link "Add to Booking" at bounding box center [84, 64] width 149 height 22
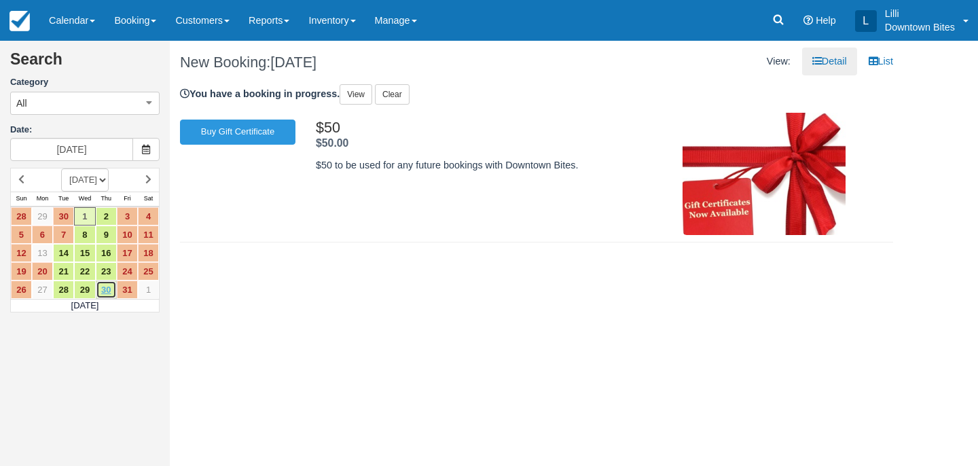
click at [110, 296] on link "30" at bounding box center [106, 290] width 21 height 18
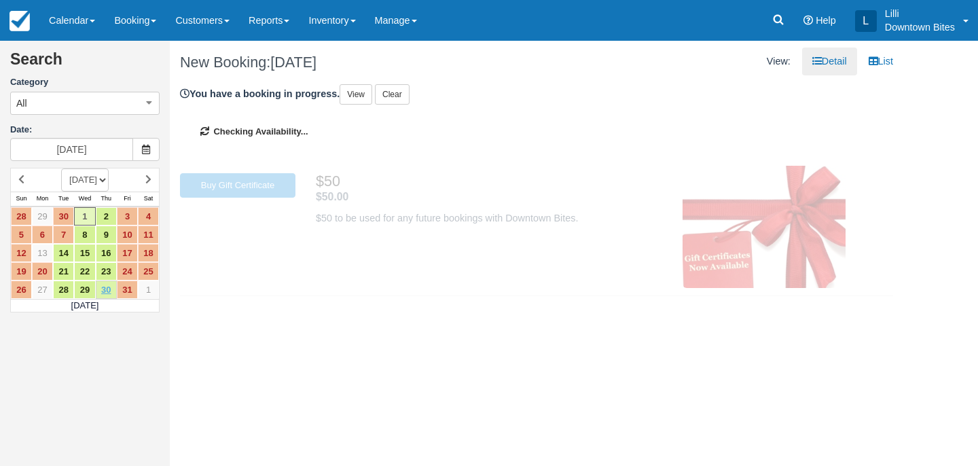
type input "[DATE]"
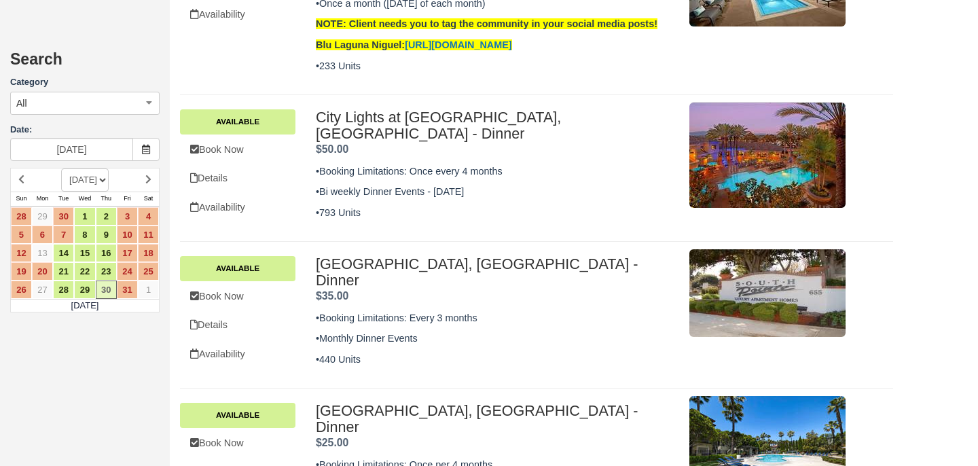
scroll to position [703, 0]
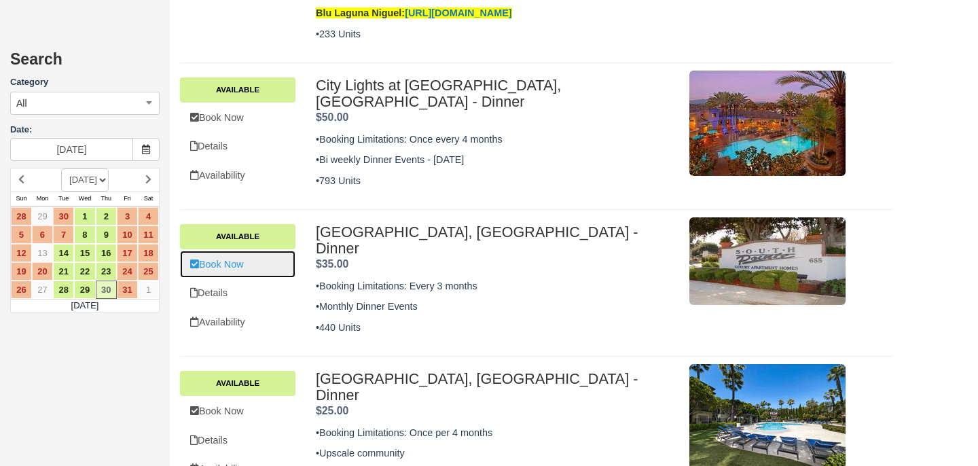
click at [226, 251] on link "Book Now" at bounding box center [238, 265] width 116 height 28
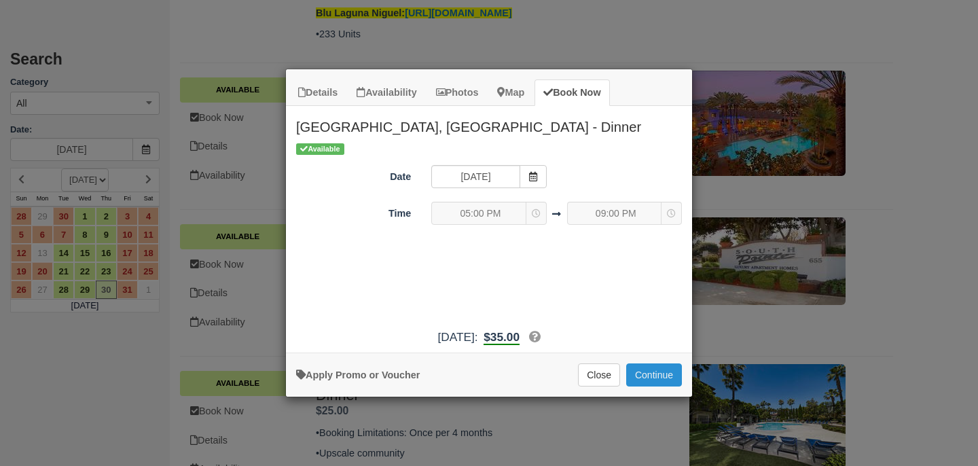
click at [668, 369] on button "Continue" at bounding box center [654, 375] width 56 height 23
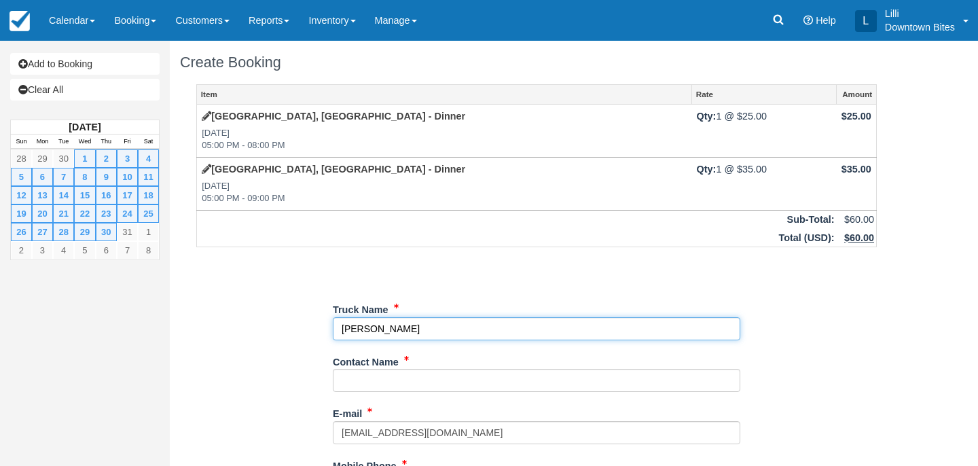
drag, startPoint x: 394, startPoint y: 333, endPoint x: 279, endPoint y: 333, distance: 115.5
click at [279, 333] on div "Item Rate Amount Newport Village, Costa Mesa - Dinner Wed Oct 1, 2025 05:00 PM …" at bounding box center [536, 458] width 713 height 748
type input "Prince [PERSON_NAME]"
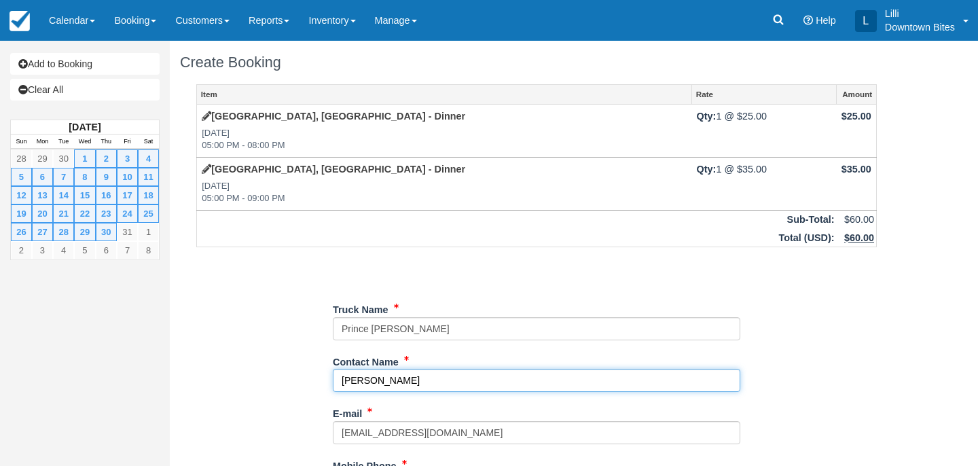
type input "[PERSON_NAME]"
type input "[PHONE_NUMBER]"
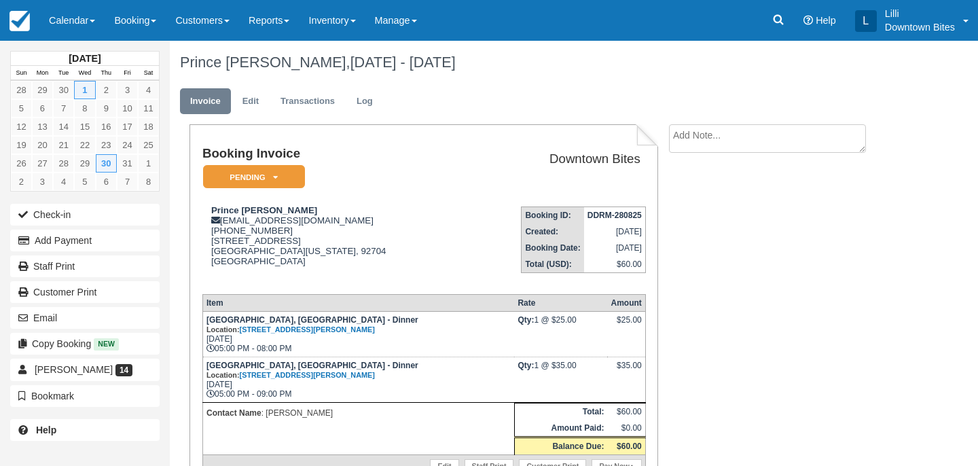
click at [686, 138] on textarea at bounding box center [767, 138] width 197 height 29
type textarea "F"
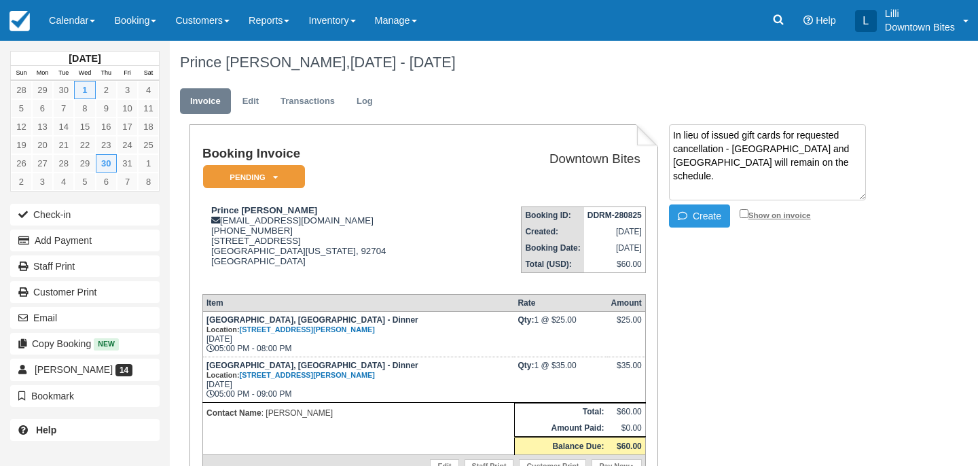
type textarea "In lieu of issued gift cards for requested cancellation - Newport Village and S…"
click at [747, 213] on input "Show on invoice" at bounding box center [744, 213] width 9 height 9
checkbox input "true"
click at [709, 213] on button "Create" at bounding box center [699, 216] width 61 height 23
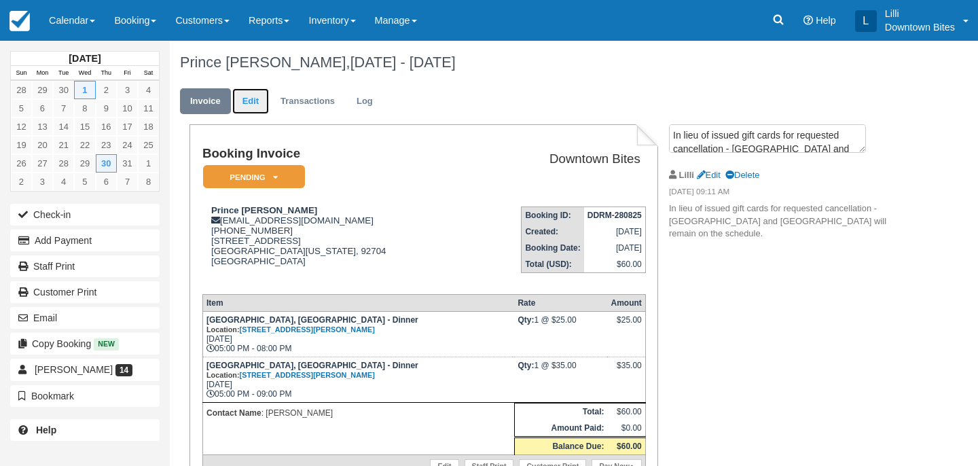
click at [251, 103] on link "Edit" at bounding box center [250, 101] width 37 height 26
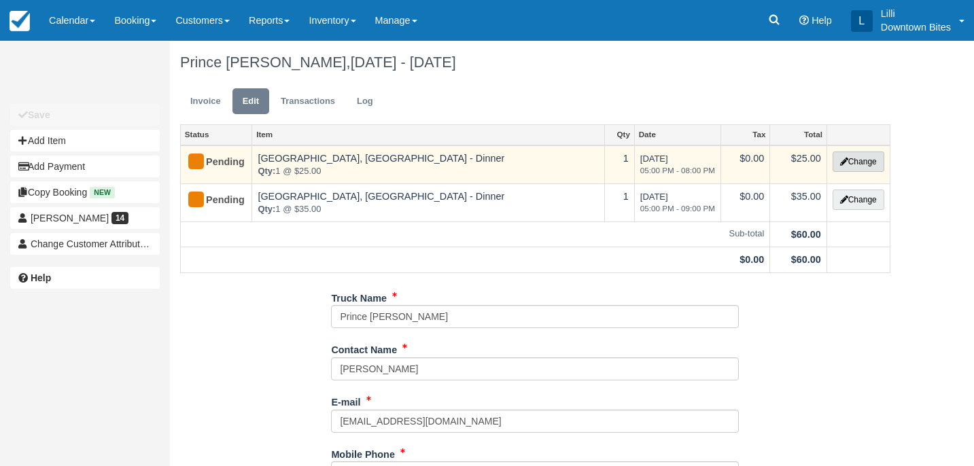
click at [860, 158] on button "Change" at bounding box center [858, 162] width 52 height 20
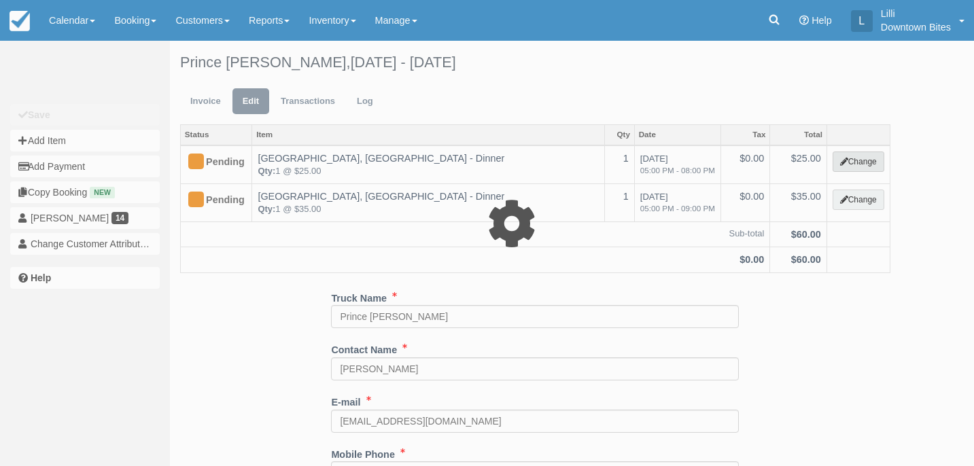
select select "4"
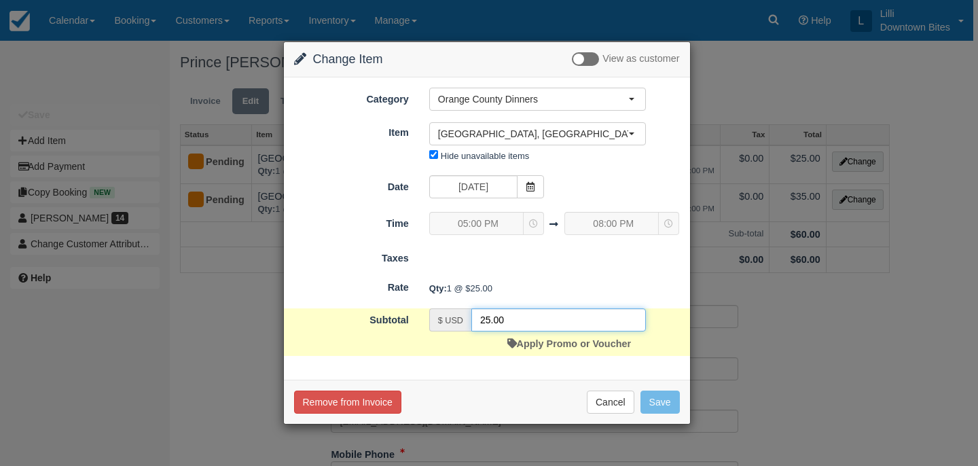
click at [494, 319] on input "25.00" at bounding box center [559, 319] width 175 height 23
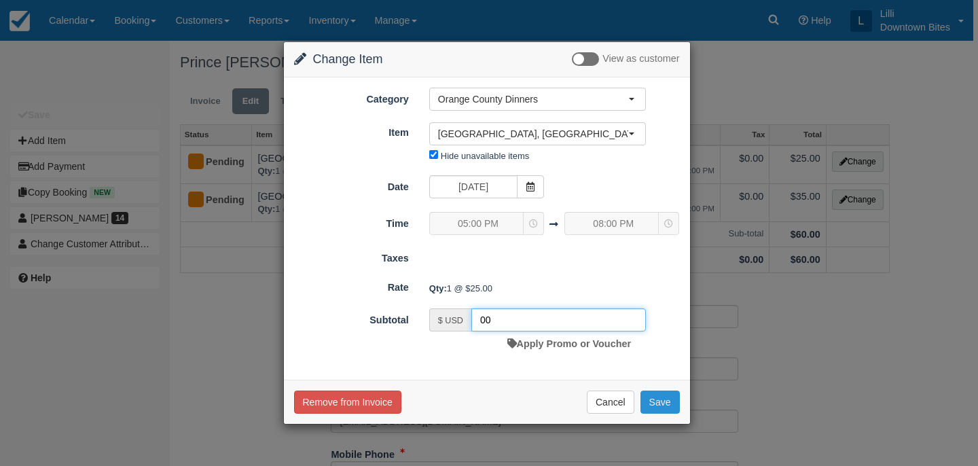
type input "00"
click at [665, 397] on button "Save" at bounding box center [660, 402] width 39 height 23
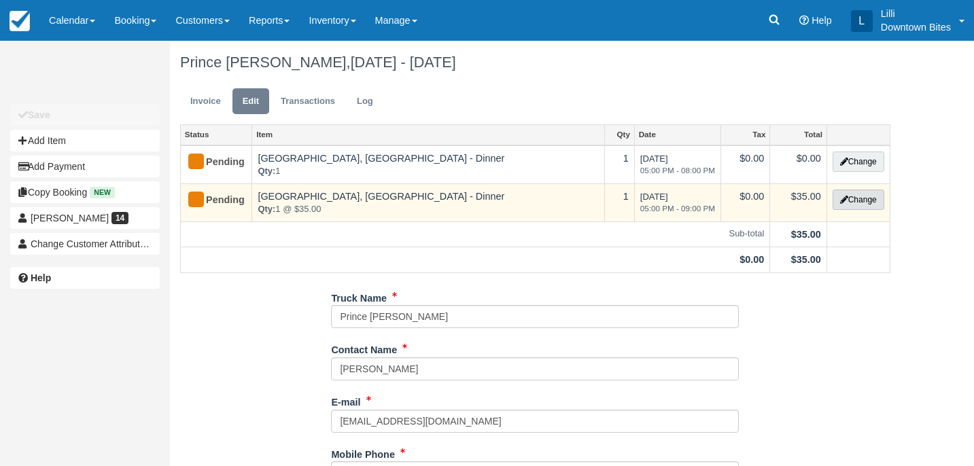
click at [860, 200] on button "Change" at bounding box center [858, 200] width 52 height 20
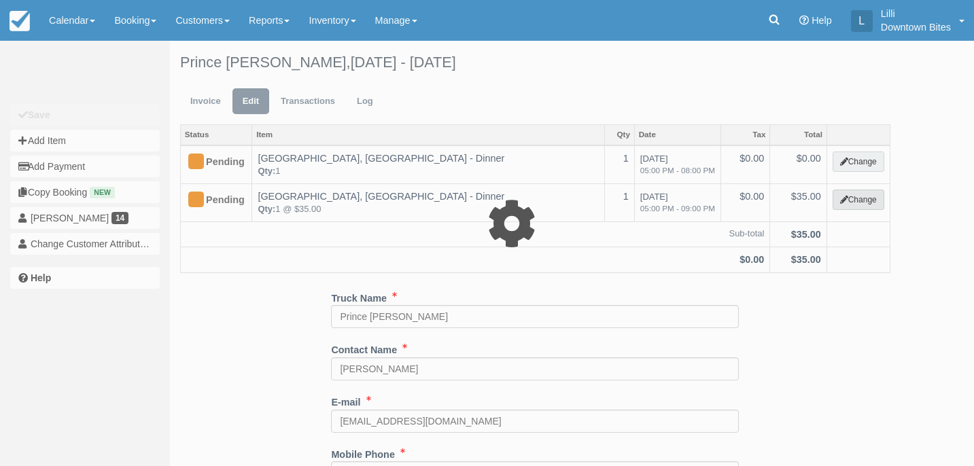
select select "4"
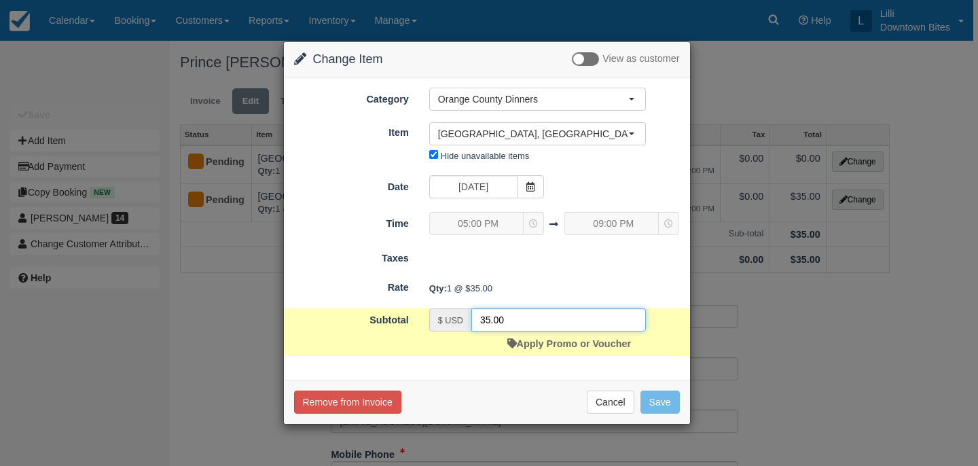
click at [494, 320] on input "35.00" at bounding box center [559, 319] width 175 height 23
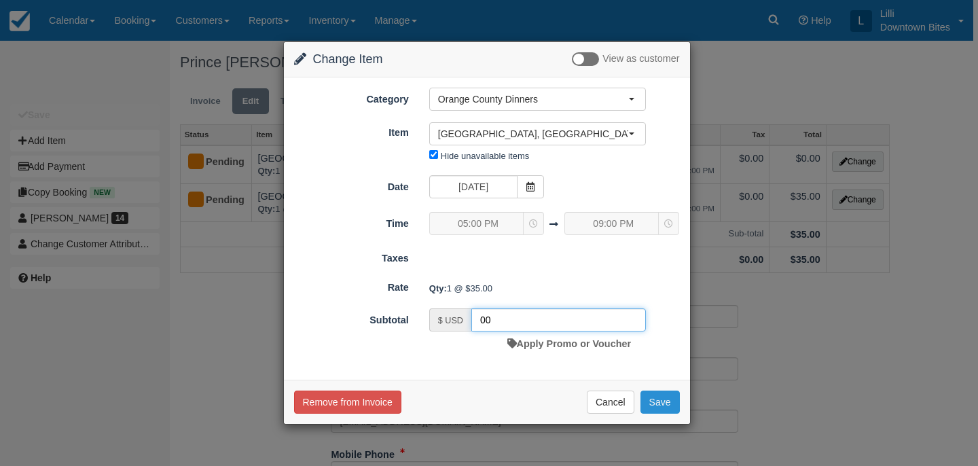
type input "00"
click at [663, 397] on button "Save" at bounding box center [660, 402] width 39 height 23
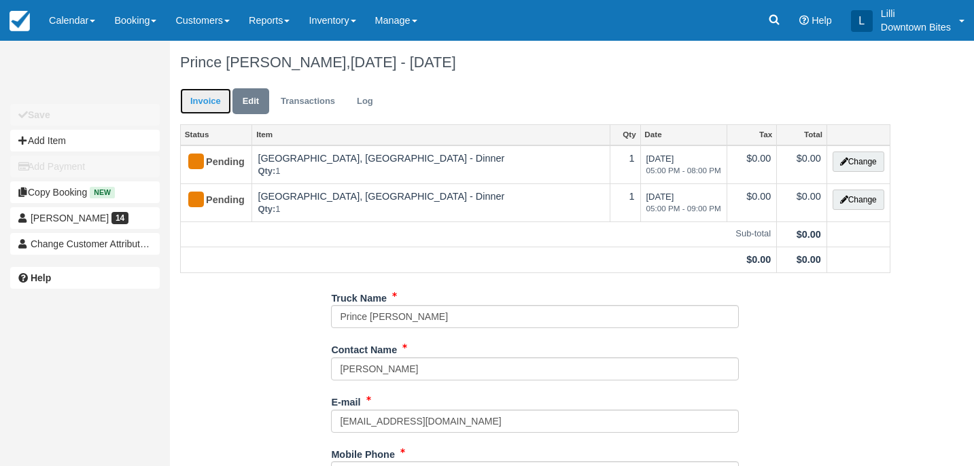
click at [213, 101] on link "Invoice" at bounding box center [205, 101] width 51 height 26
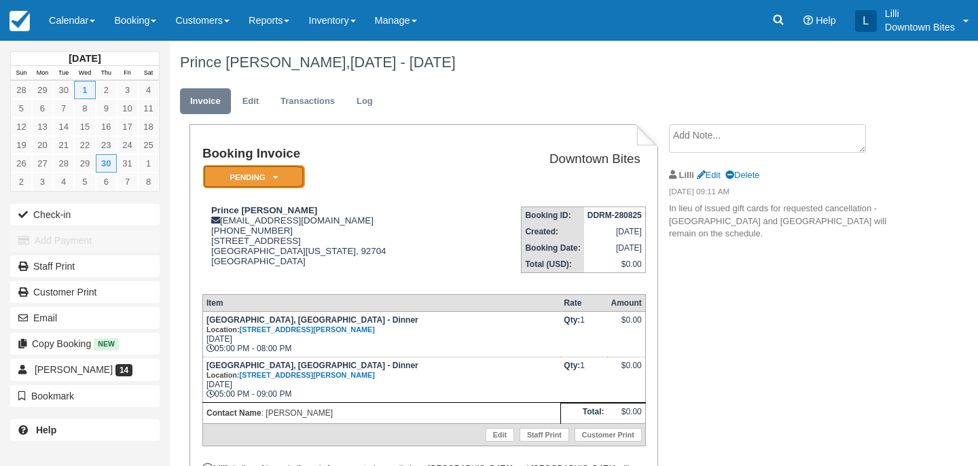
click at [261, 173] on em "Pending" at bounding box center [254, 177] width 102 height 24
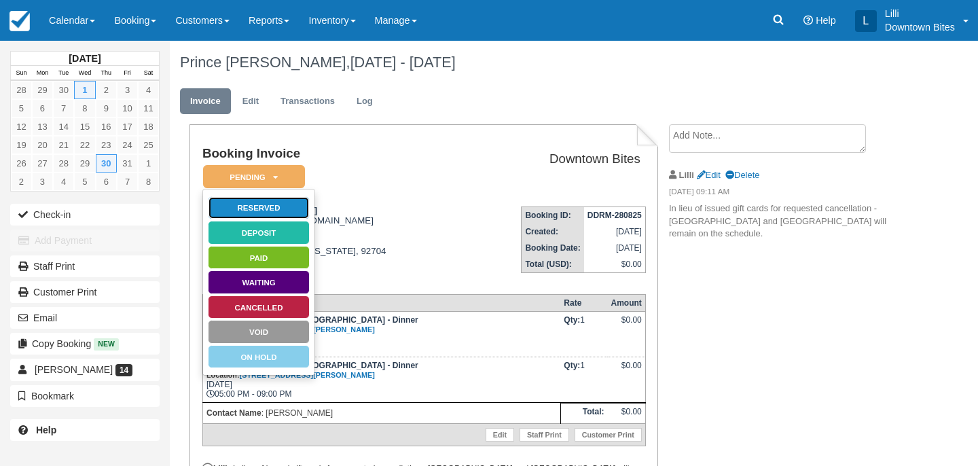
click at [293, 211] on link "Reserved" at bounding box center [259, 208] width 102 height 24
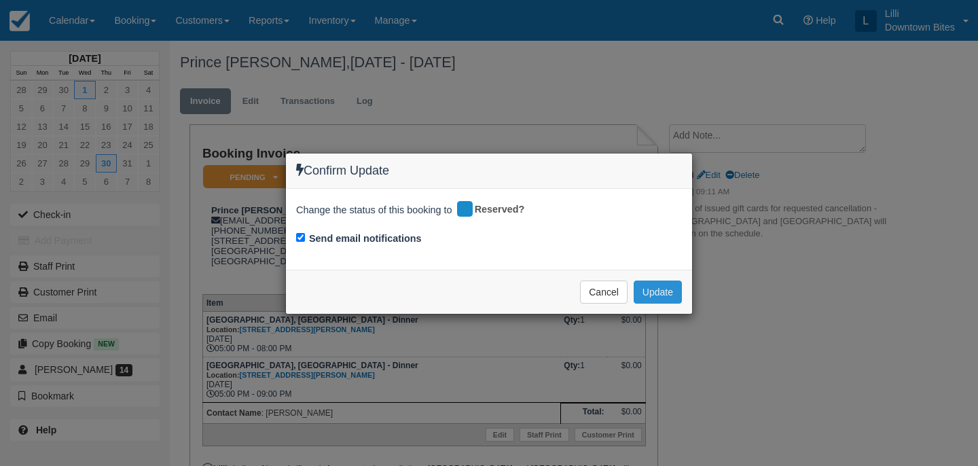
click at [658, 291] on button "Update" at bounding box center [658, 292] width 48 height 23
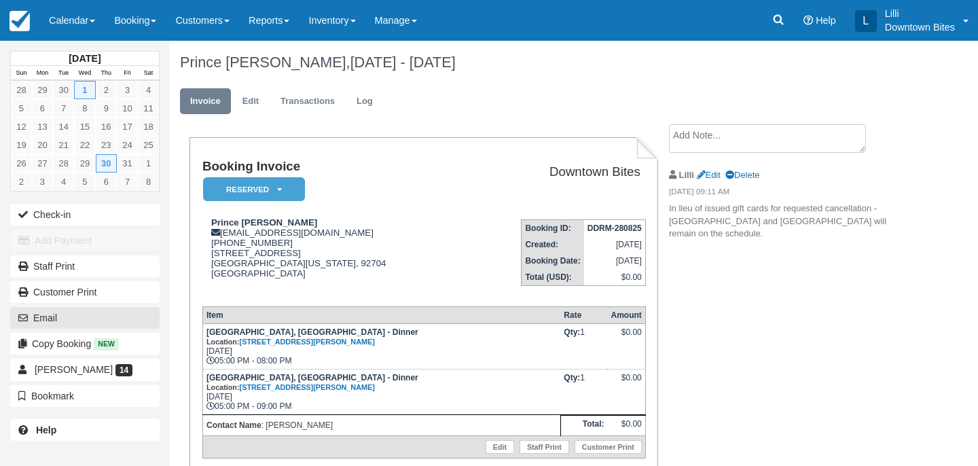
click at [63, 318] on button "Email" at bounding box center [84, 318] width 149 height 22
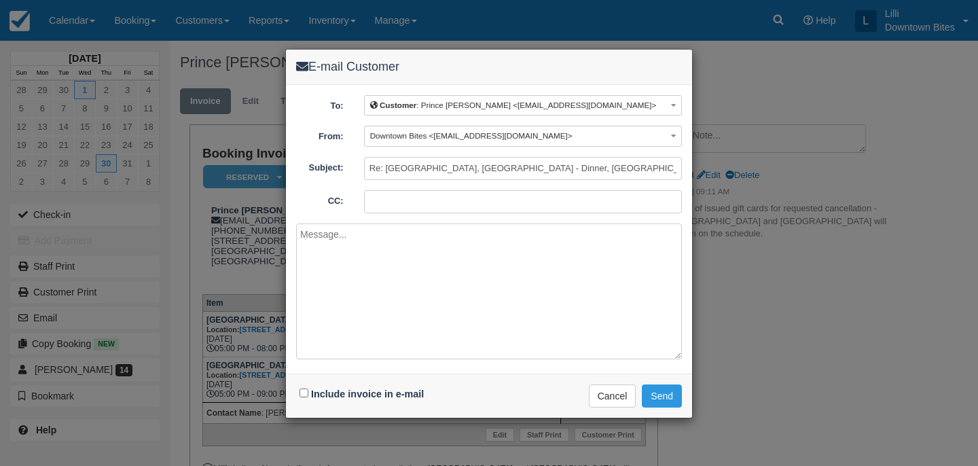
click at [388, 198] on input "CC:" at bounding box center [523, 201] width 318 height 23
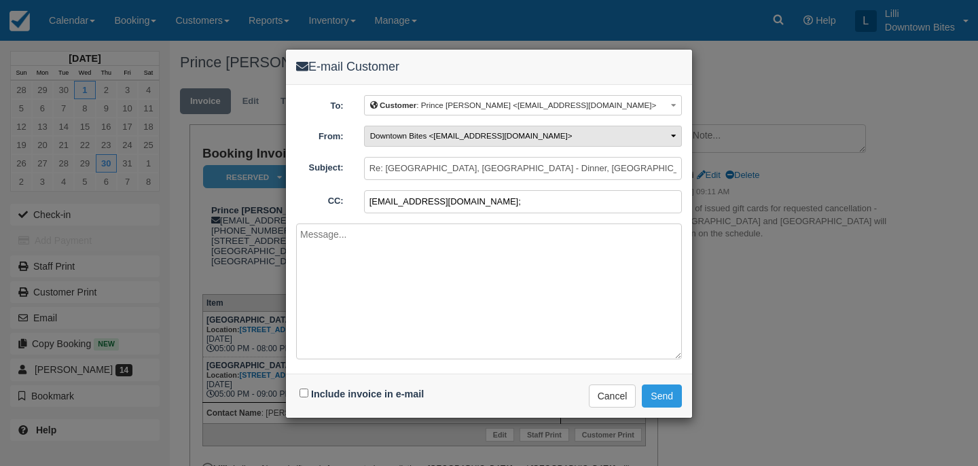
paste input "princeskyeblue@gmail.com"
type input "lilli@downtownbites.com; princeskyeblue@gmail.com"
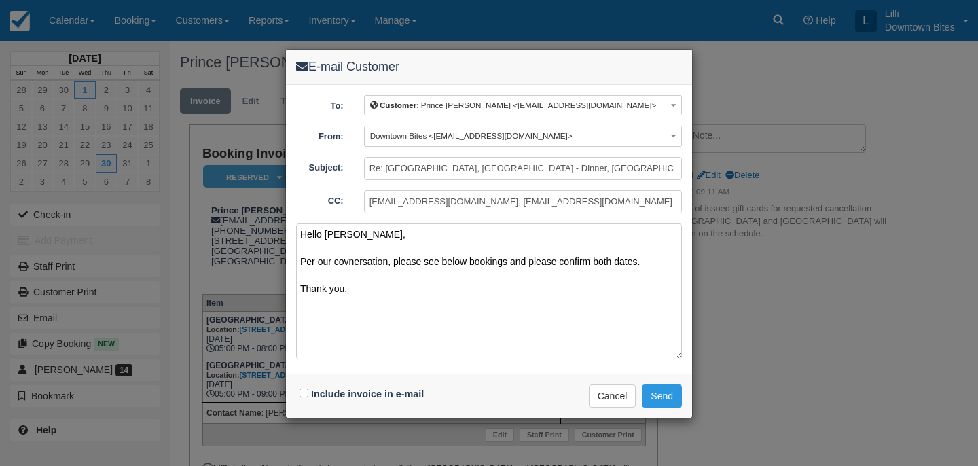
click at [351, 263] on textarea "Hello Gina, Per our covnersation, please see below bookings and please confirm …" at bounding box center [489, 292] width 386 height 136
type textarea "Hello Gina, Per our conversation, please see below bookings and please confirm …"
click at [304, 392] on input "Include invoice in e-mail" at bounding box center [304, 393] width 9 height 9
checkbox input "true"
click at [664, 391] on button "Send" at bounding box center [662, 396] width 40 height 23
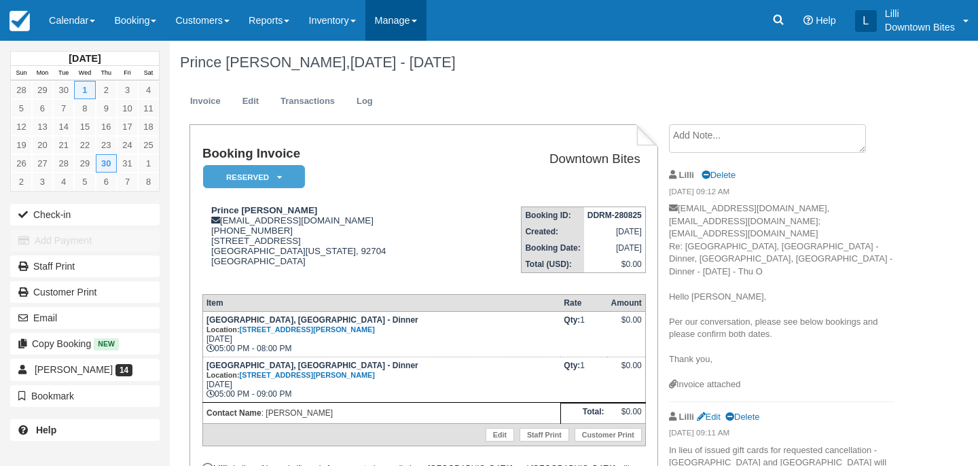
click at [402, 22] on link "Manage" at bounding box center [396, 20] width 61 height 41
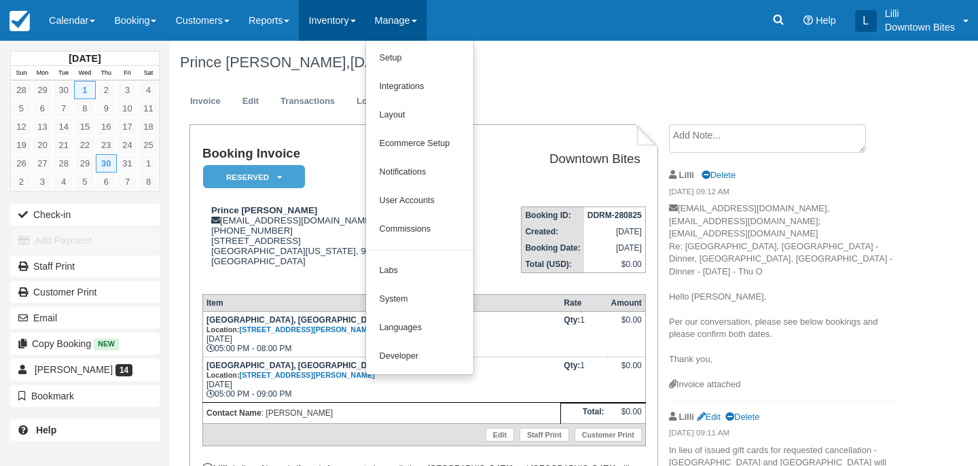
click at [336, 14] on link "Inventory" at bounding box center [332, 20] width 66 height 41
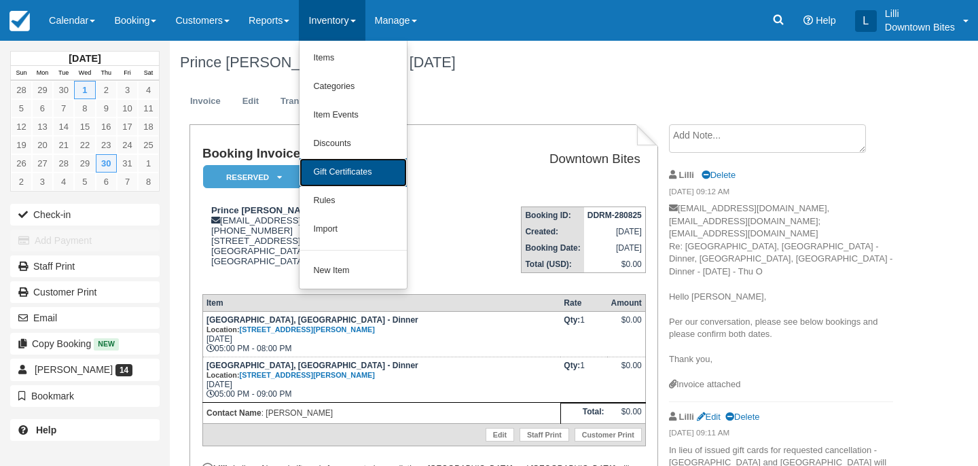
click at [361, 169] on link "Gift Certificates" at bounding box center [353, 172] width 107 height 29
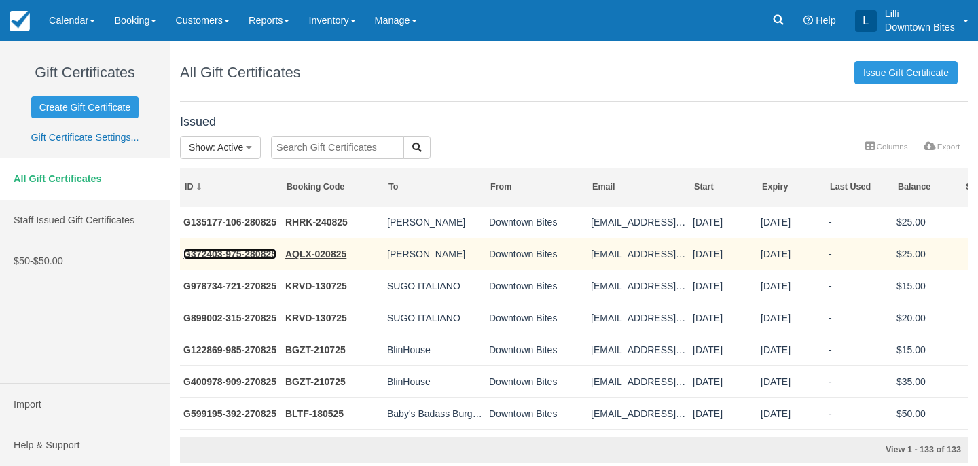
click at [205, 255] on link "G372403-975-280825" at bounding box center [229, 254] width 93 height 11
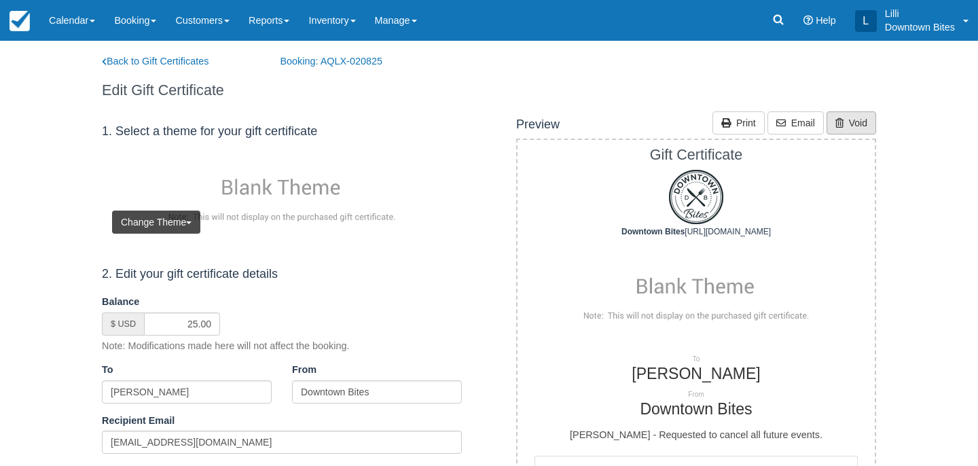
click at [853, 118] on link "Void" at bounding box center [852, 122] width 50 height 23
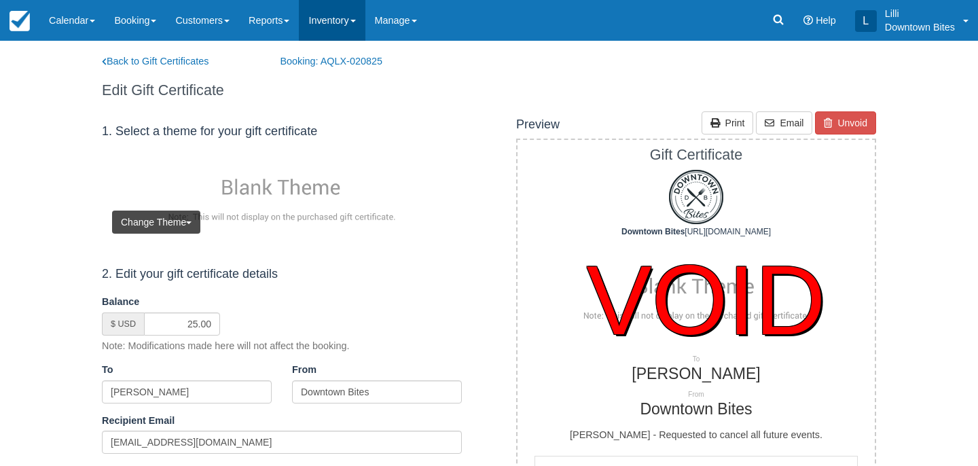
click at [323, 28] on link "Inventory" at bounding box center [332, 20] width 66 height 41
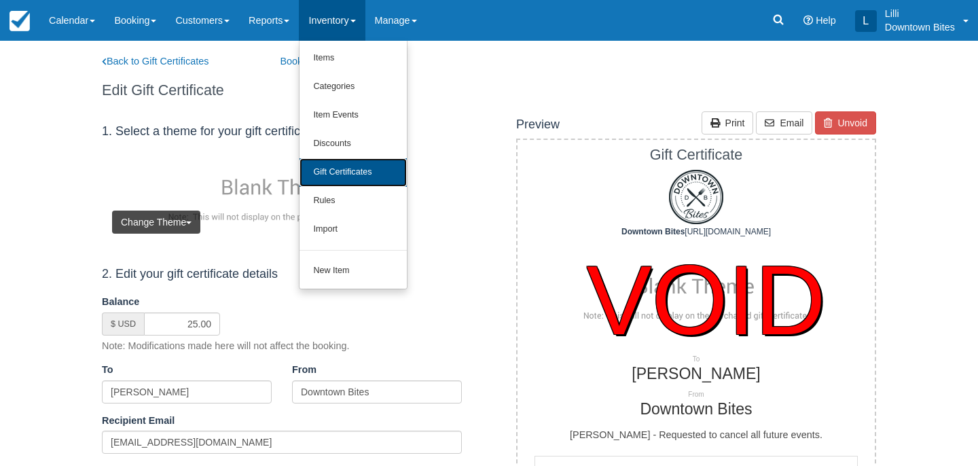
click at [327, 168] on link "Gift Certificates" at bounding box center [353, 172] width 107 height 29
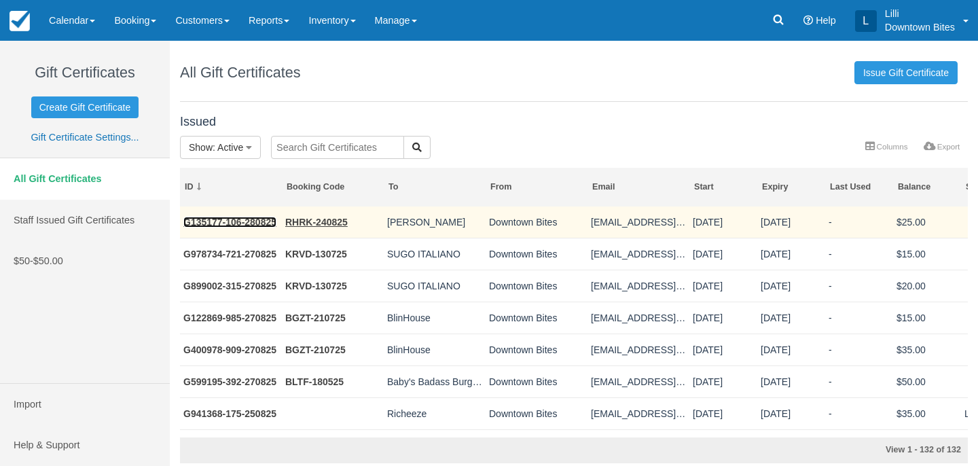
click at [217, 218] on link "G135177-106-280825" at bounding box center [229, 222] width 93 height 11
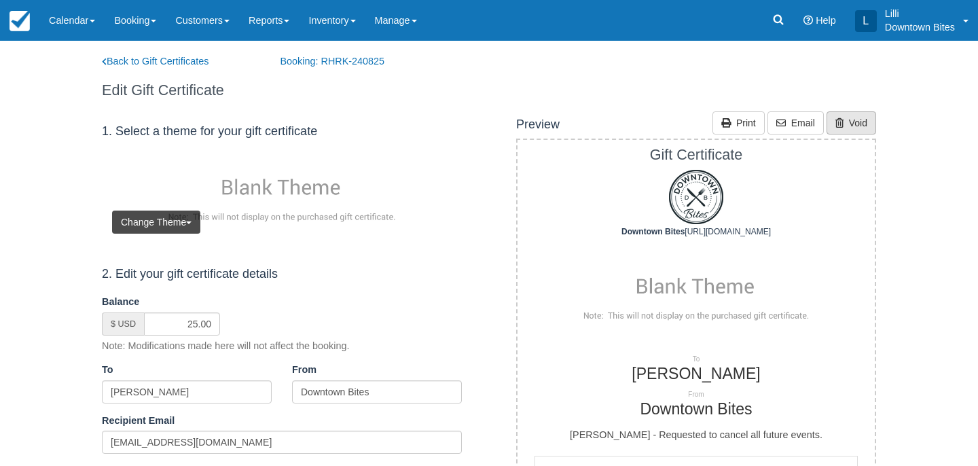
click at [855, 122] on link "Void" at bounding box center [852, 122] width 50 height 23
